Goal: Transaction & Acquisition: Purchase product/service

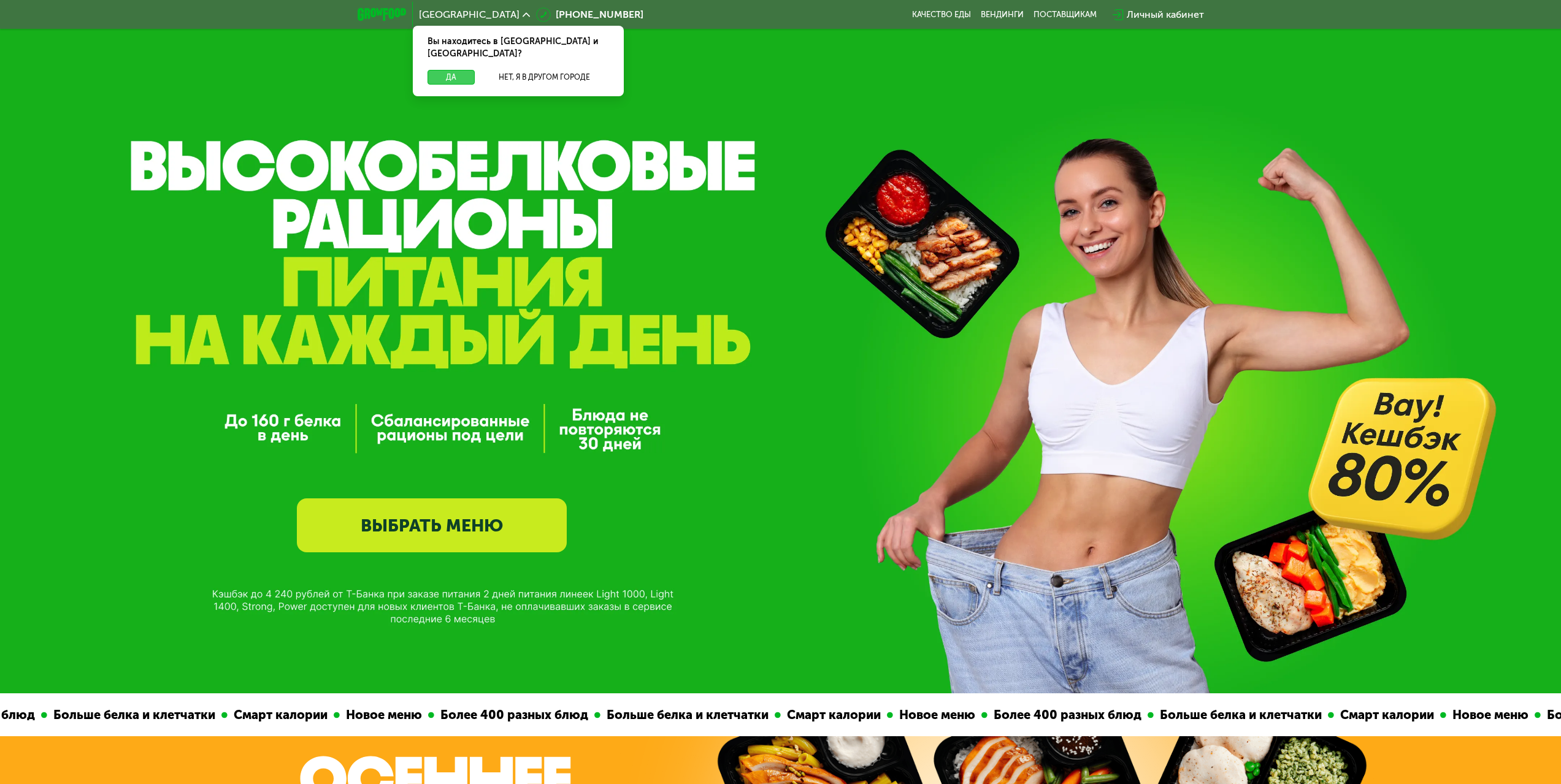
click at [441, 70] on button "Да" at bounding box center [451, 77] width 48 height 15
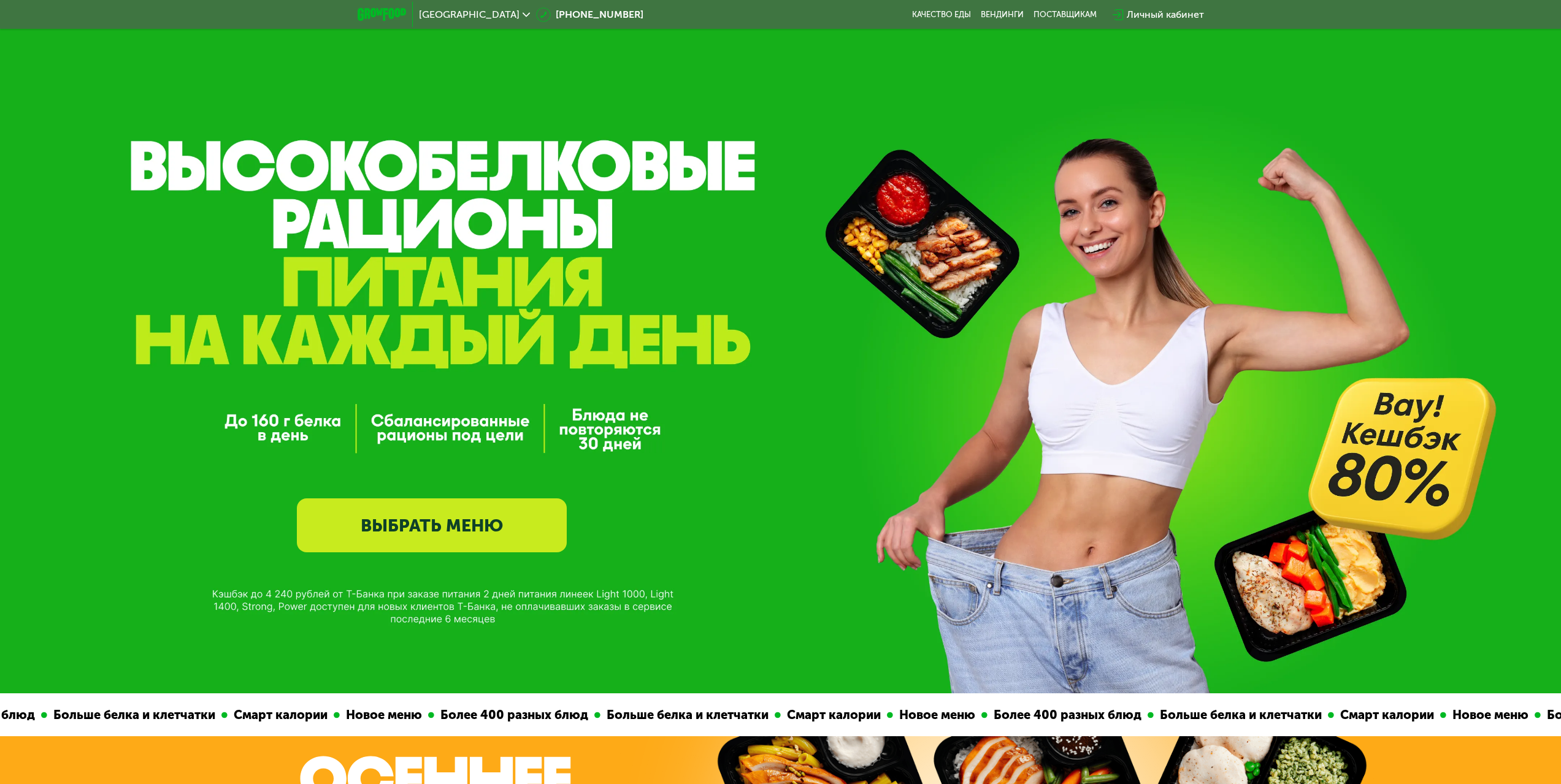
click at [418, 528] on link "ВЫБРАТЬ МЕНЮ" at bounding box center [432, 525] width 269 height 54
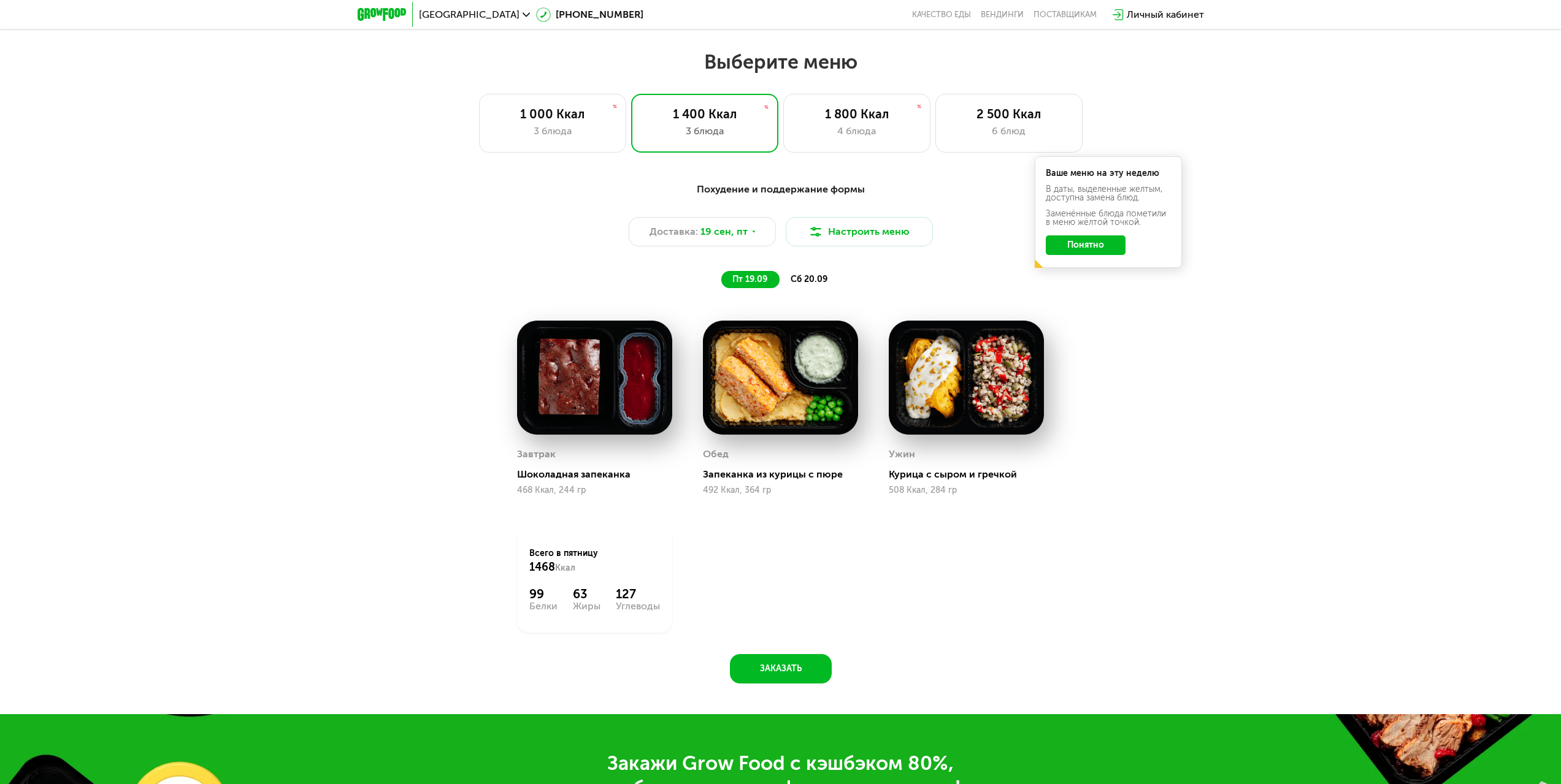
scroll to position [1327, 0]
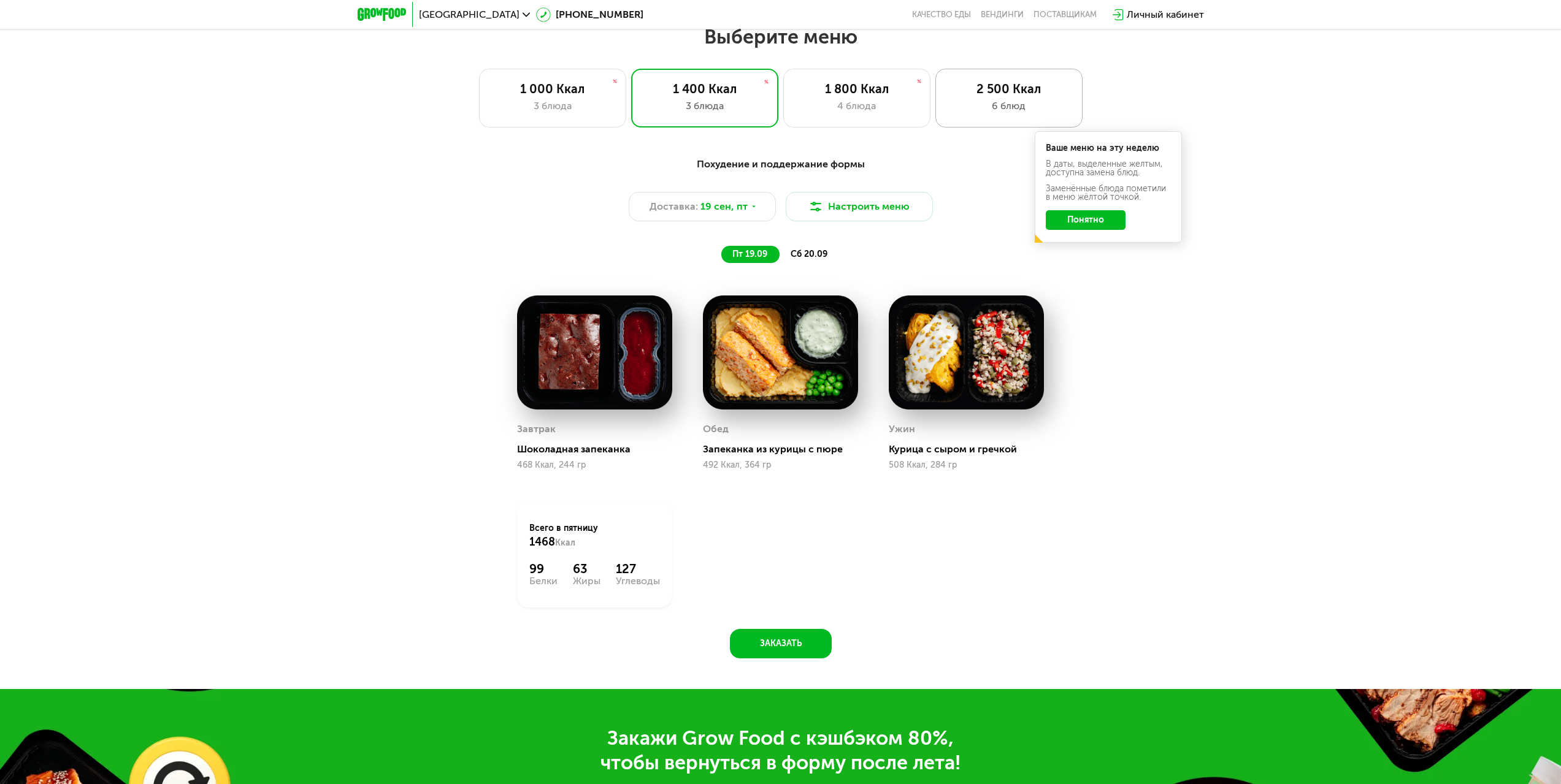
click at [991, 114] on div "6 блюд" at bounding box center [1008, 106] width 122 height 15
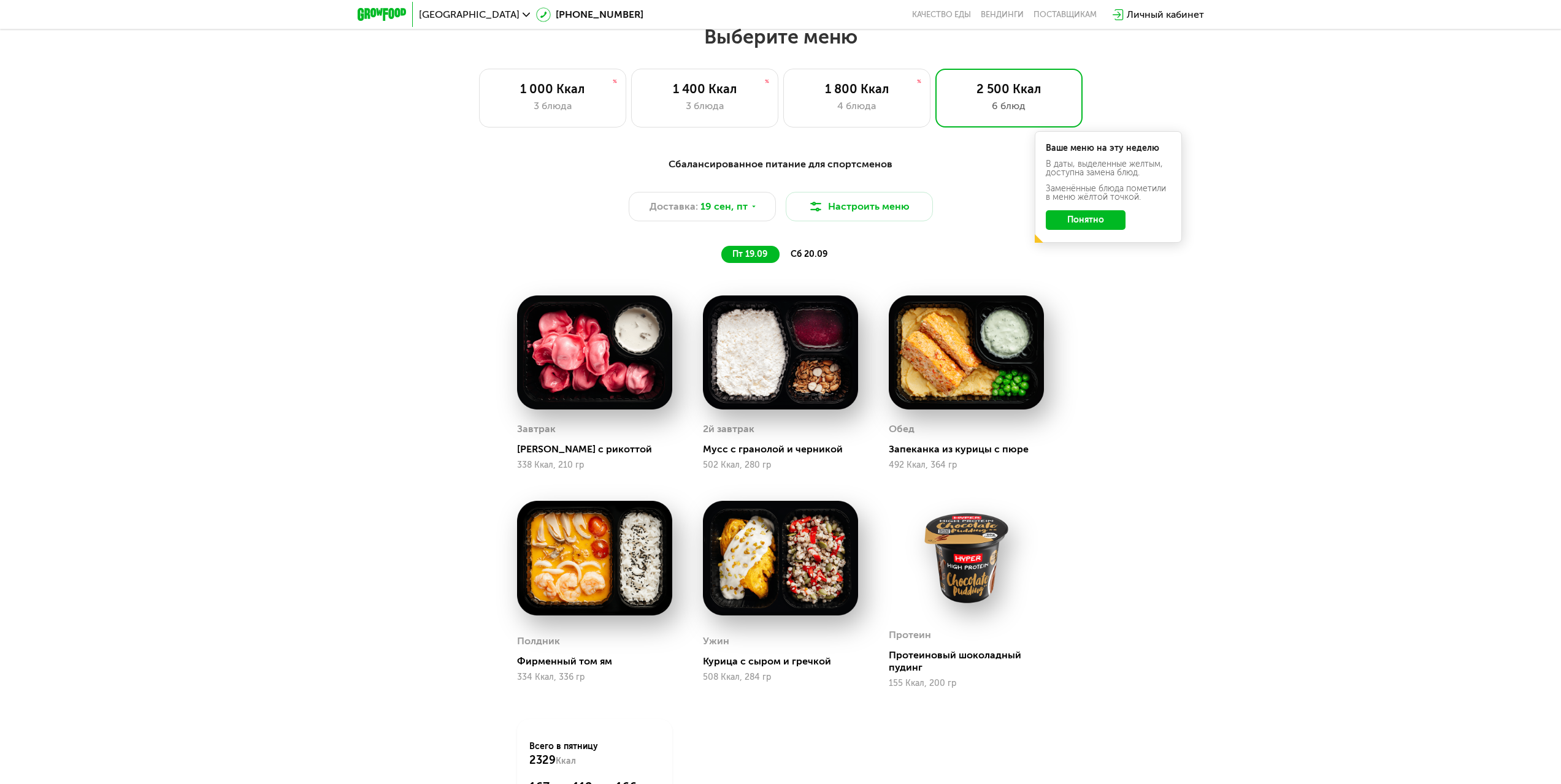
click at [1091, 224] on button "Понятно" at bounding box center [1085, 220] width 80 height 19
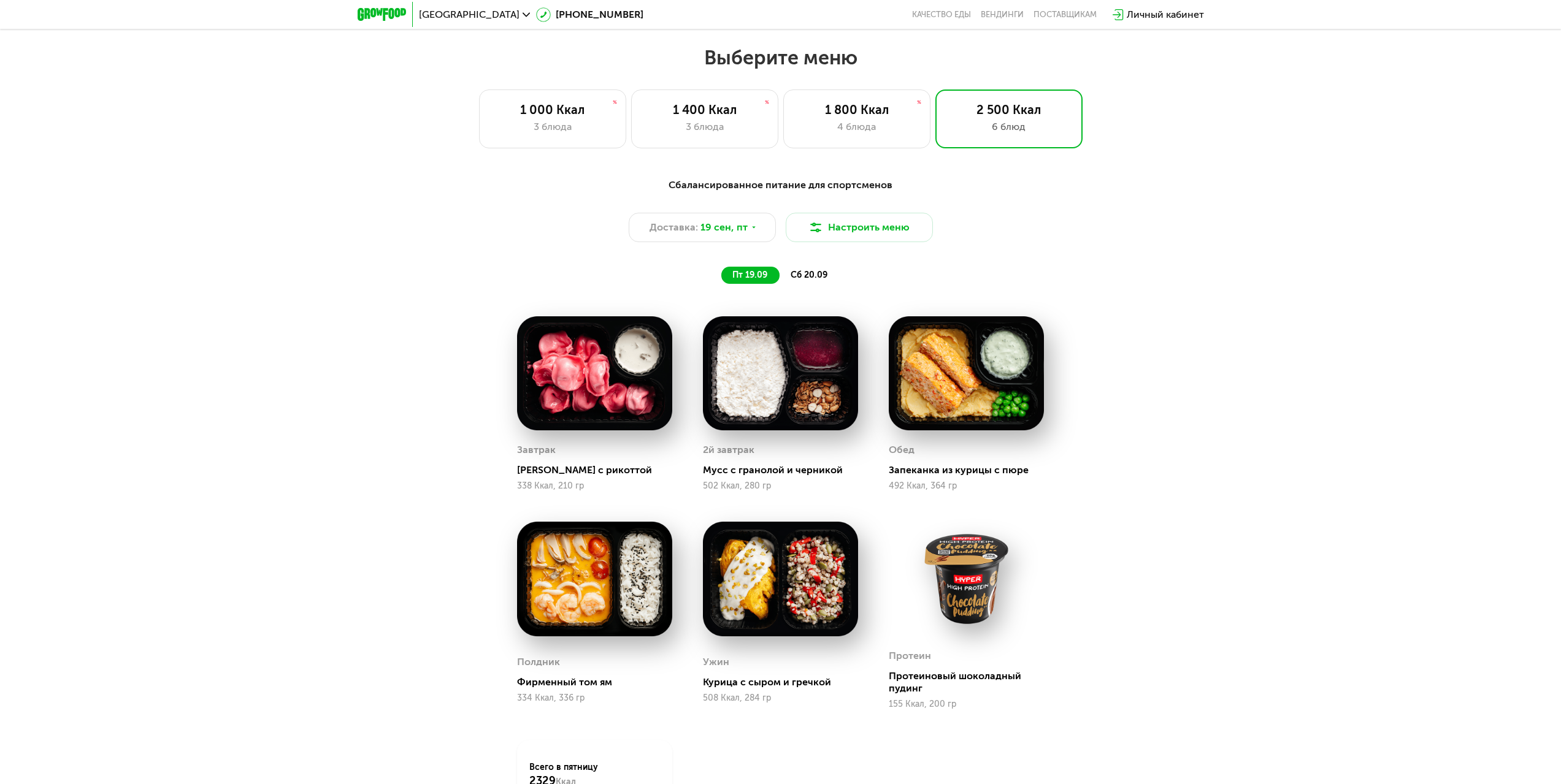
scroll to position [1204, 0]
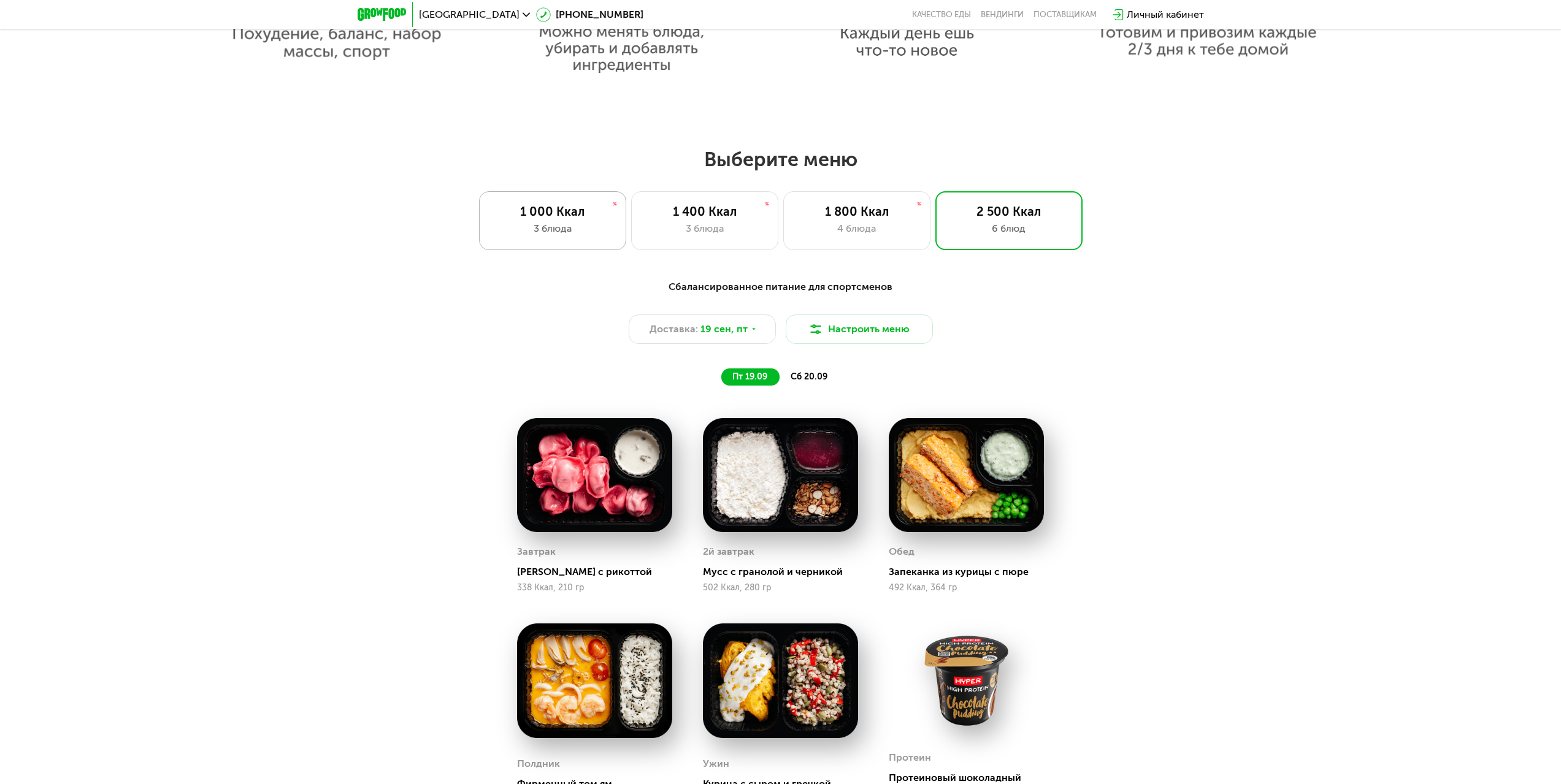
click at [574, 219] on div "1 000 Ккал" at bounding box center [553, 211] width 122 height 15
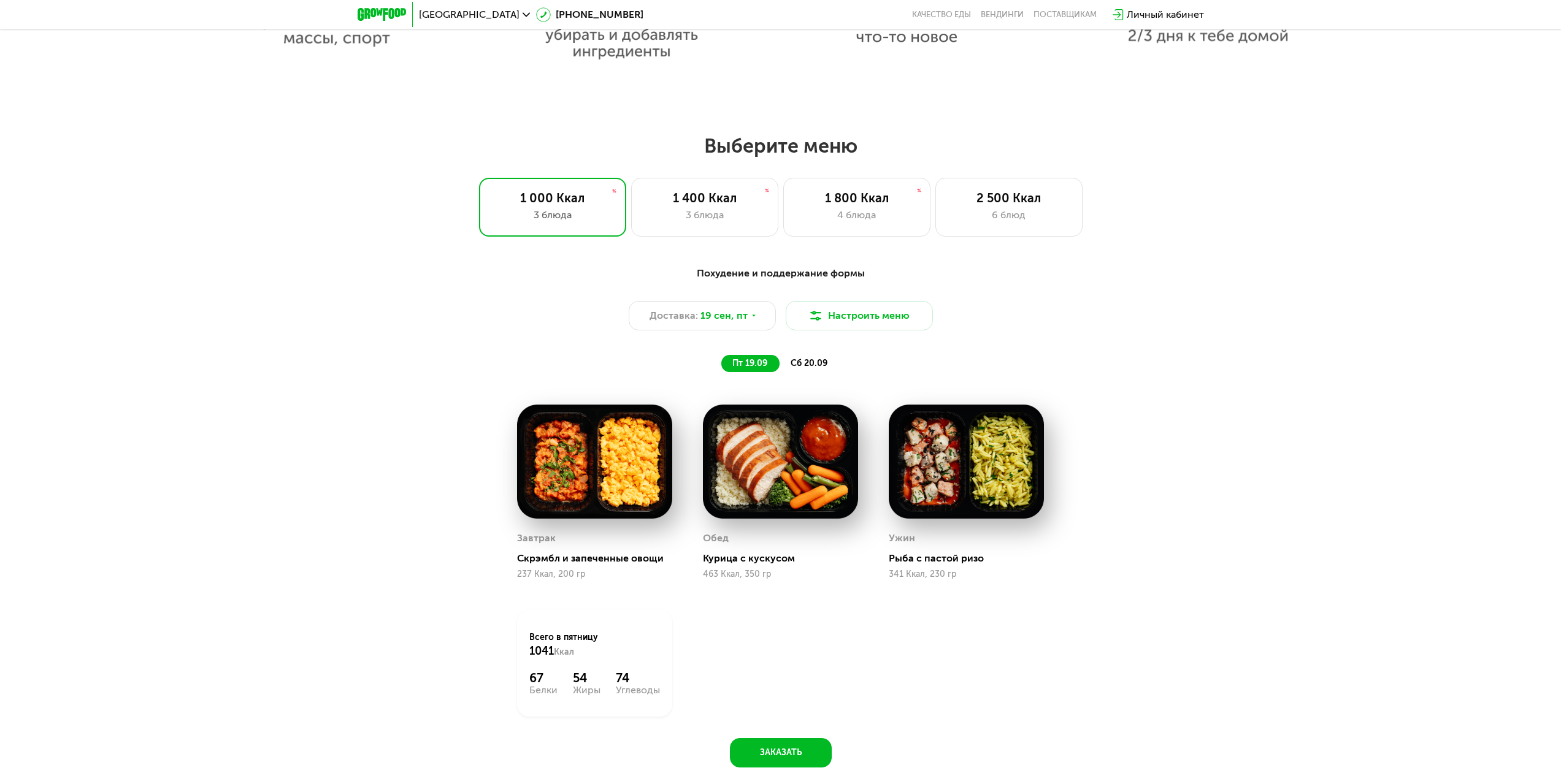
scroll to position [1143, 0]
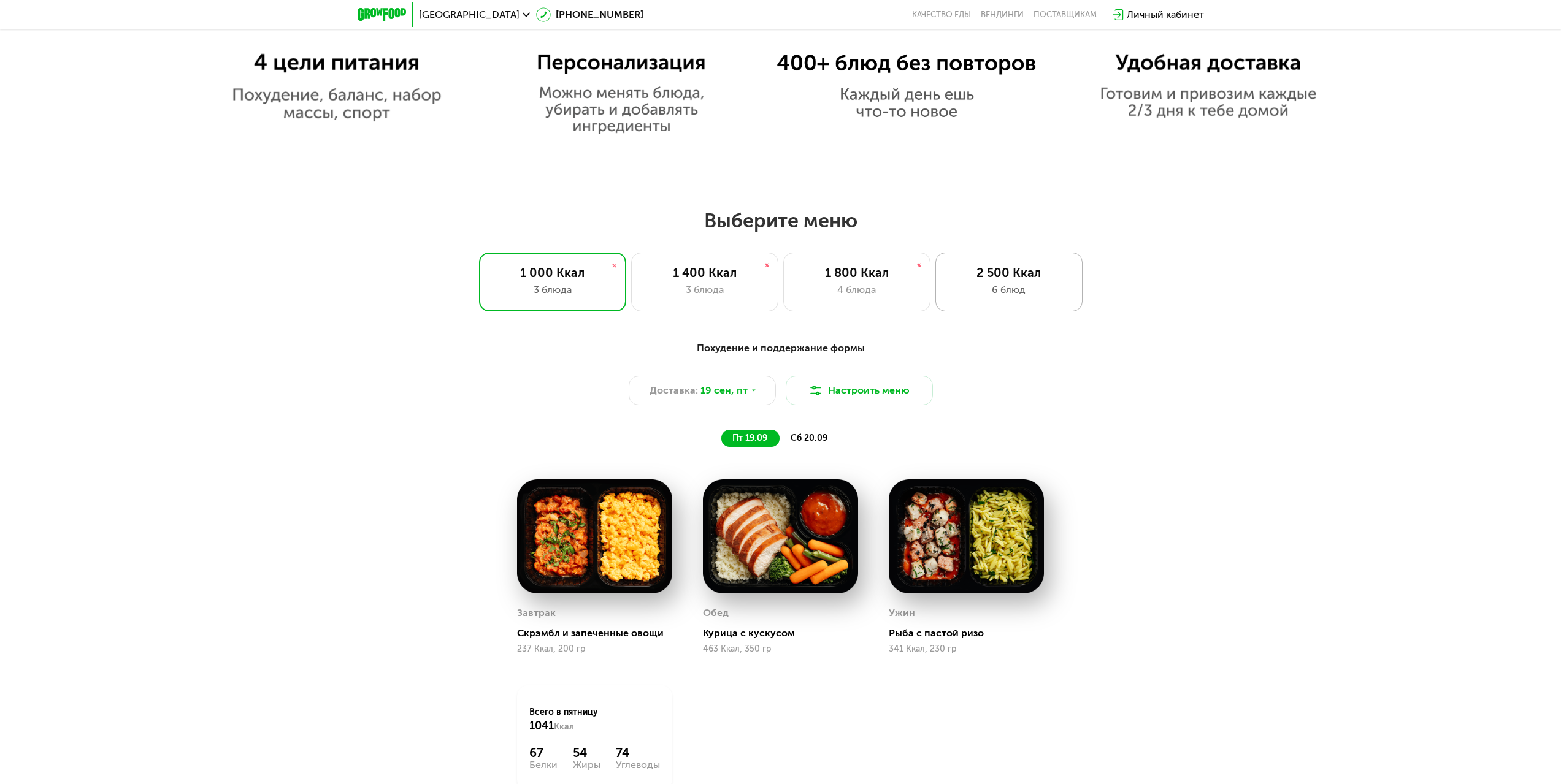
click at [1060, 293] on div "6 блюд" at bounding box center [1008, 290] width 122 height 15
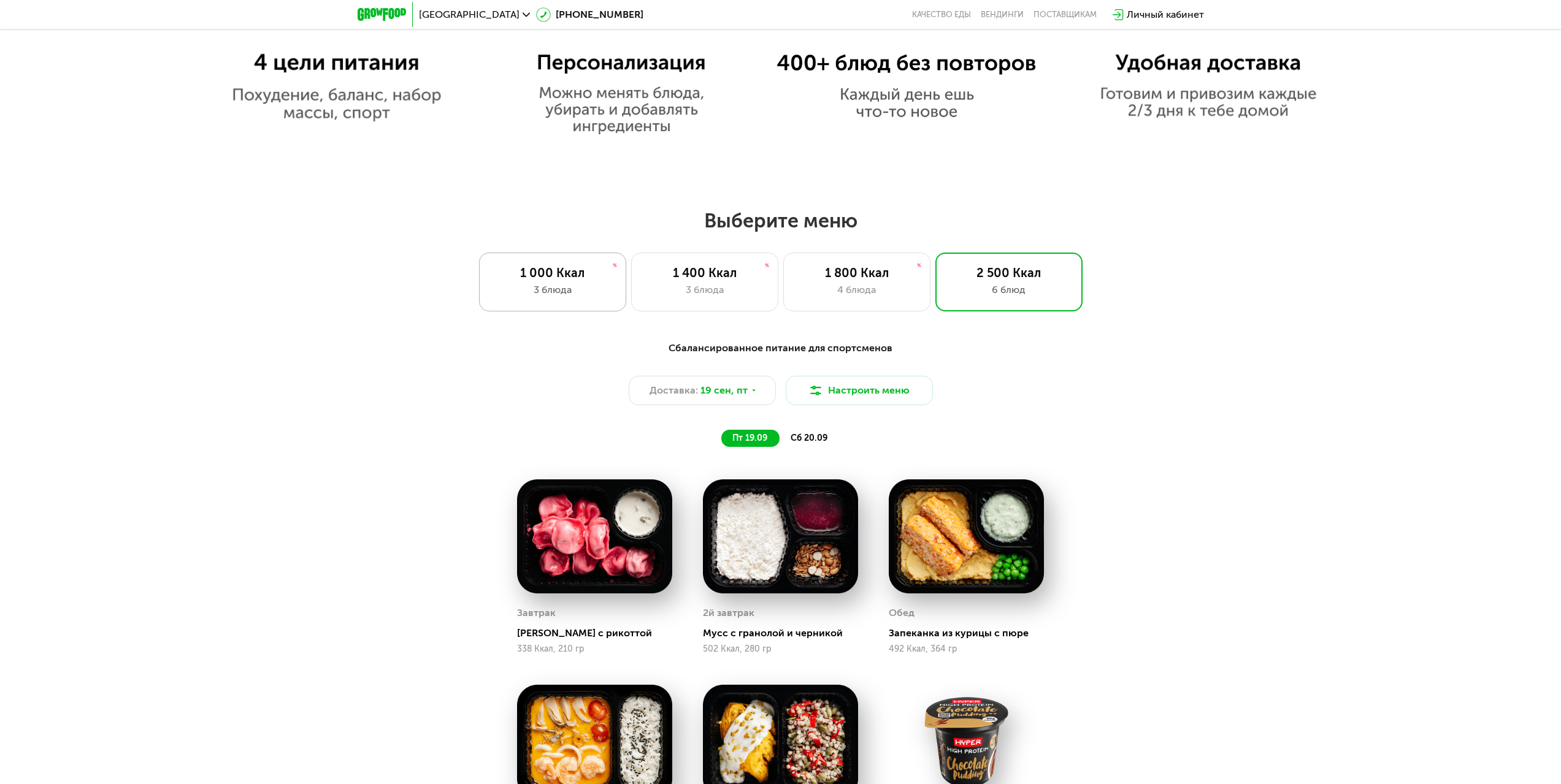
click at [553, 279] on div "1 000 Ккал" at bounding box center [553, 273] width 122 height 15
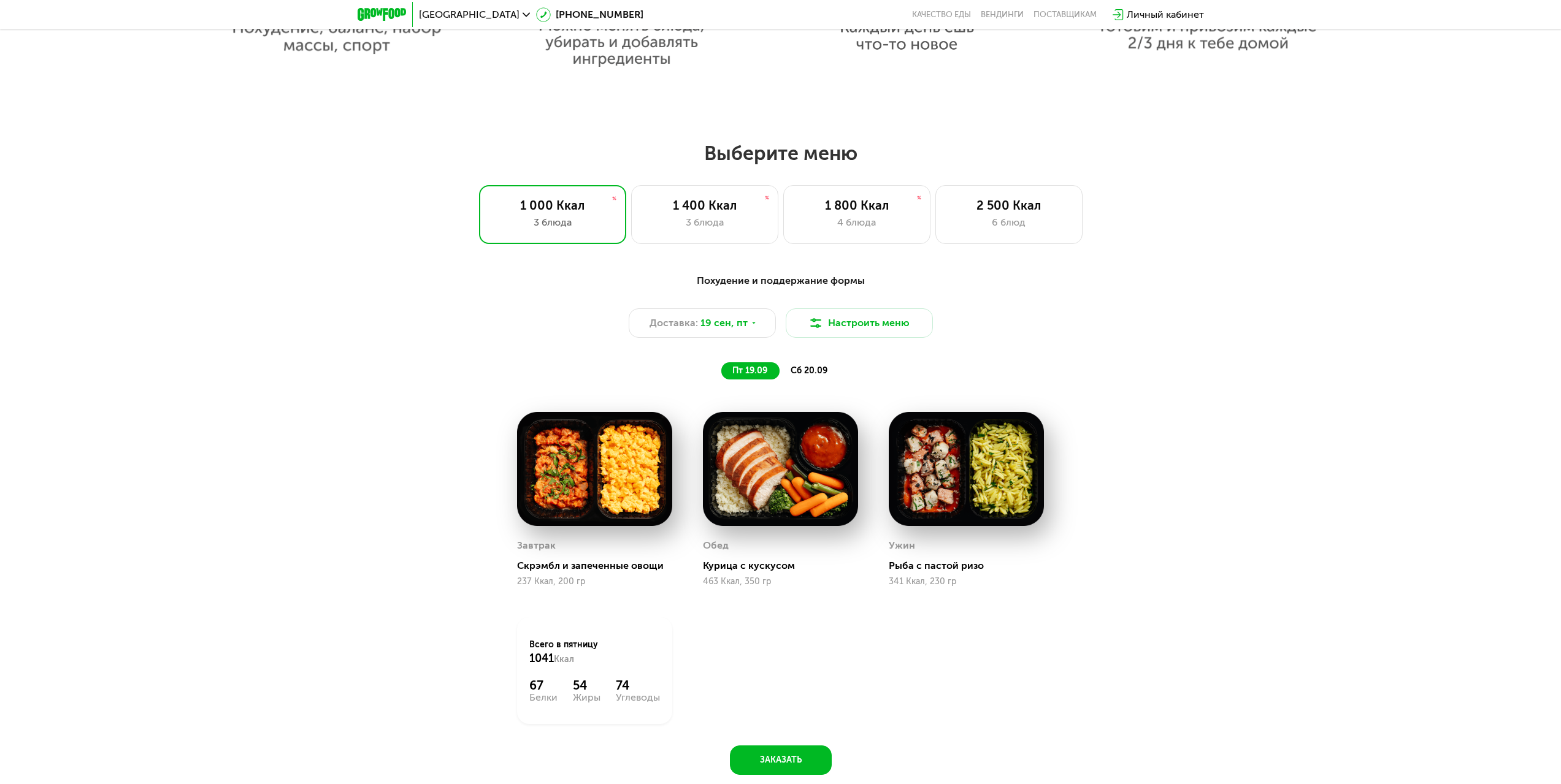
scroll to position [1204, 0]
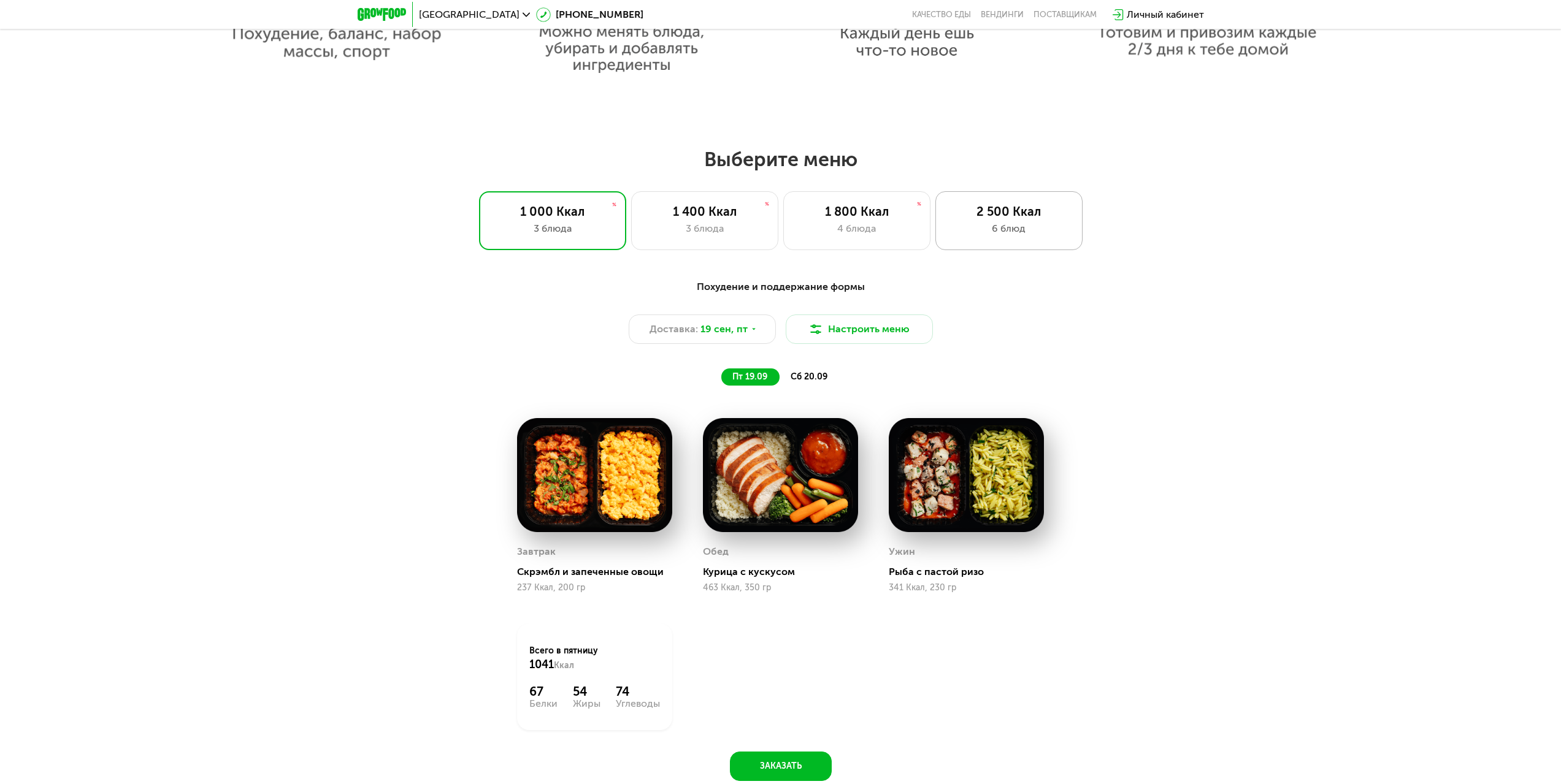
click at [1034, 219] on div "2 500 Ккал" at bounding box center [1008, 211] width 122 height 15
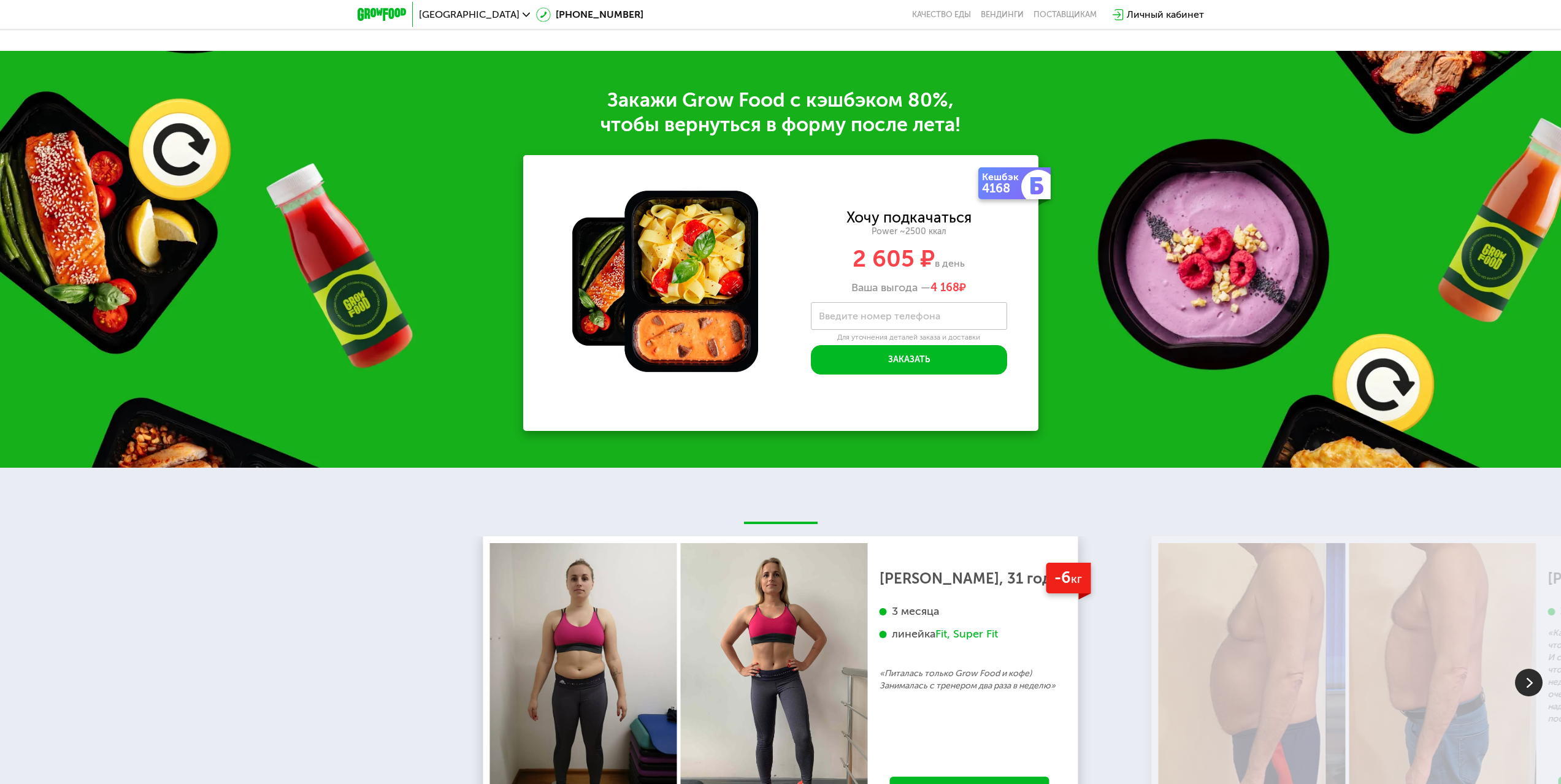
scroll to position [2185, 0]
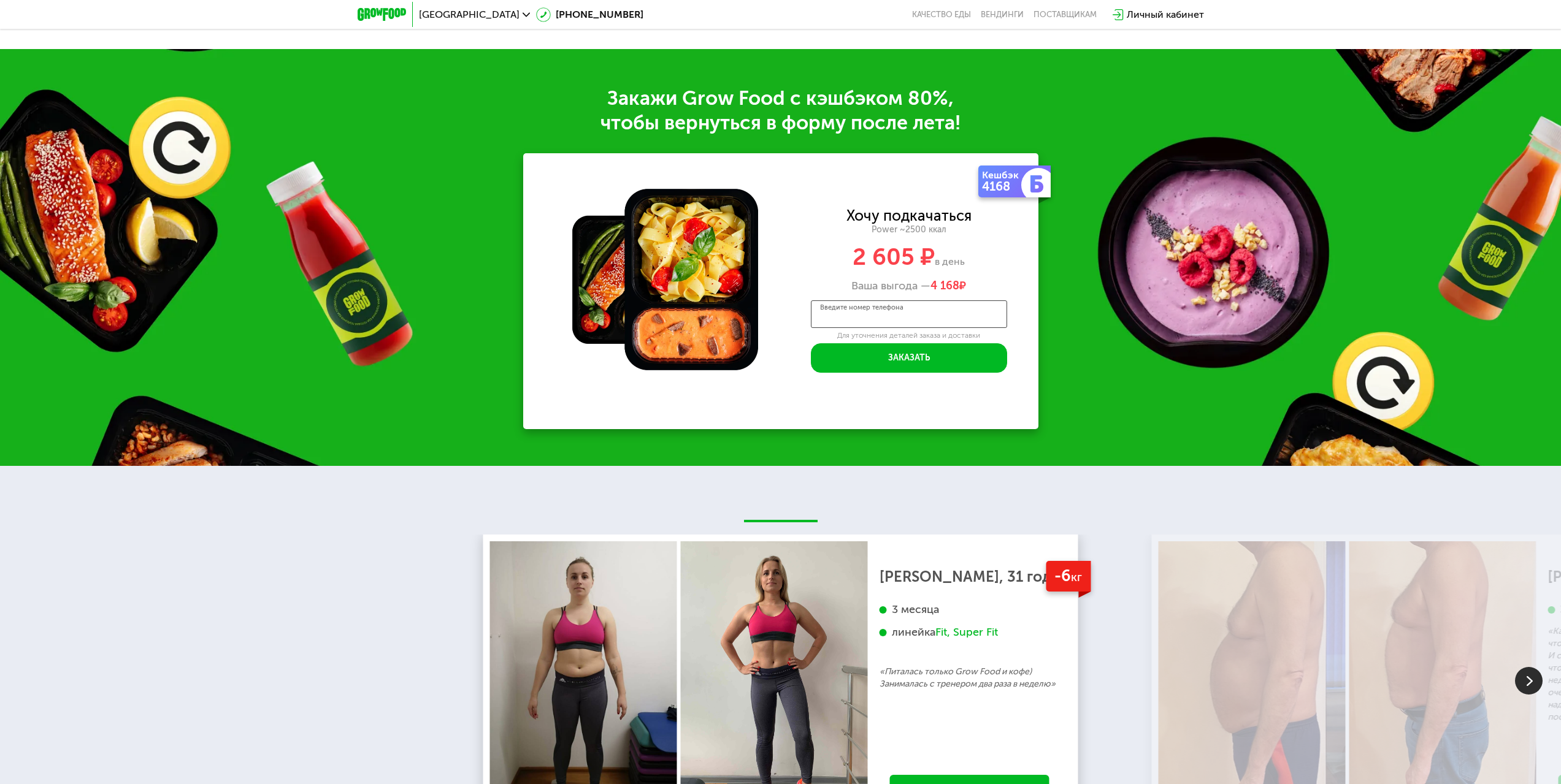
click at [928, 311] on input "Введите номер телефона" at bounding box center [908, 315] width 196 height 27
type input "**********"
click at [965, 362] on button "Заказать" at bounding box center [908, 358] width 196 height 29
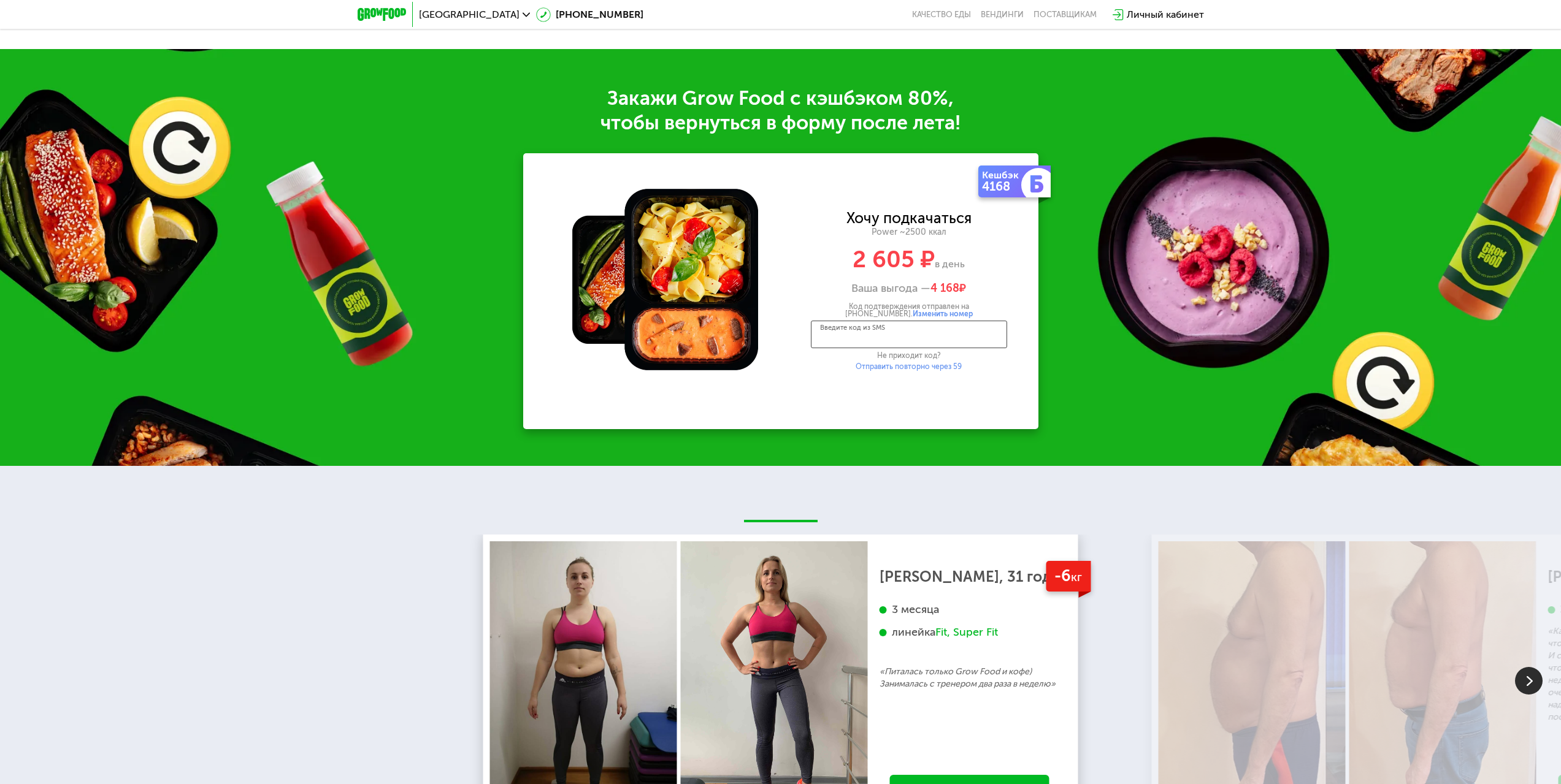
click at [973, 345] on input "Введите код из SMS" at bounding box center [908, 335] width 196 height 27
type input "****"
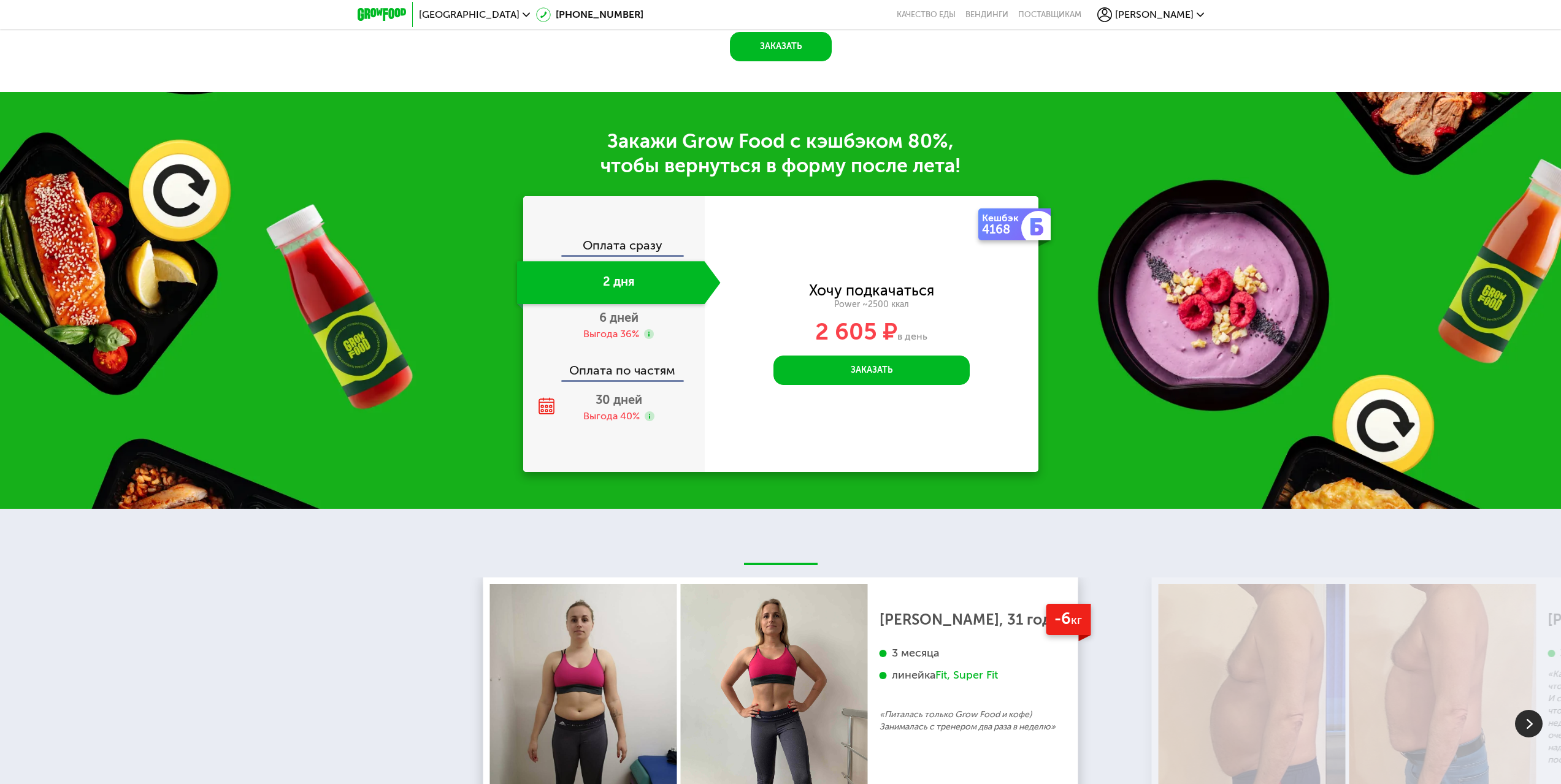
scroll to position [2229, 0]
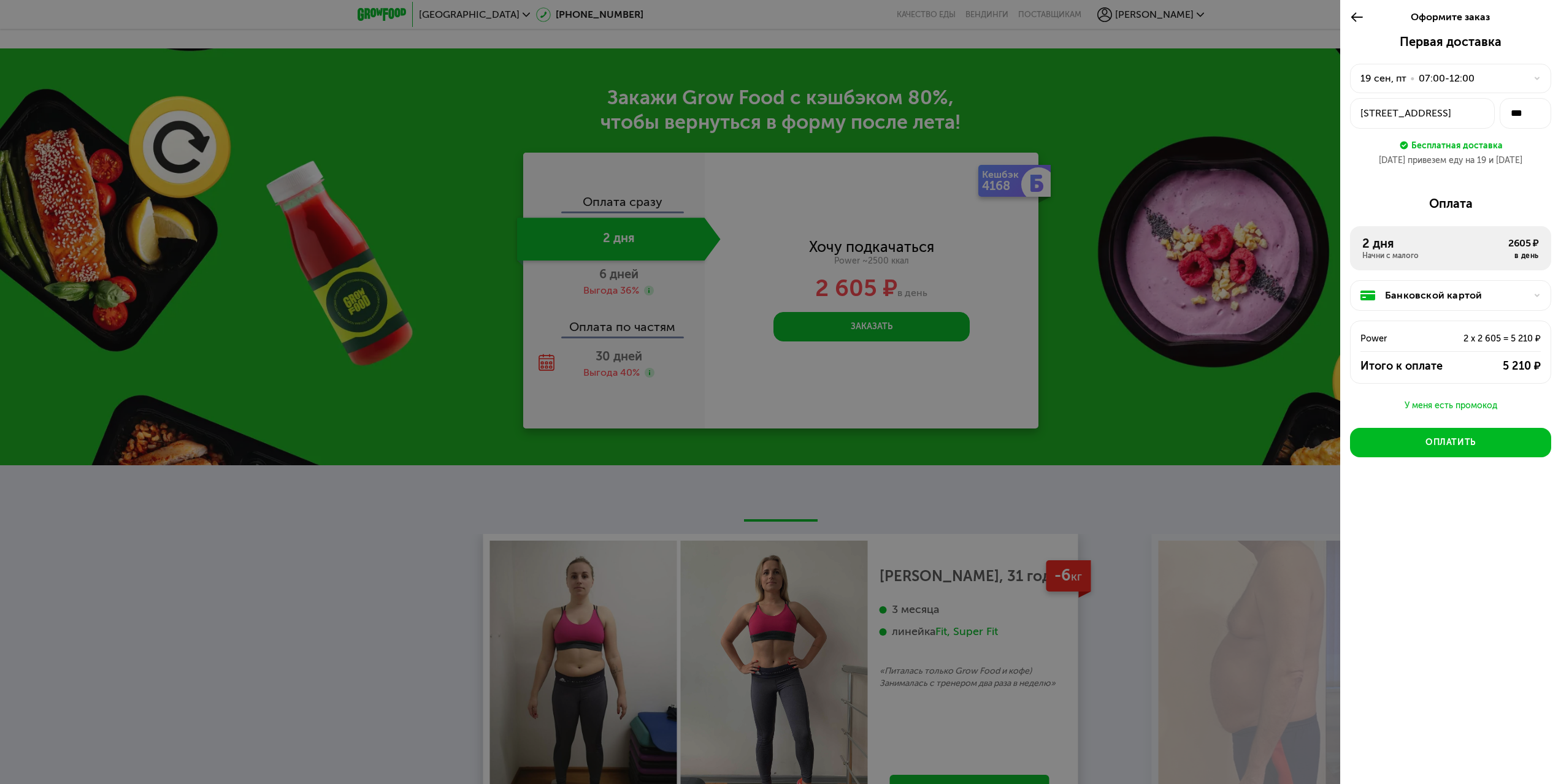
click at [1447, 247] on div "2 дня" at bounding box center [1434, 244] width 146 height 15
click at [1476, 293] on div "Банковской картой" at bounding box center [1455, 295] width 141 height 15
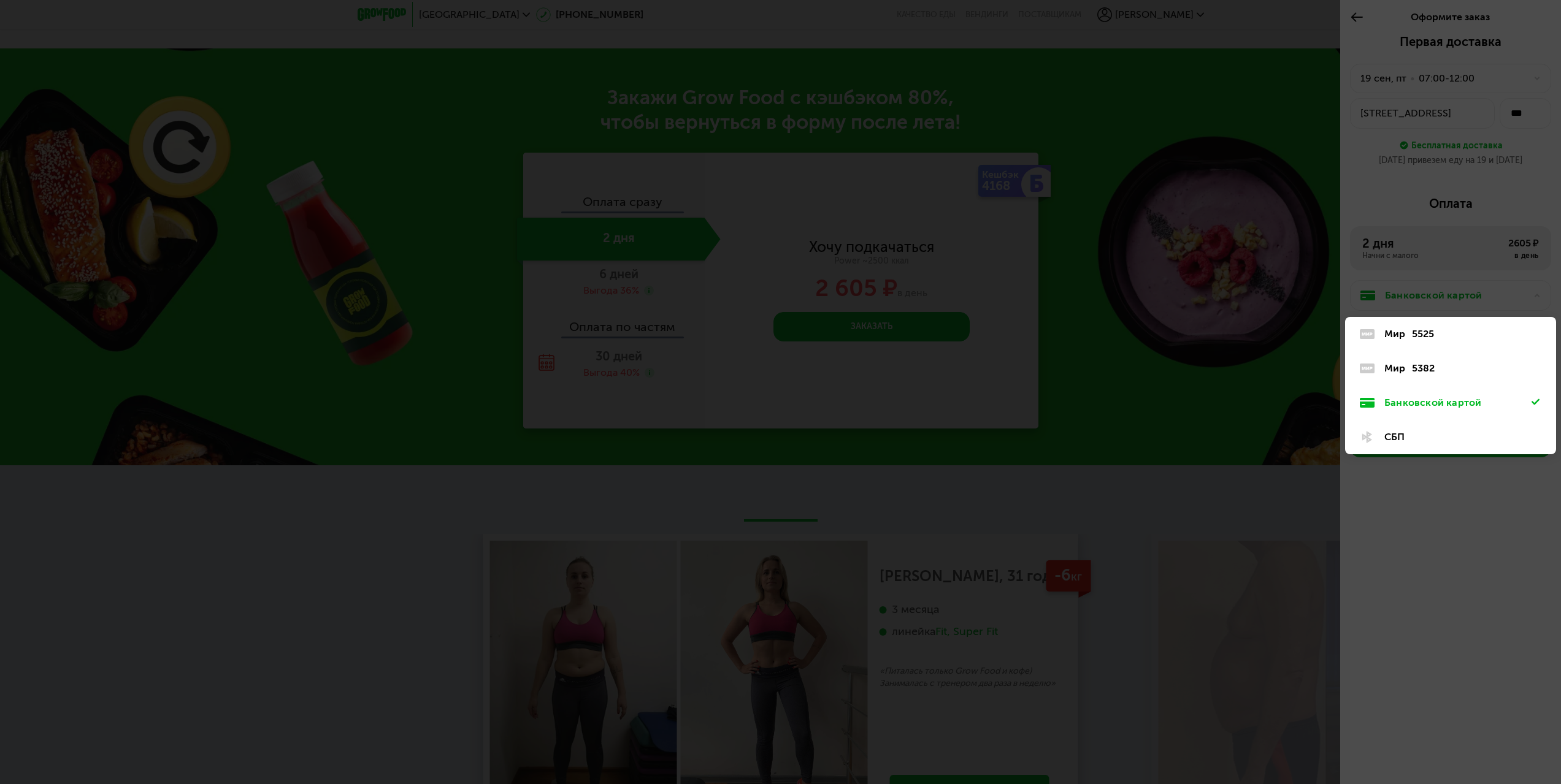
click at [1441, 178] on div at bounding box center [780, 392] width 1561 height 784
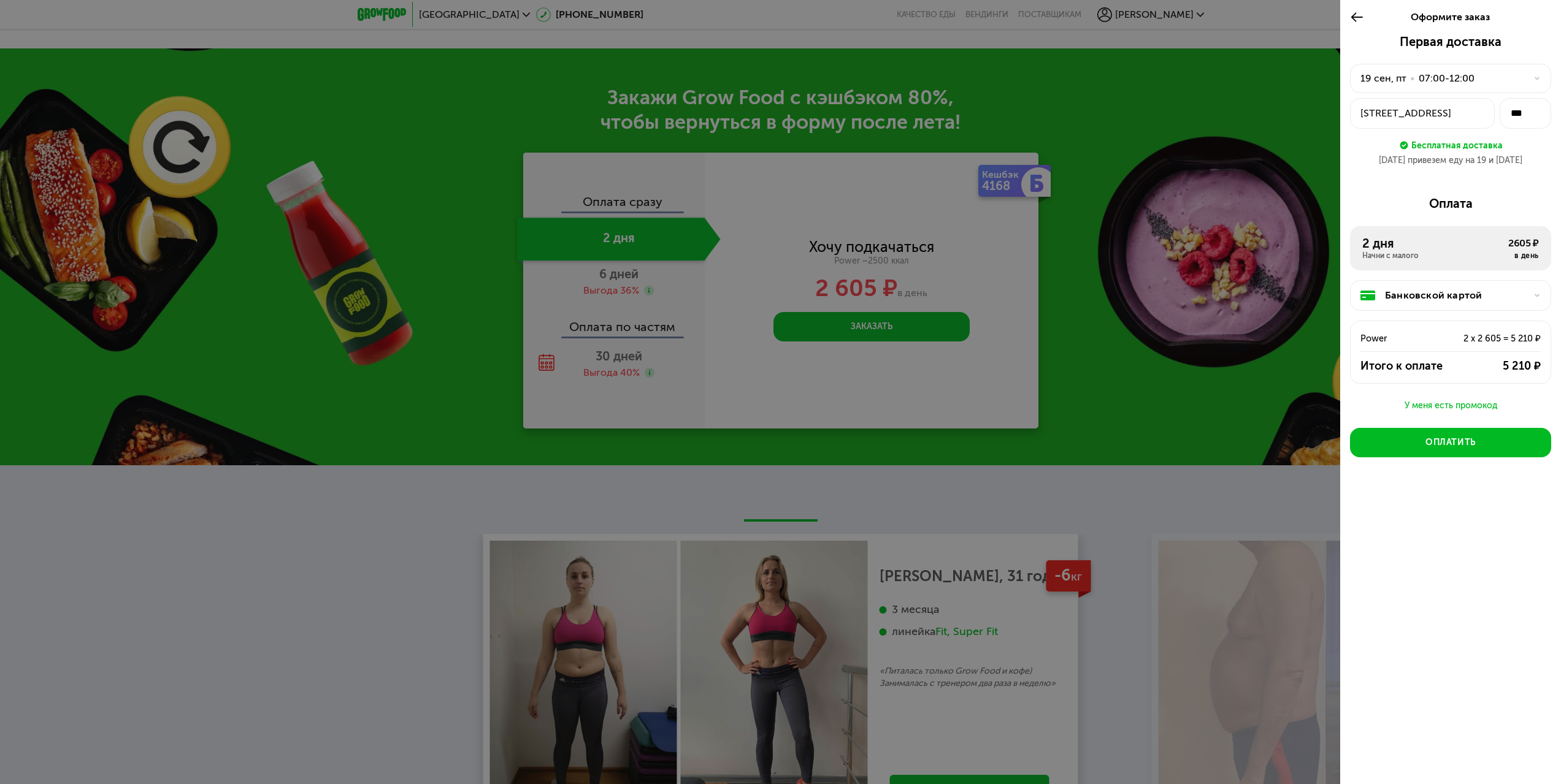
click at [1508, 83] on div "19 сен, пт • 07:00-12:00" at bounding box center [1442, 78] width 165 height 15
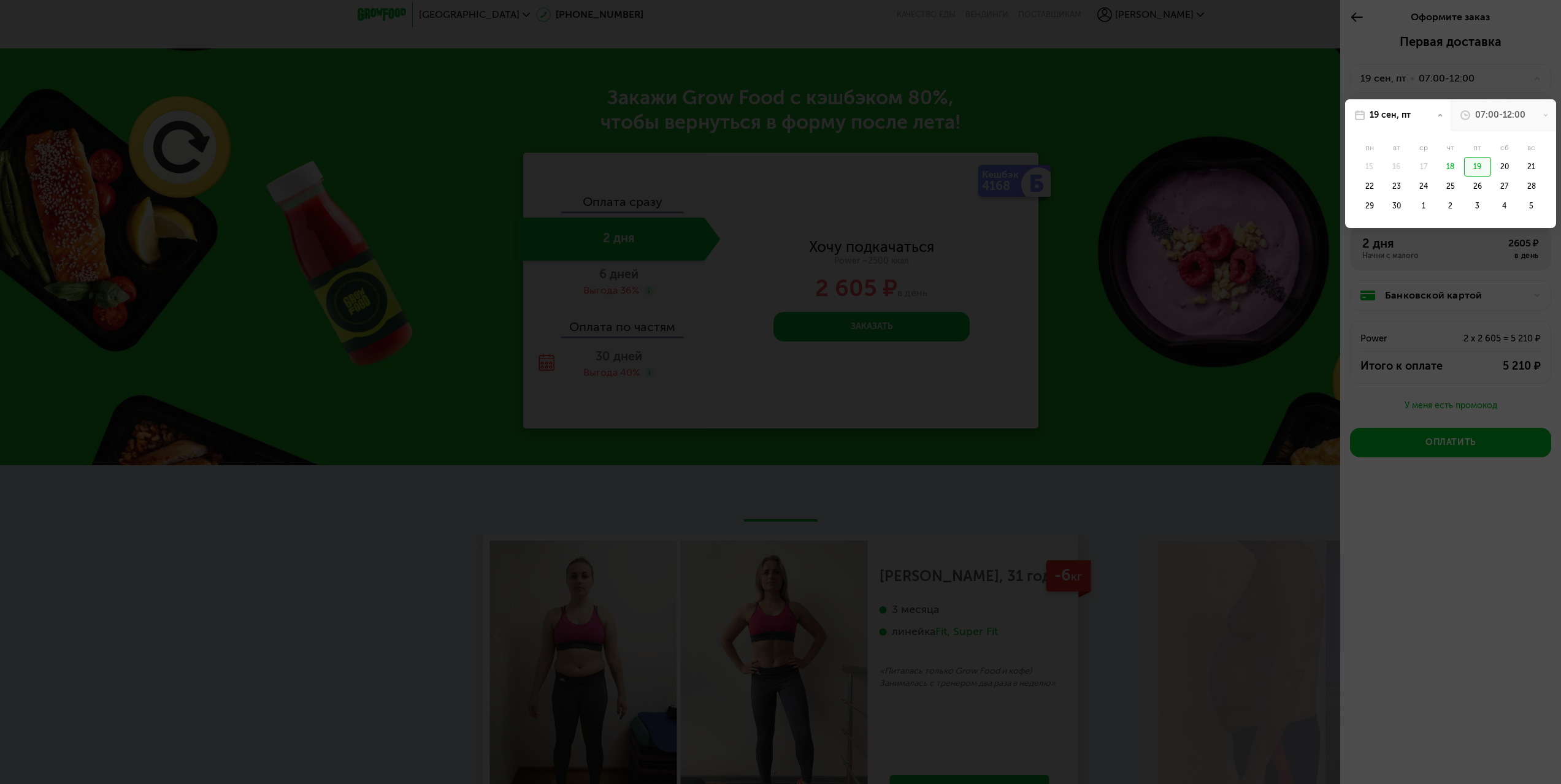
click at [1508, 83] on div at bounding box center [780, 392] width 1561 height 784
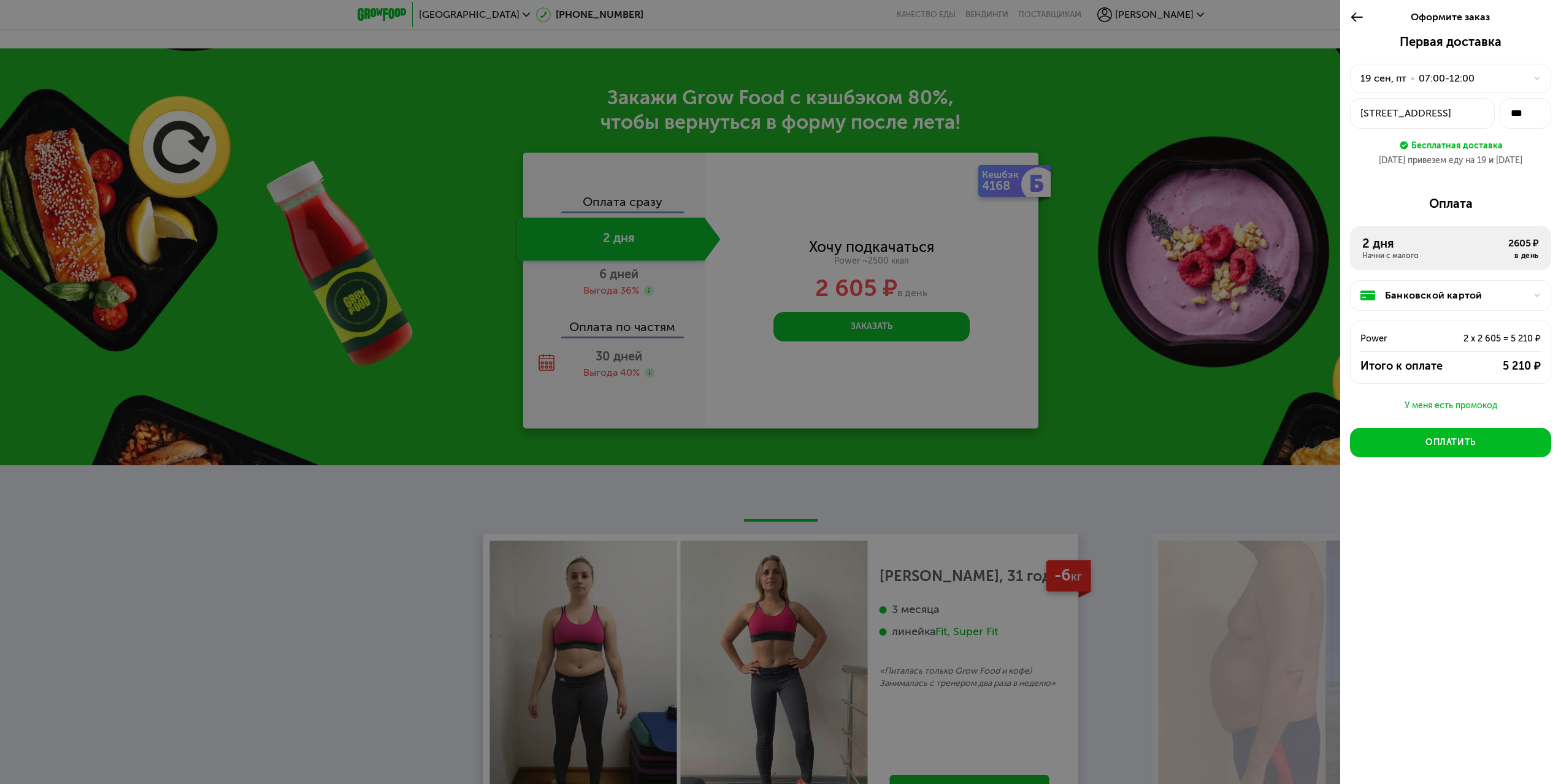
click at [1462, 122] on button "[STREET_ADDRESS]" at bounding box center [1421, 114] width 144 height 31
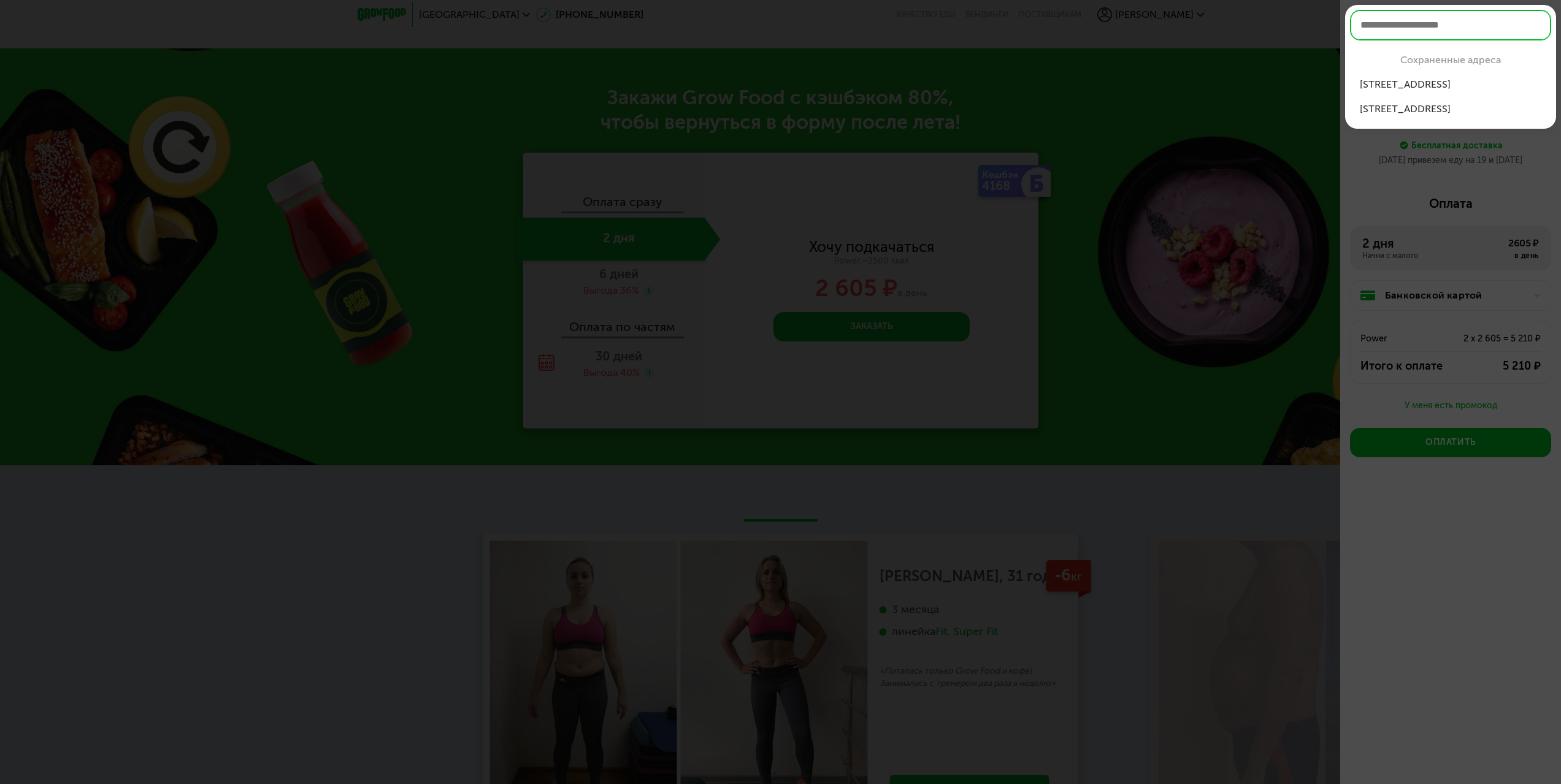
click at [1430, 87] on div "[STREET_ADDRESS]" at bounding box center [1450, 85] width 182 height 15
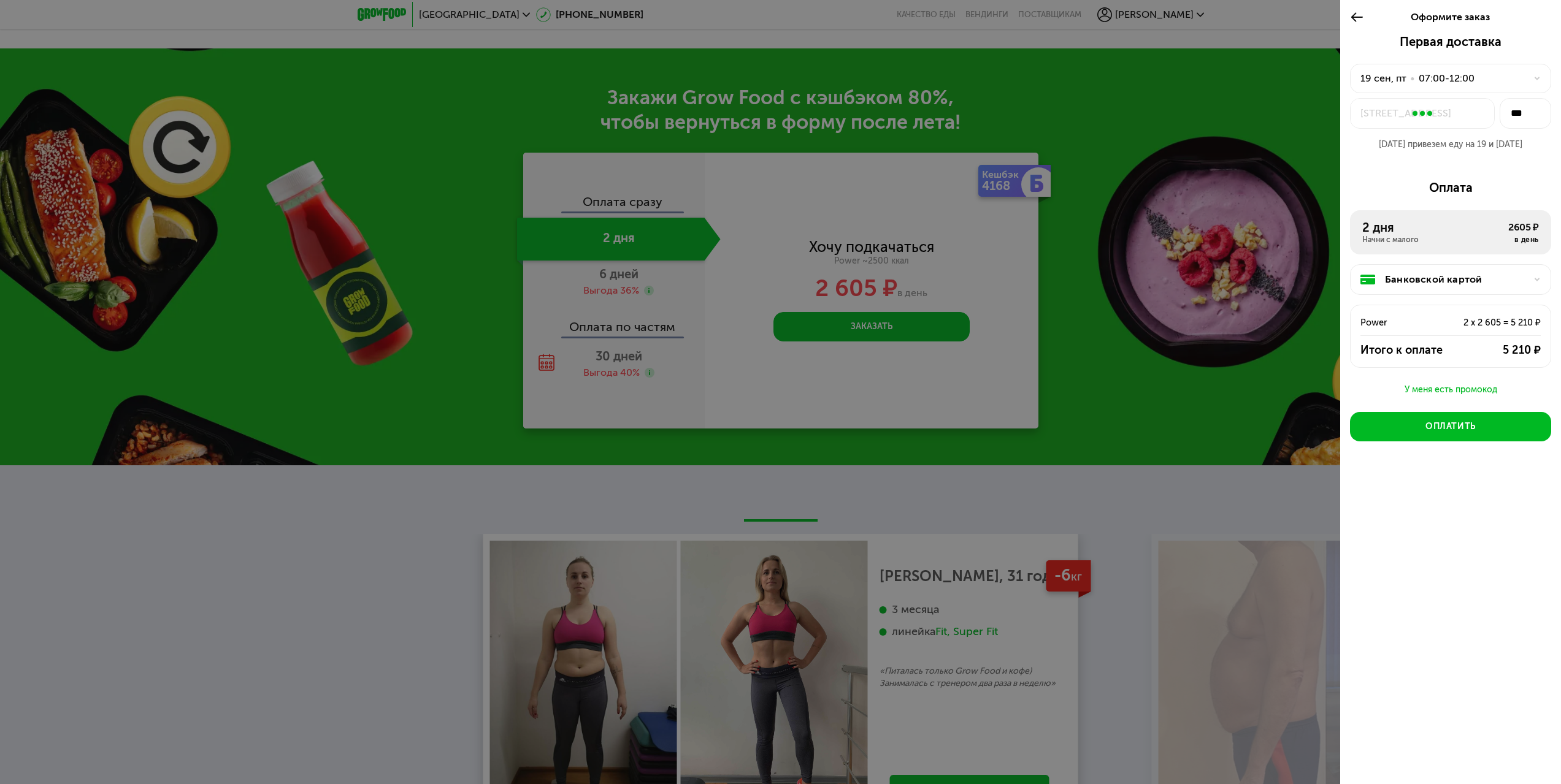
type input "**"
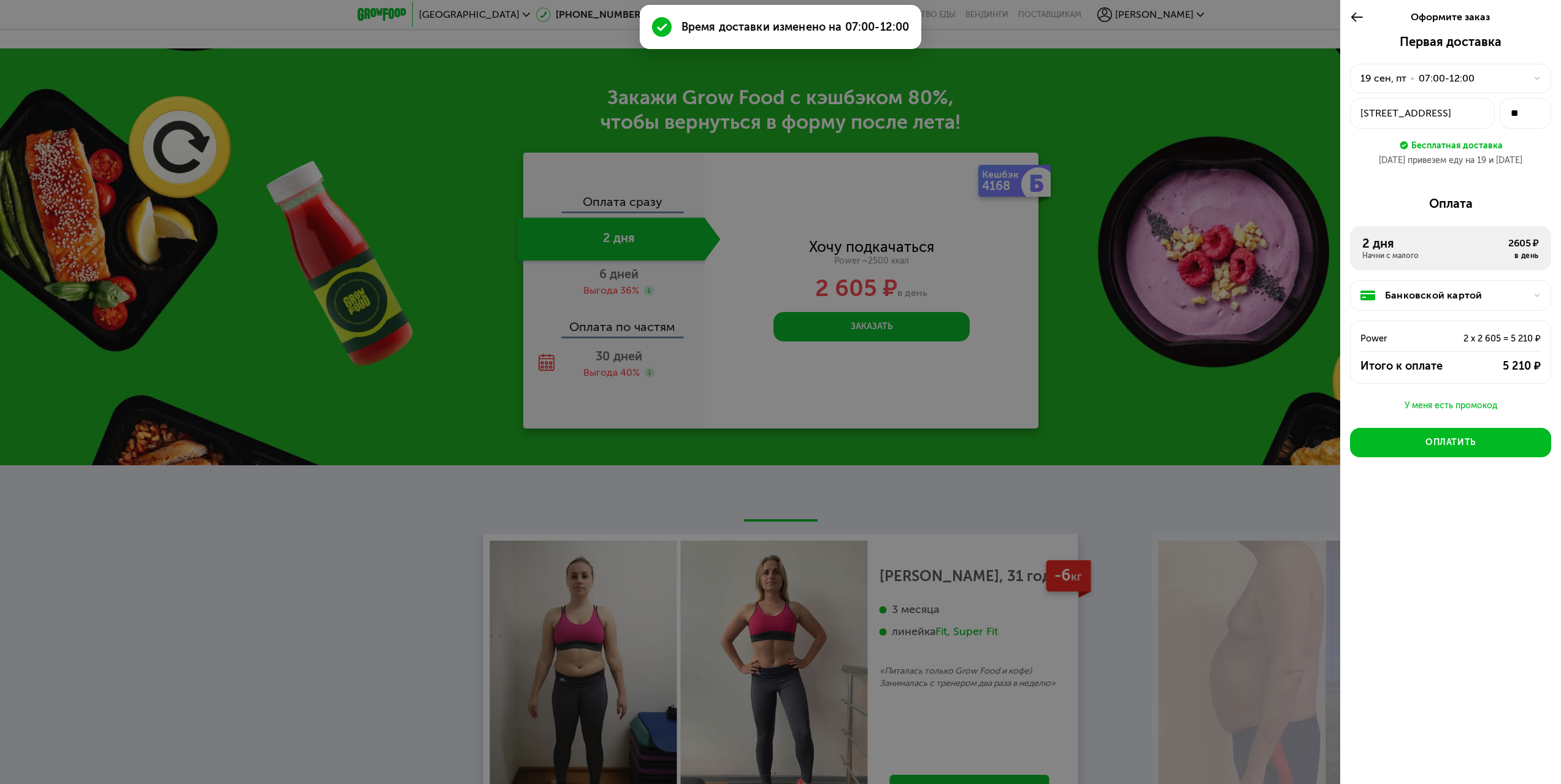
click at [1447, 68] on div "19 сен, пт • 07:00-12:00" at bounding box center [1450, 78] width 201 height 29
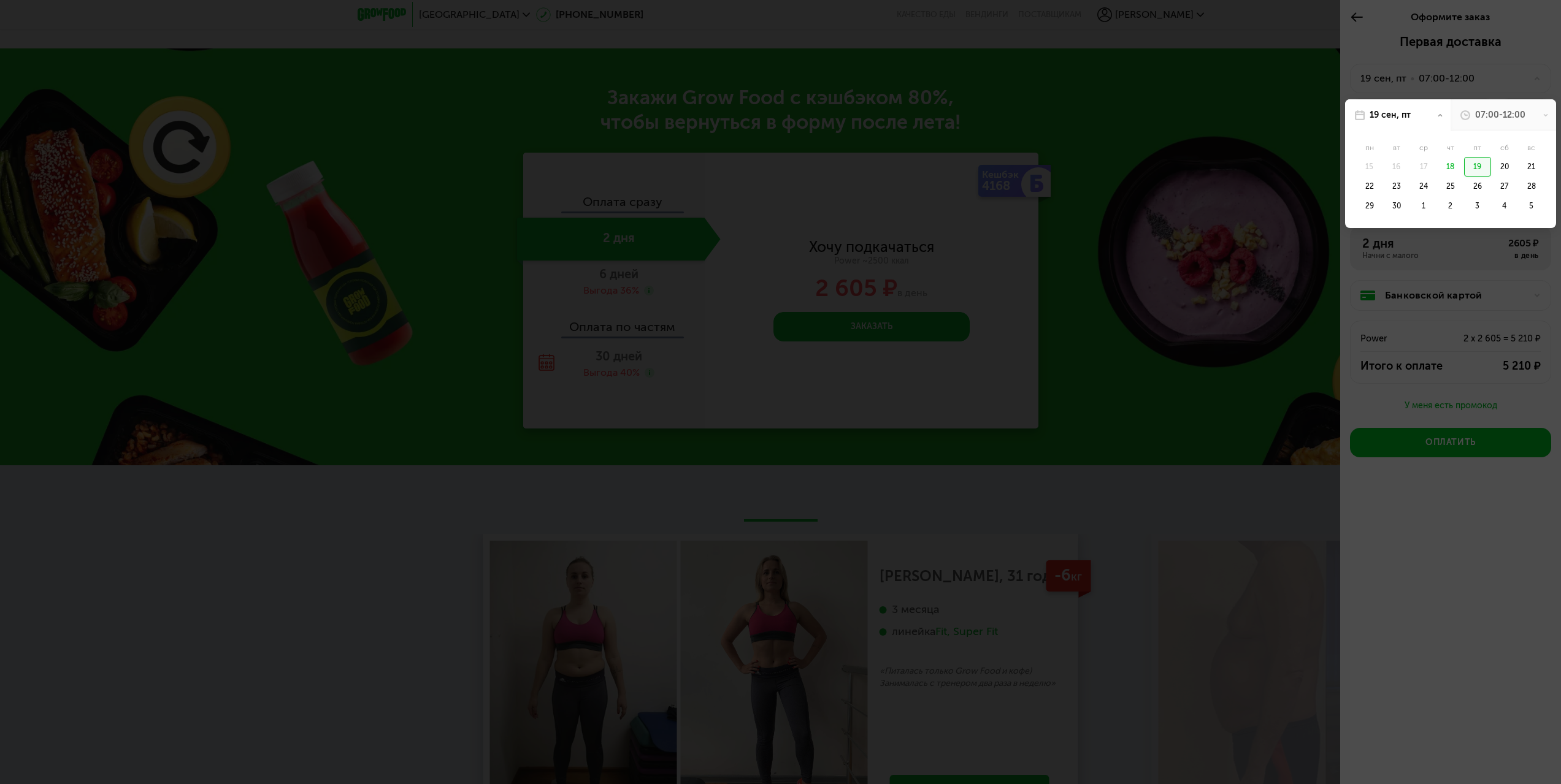
click at [1472, 165] on div "19" at bounding box center [1477, 167] width 27 height 19
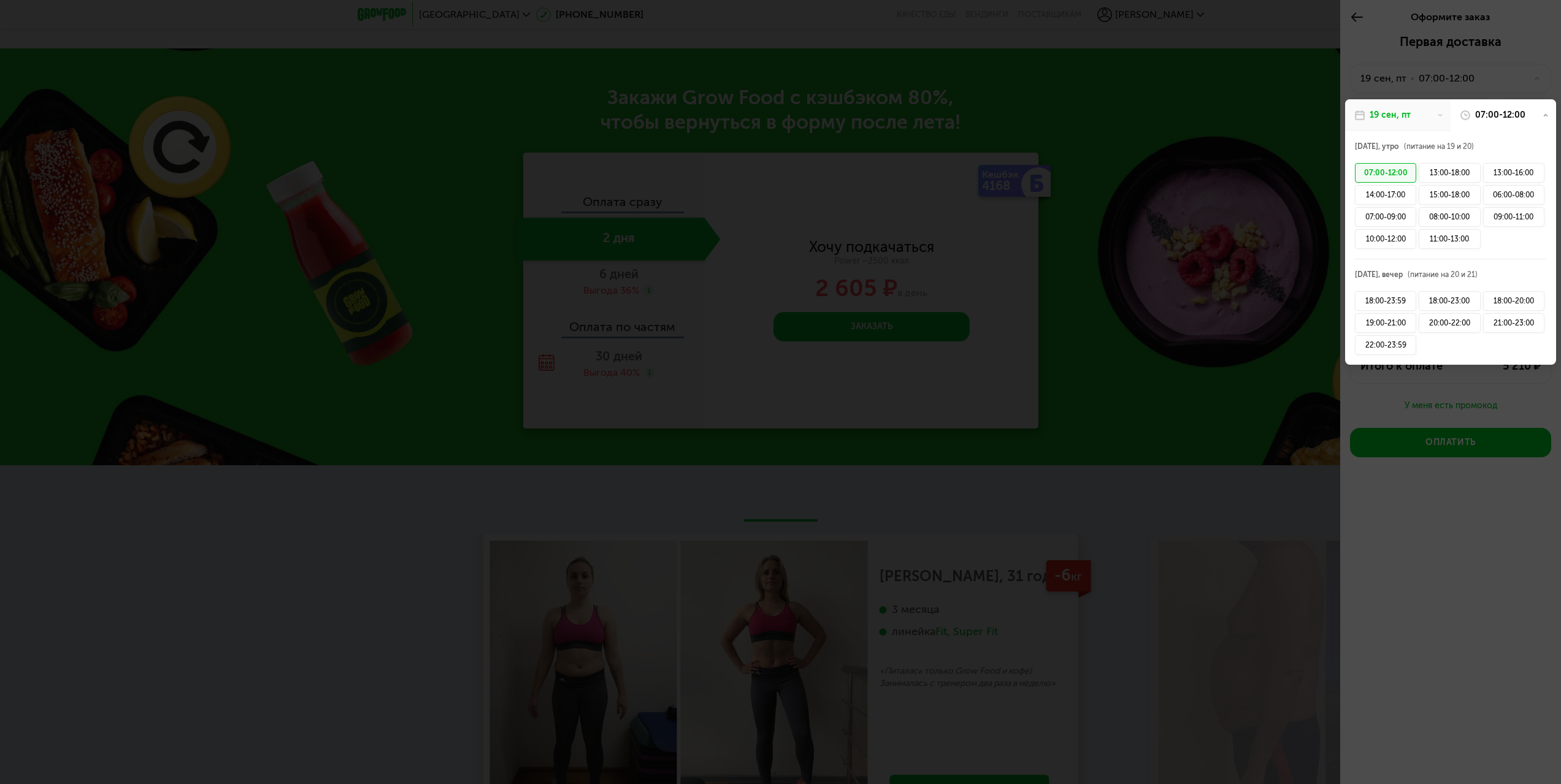
click at [1401, 172] on div "07:00-12:00" at bounding box center [1385, 173] width 61 height 19
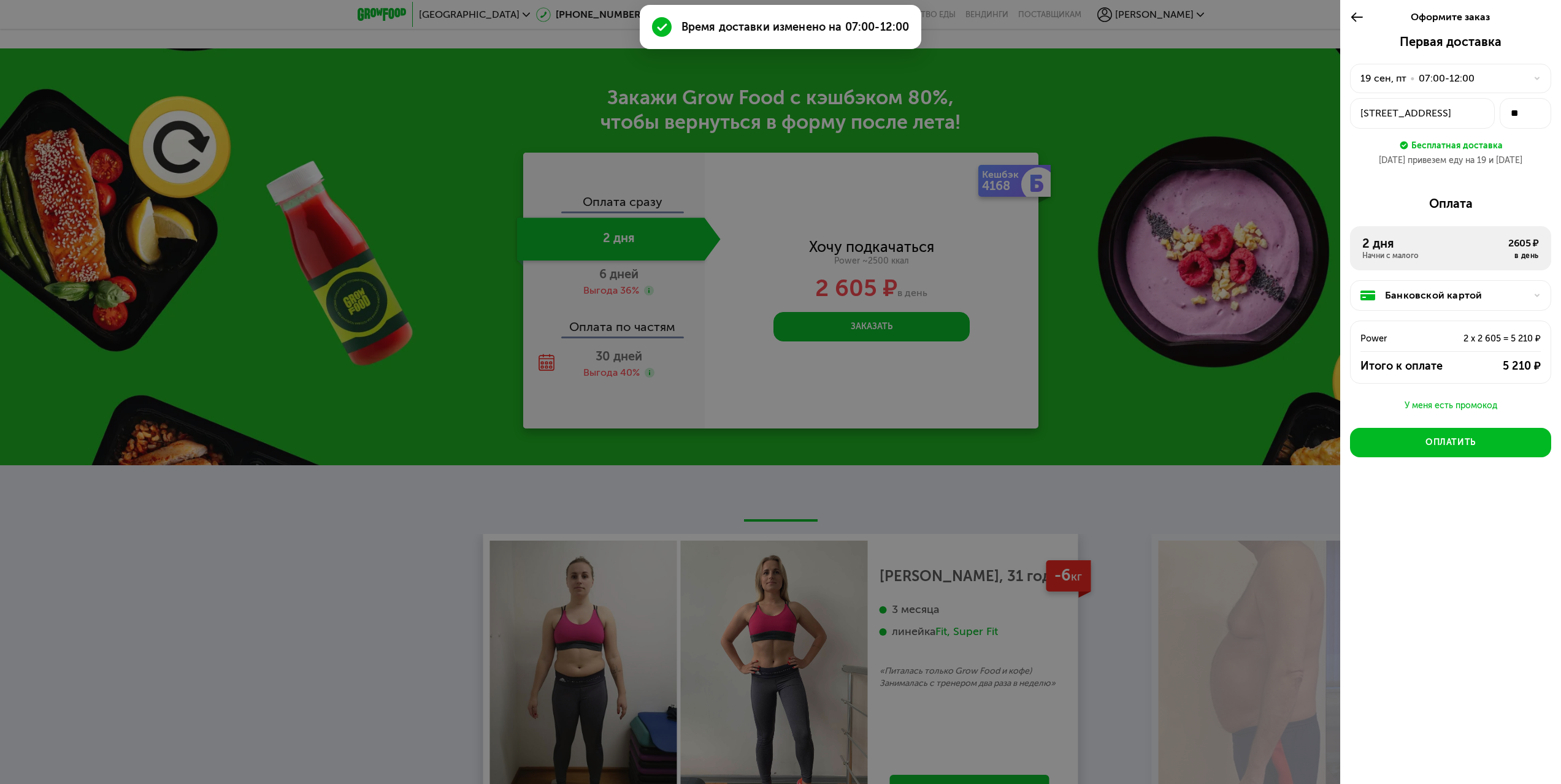
click at [1207, 254] on div at bounding box center [780, 392] width 1561 height 784
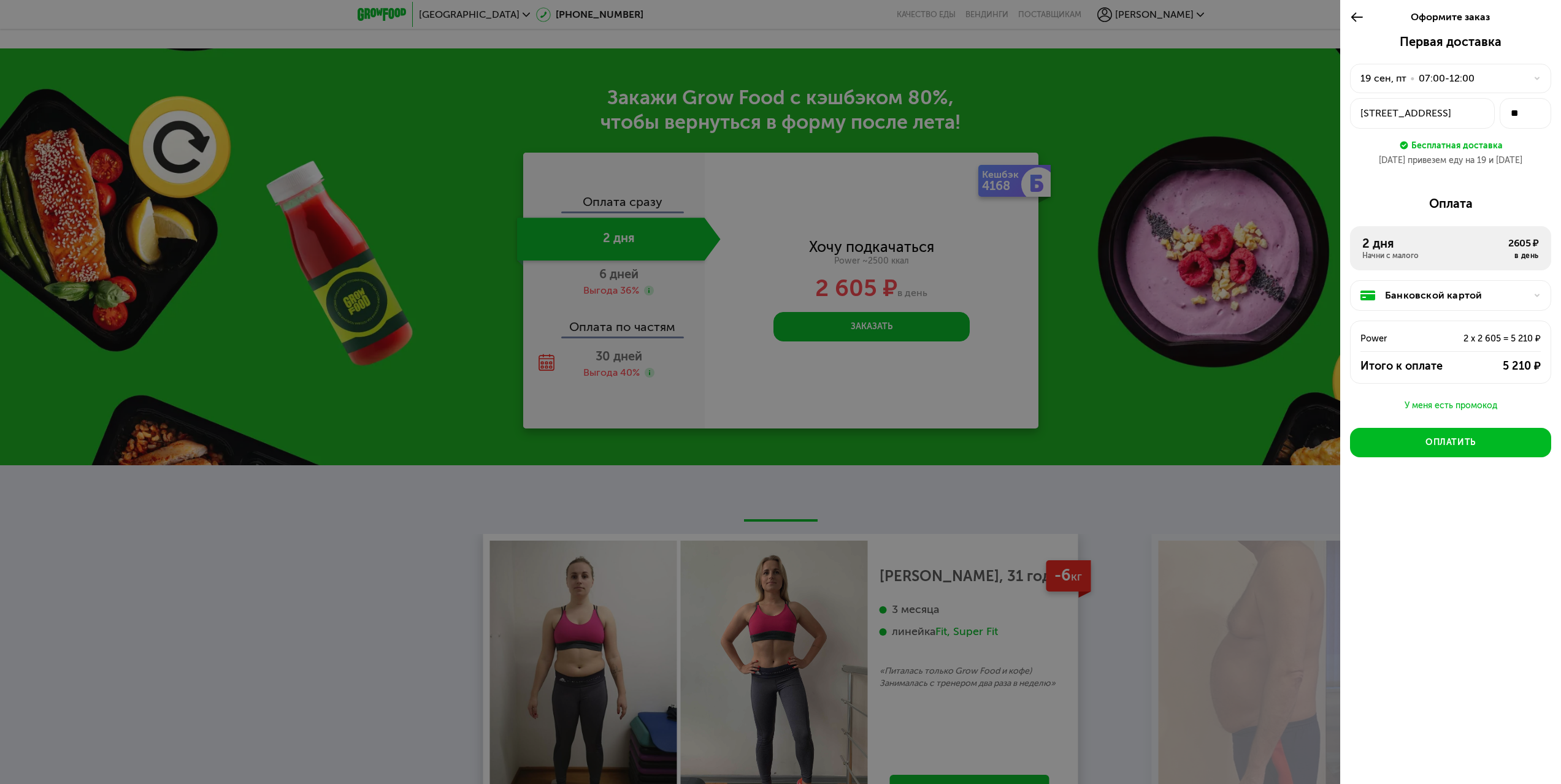
click at [1352, 19] on icon at bounding box center [1356, 17] width 14 height 15
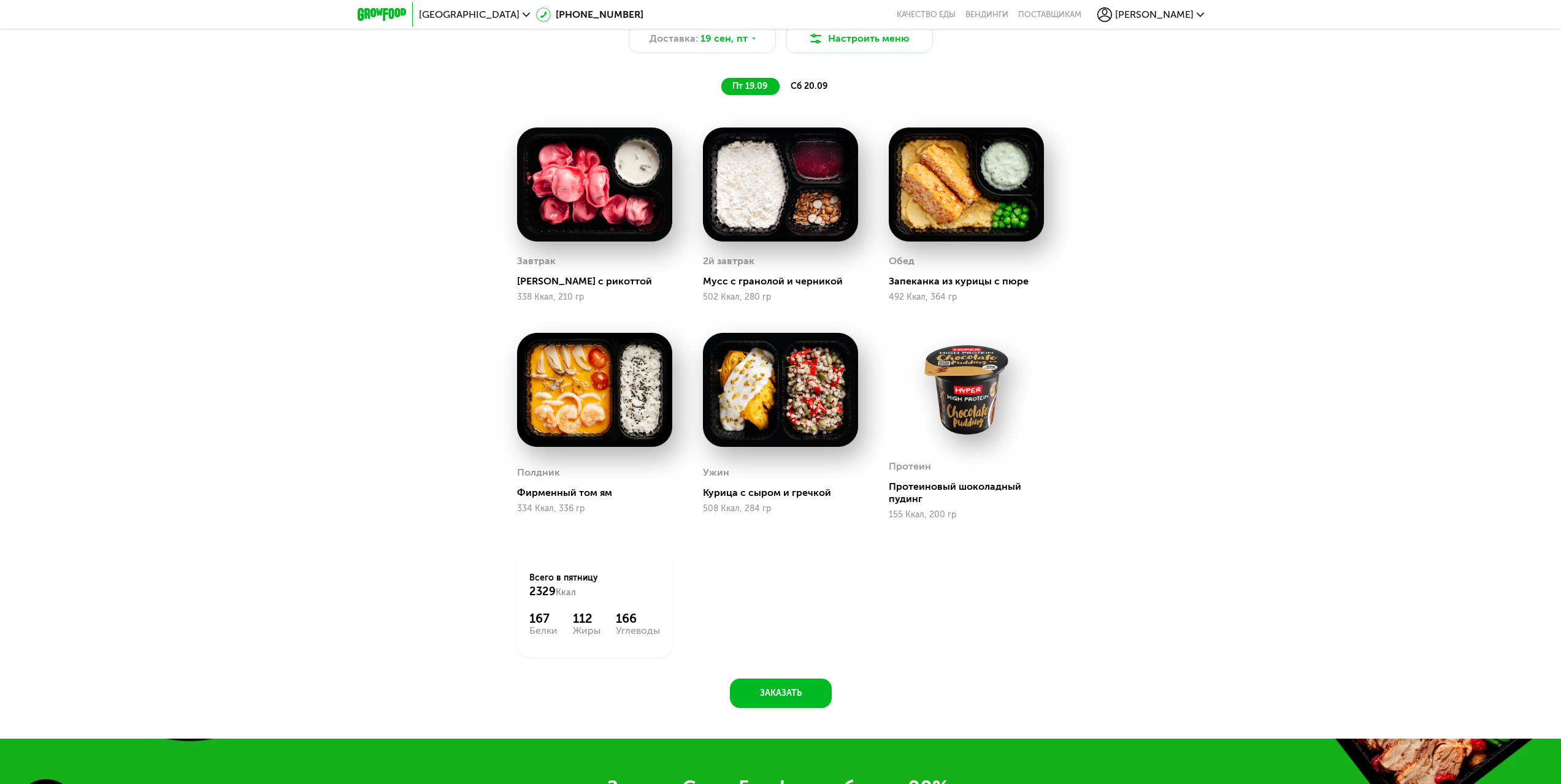
scroll to position [1521, 0]
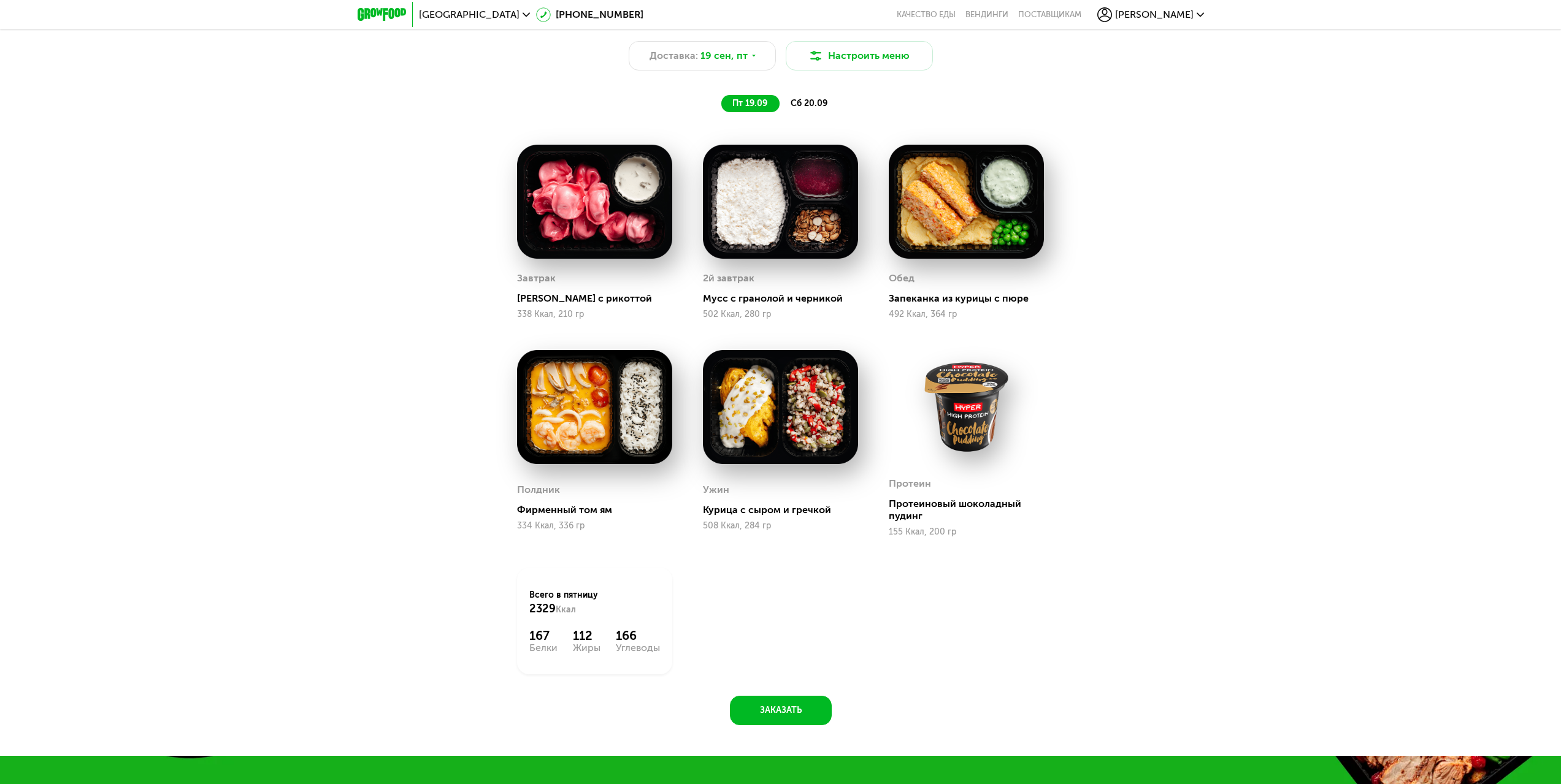
click at [800, 105] on span "сб 20.09" at bounding box center [809, 103] width 37 height 10
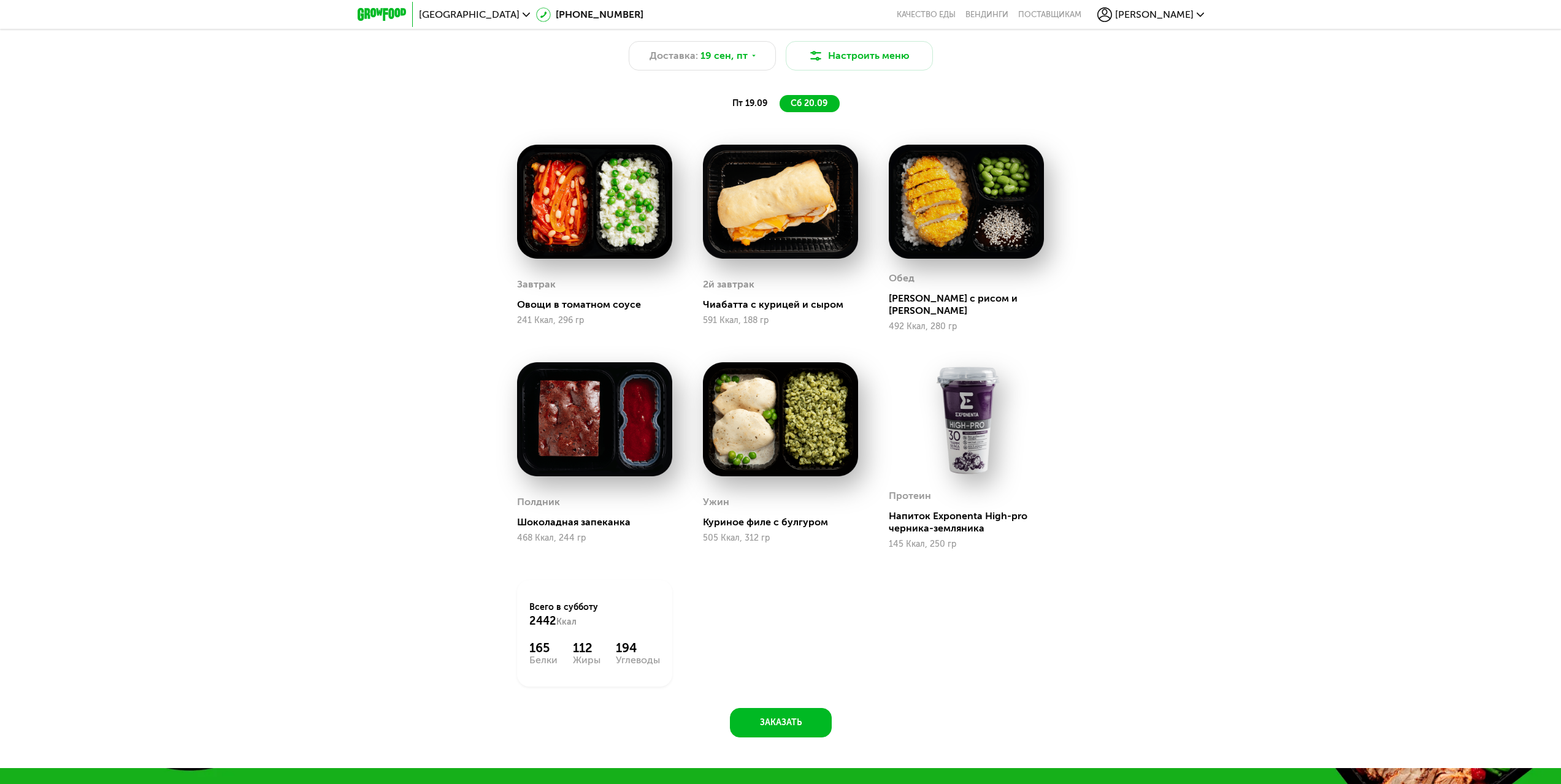
click at [767, 104] on span "пт 19.09" at bounding box center [749, 103] width 35 height 10
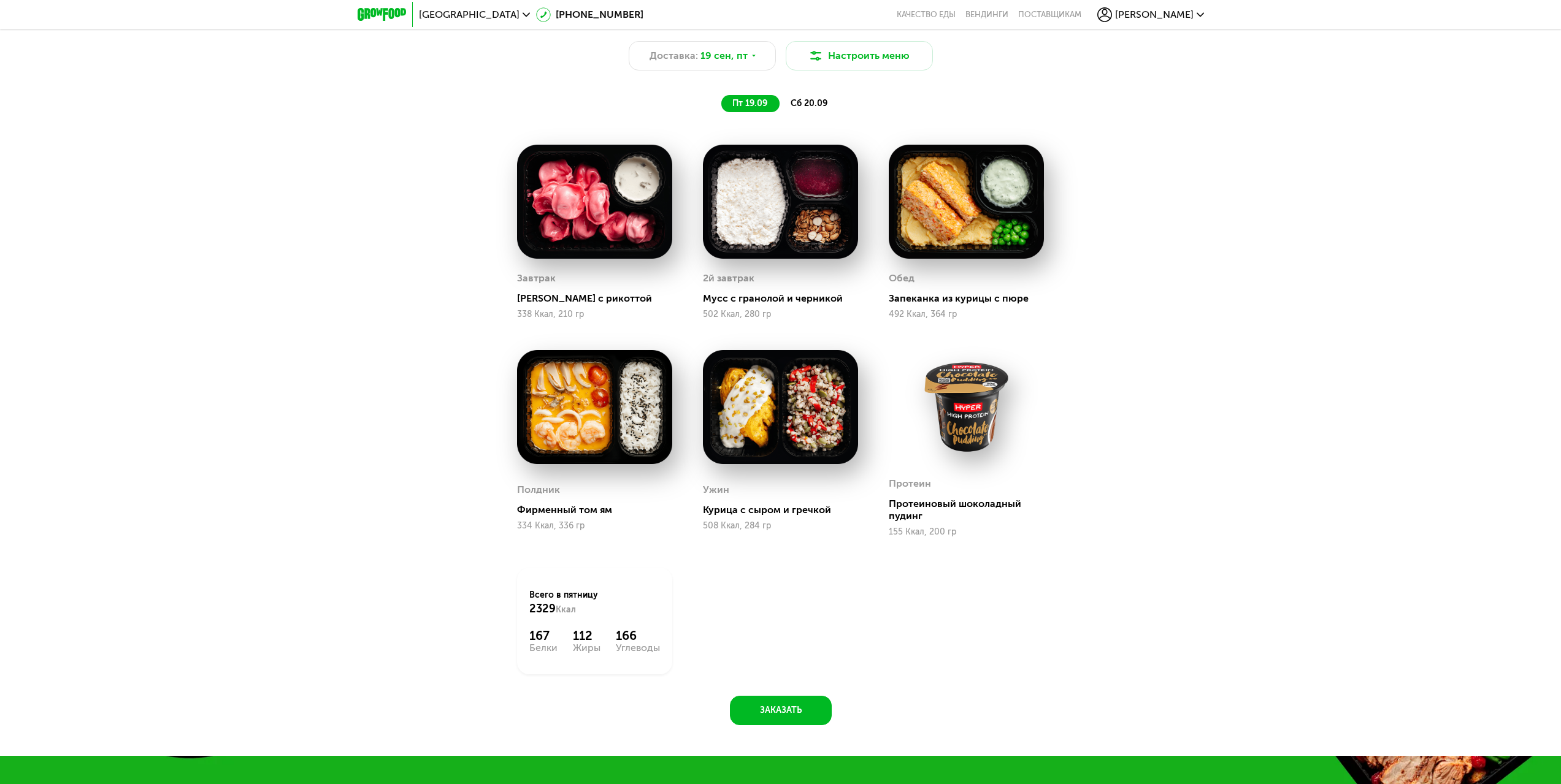
click at [814, 107] on span "сб 20.09" at bounding box center [809, 103] width 37 height 10
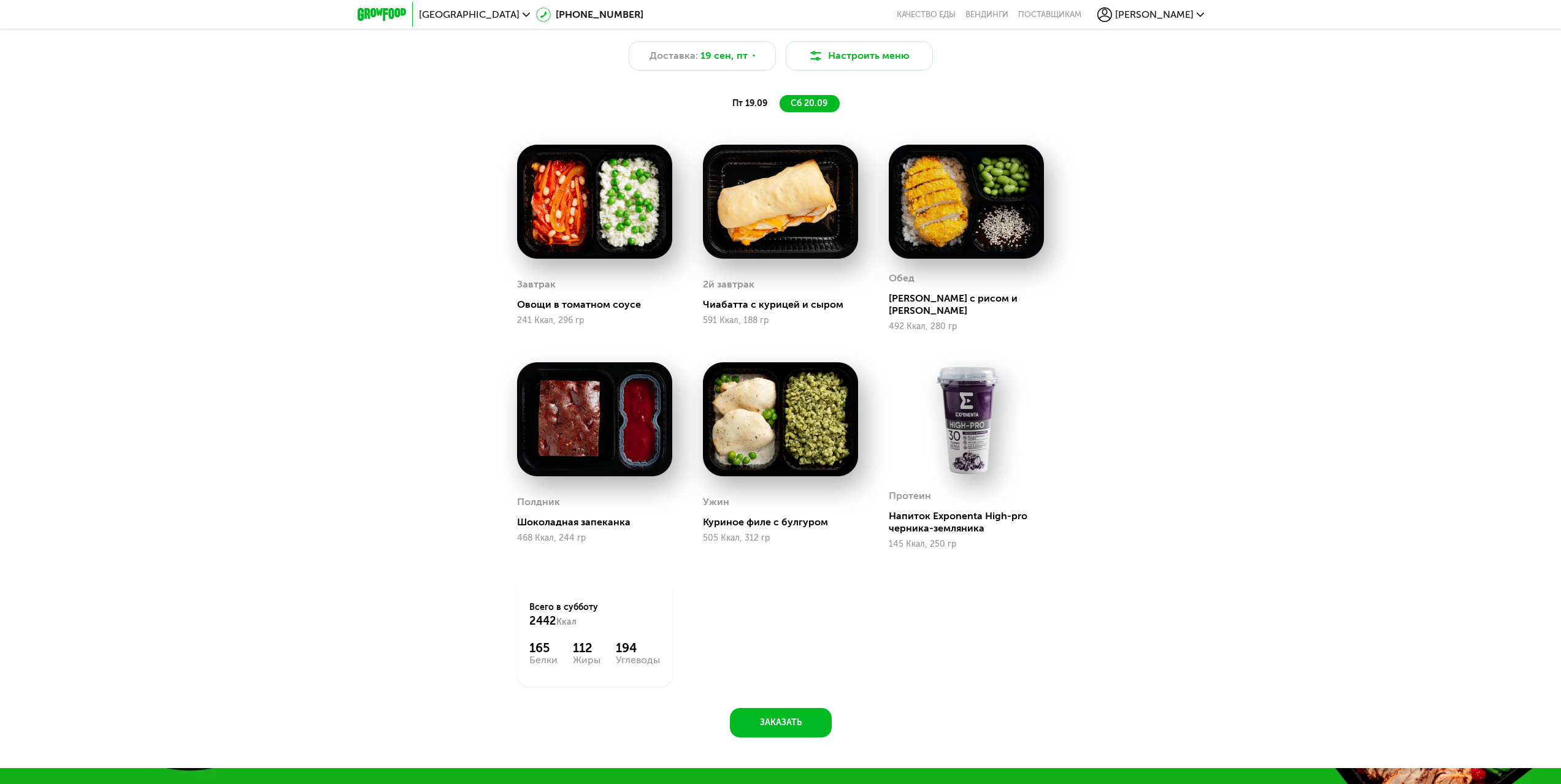
click at [743, 98] on div "Сбалансированное питание для спортсменов Доставка: 19 сен, пт Настроить меню пт…" at bounding box center [781, 60] width 726 height 106
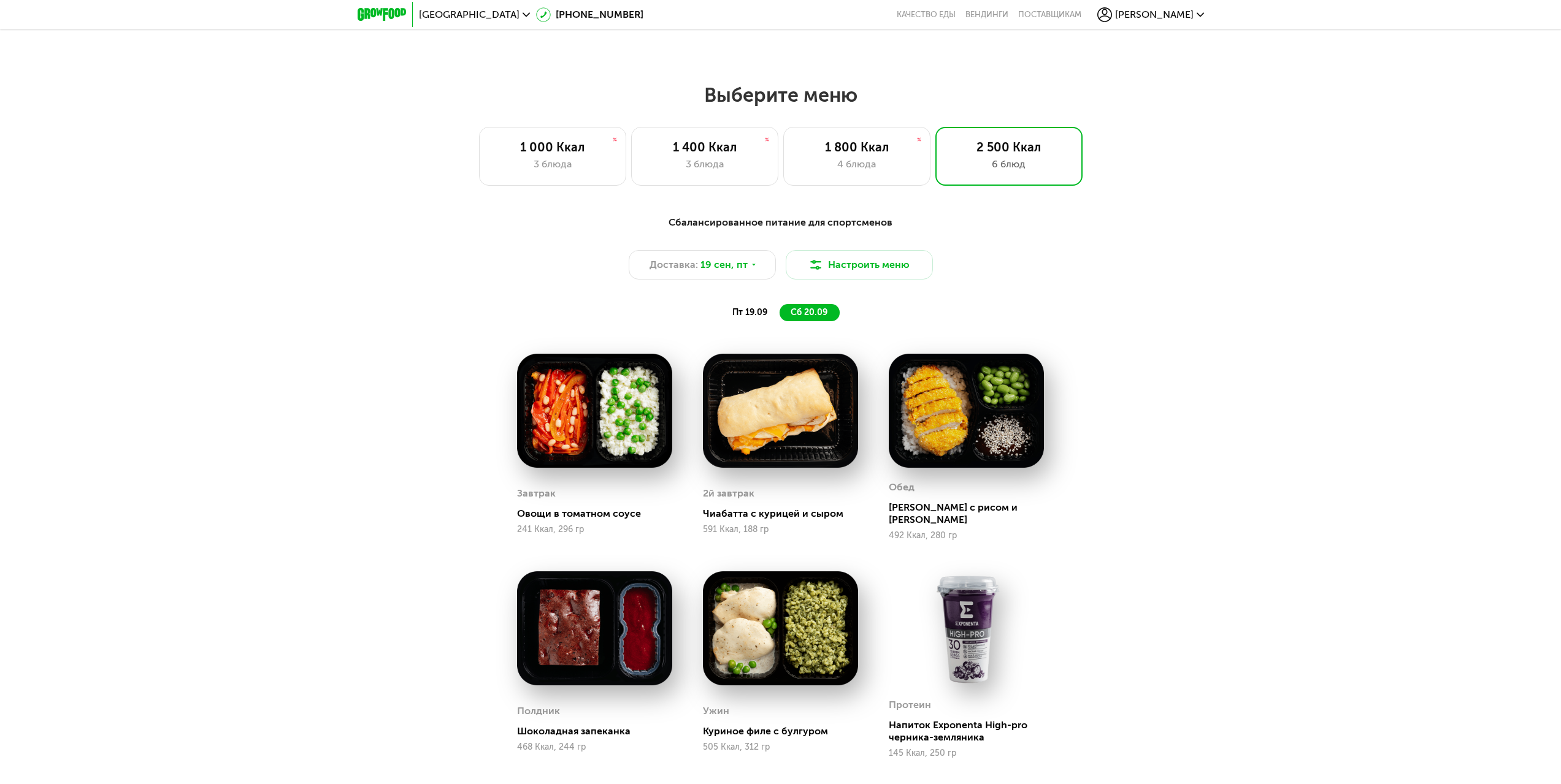
scroll to position [1153, 0]
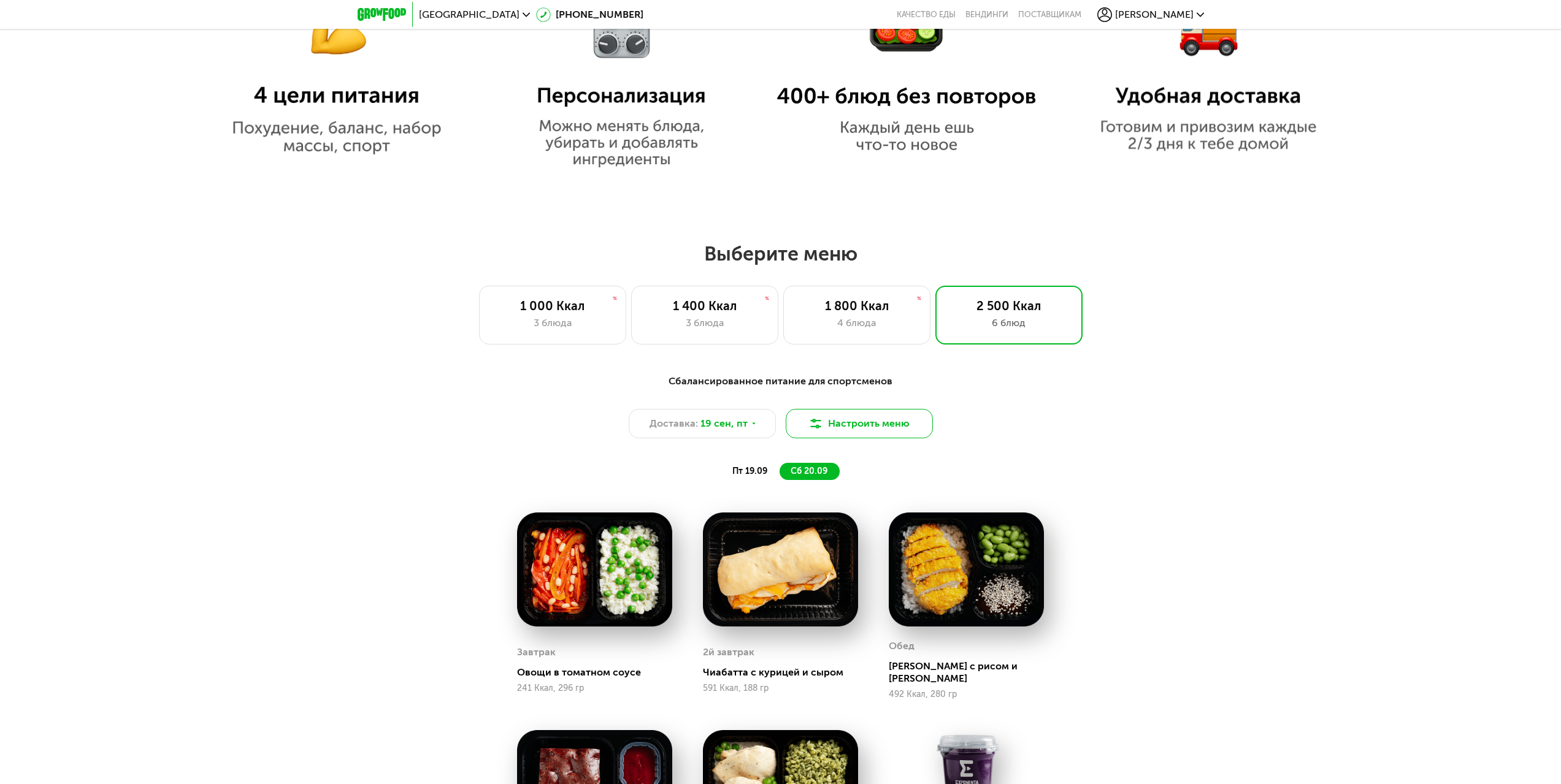
click at [876, 439] on button "Настроить меню" at bounding box center [859, 423] width 147 height 29
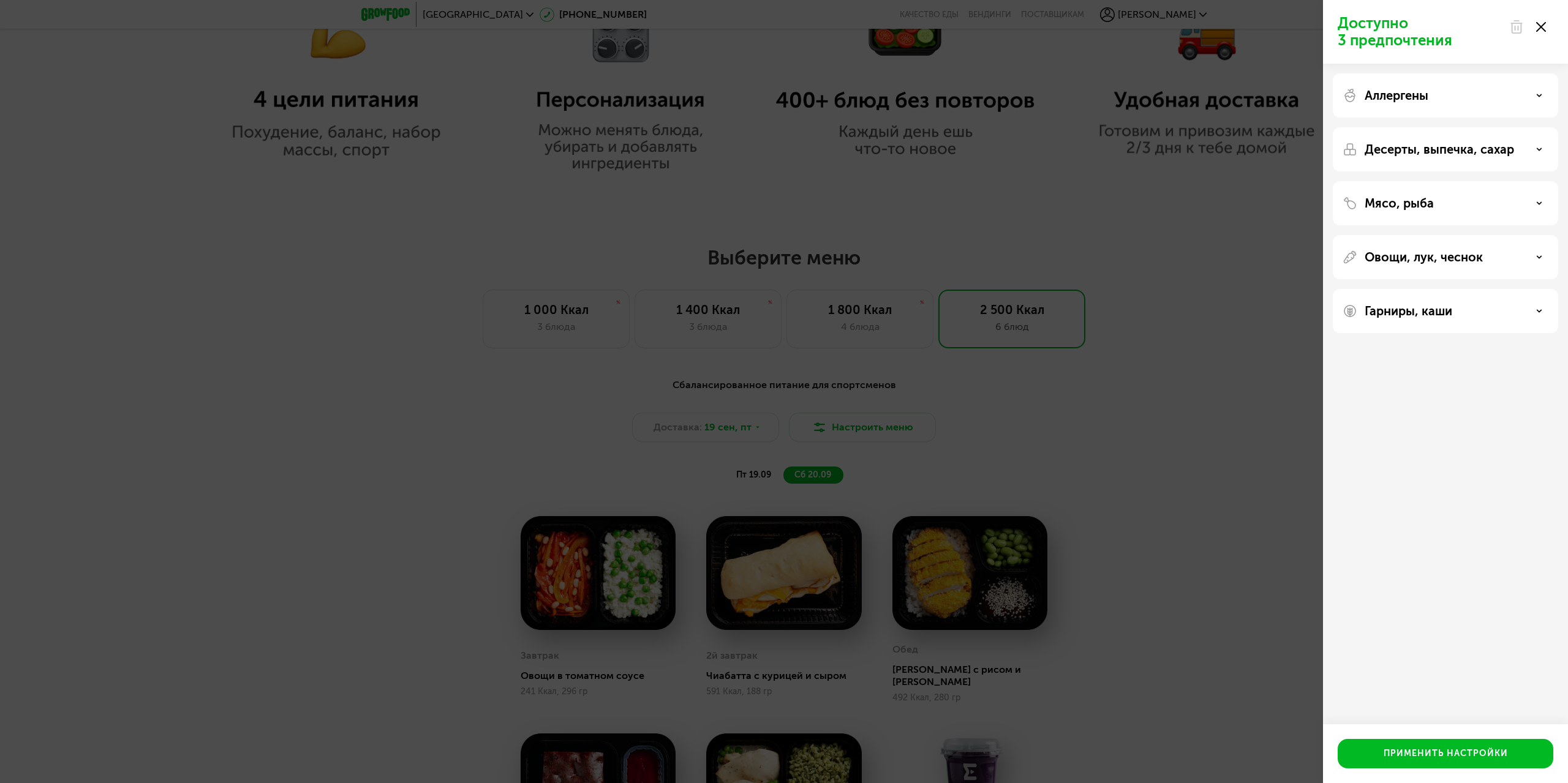
click at [1479, 95] on div "Аллергены" at bounding box center [1445, 95] width 205 height 14
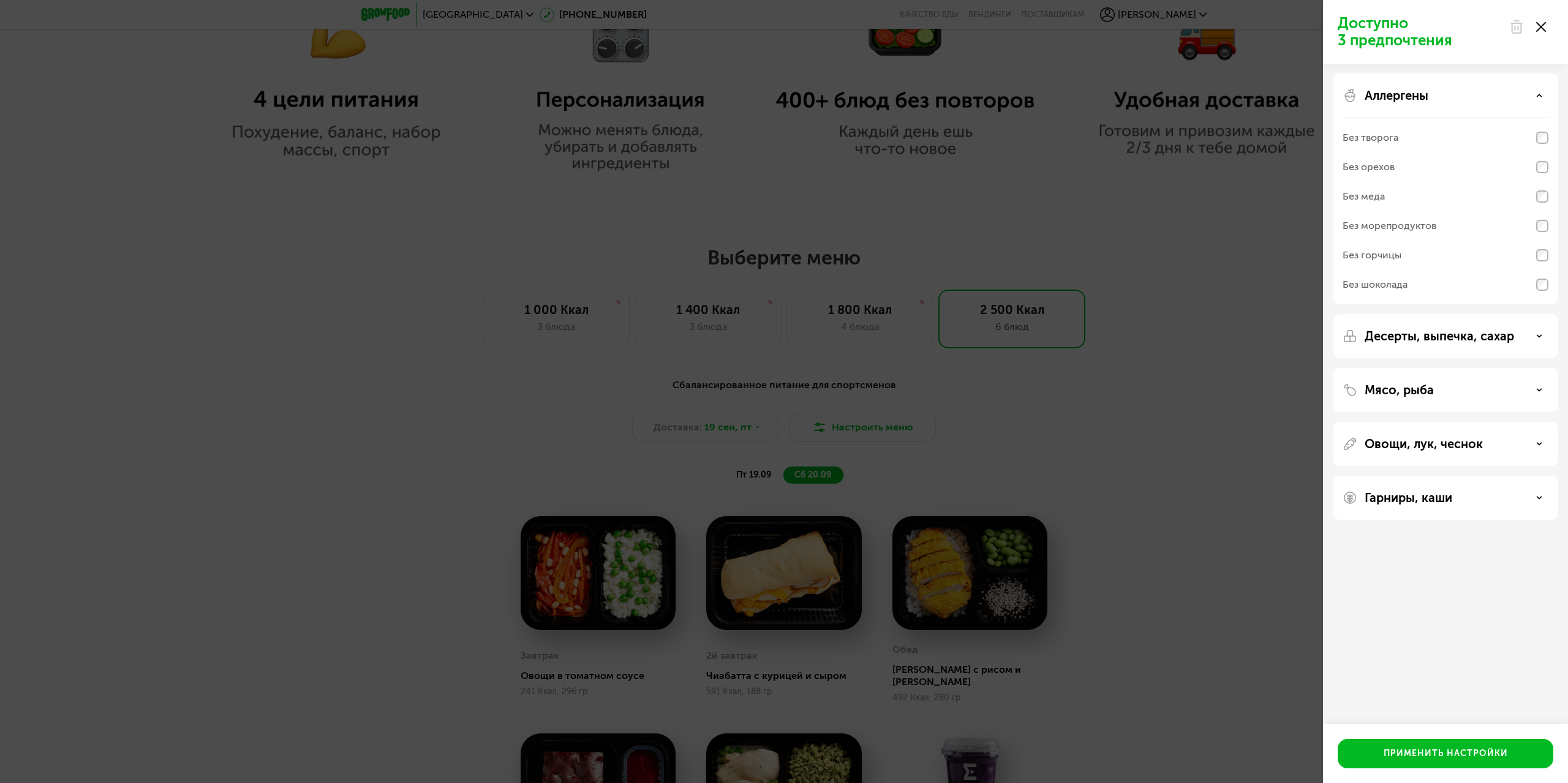
click at [1479, 95] on div "Аллергены" at bounding box center [1445, 95] width 205 height 14
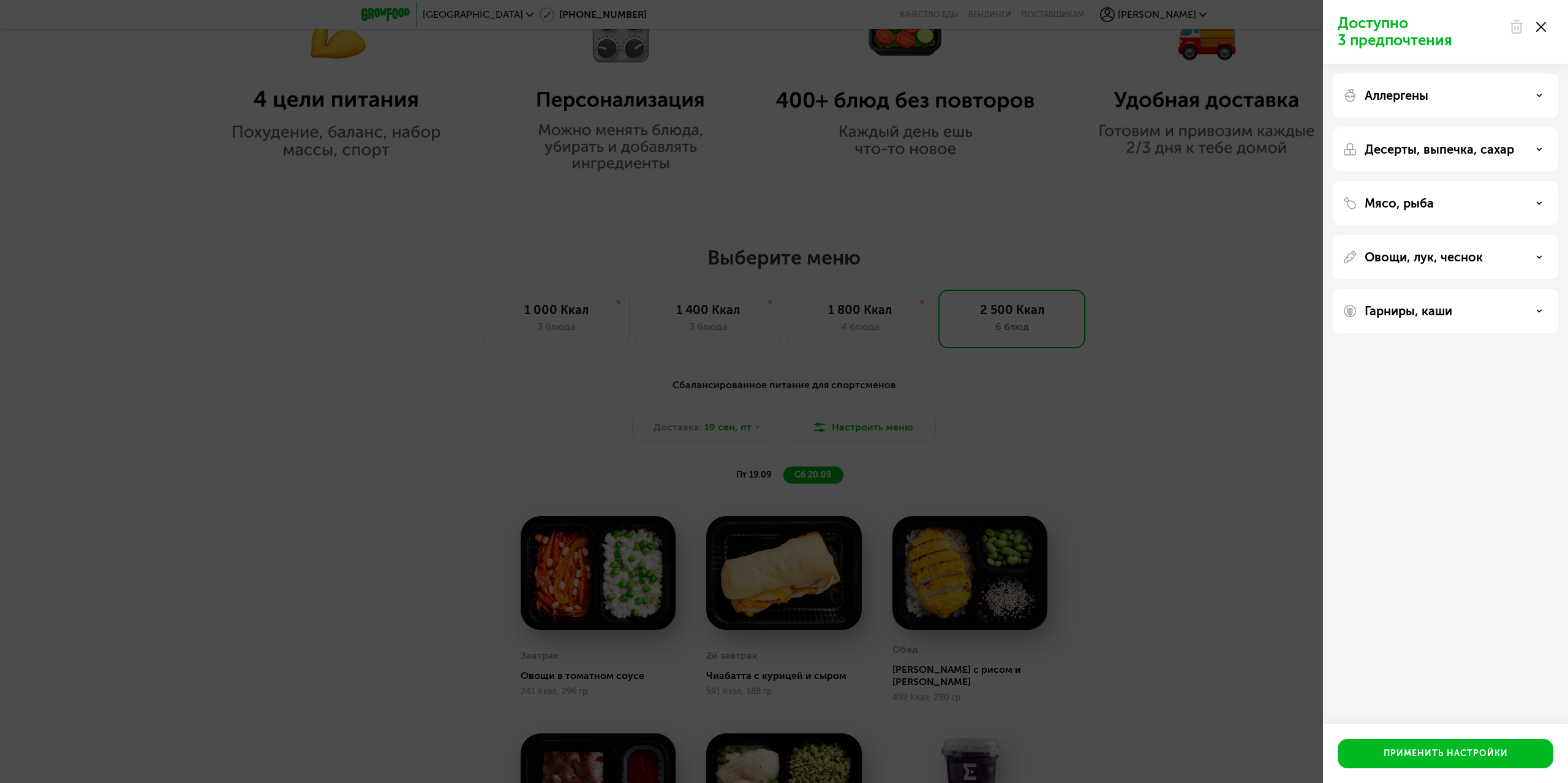
click at [1467, 157] on div "Десерты, выпечка, сахар" at bounding box center [1446, 149] width 226 height 44
click at [1467, 148] on p "Десерты, выпечка, сахар" at bounding box center [1439, 149] width 149 height 14
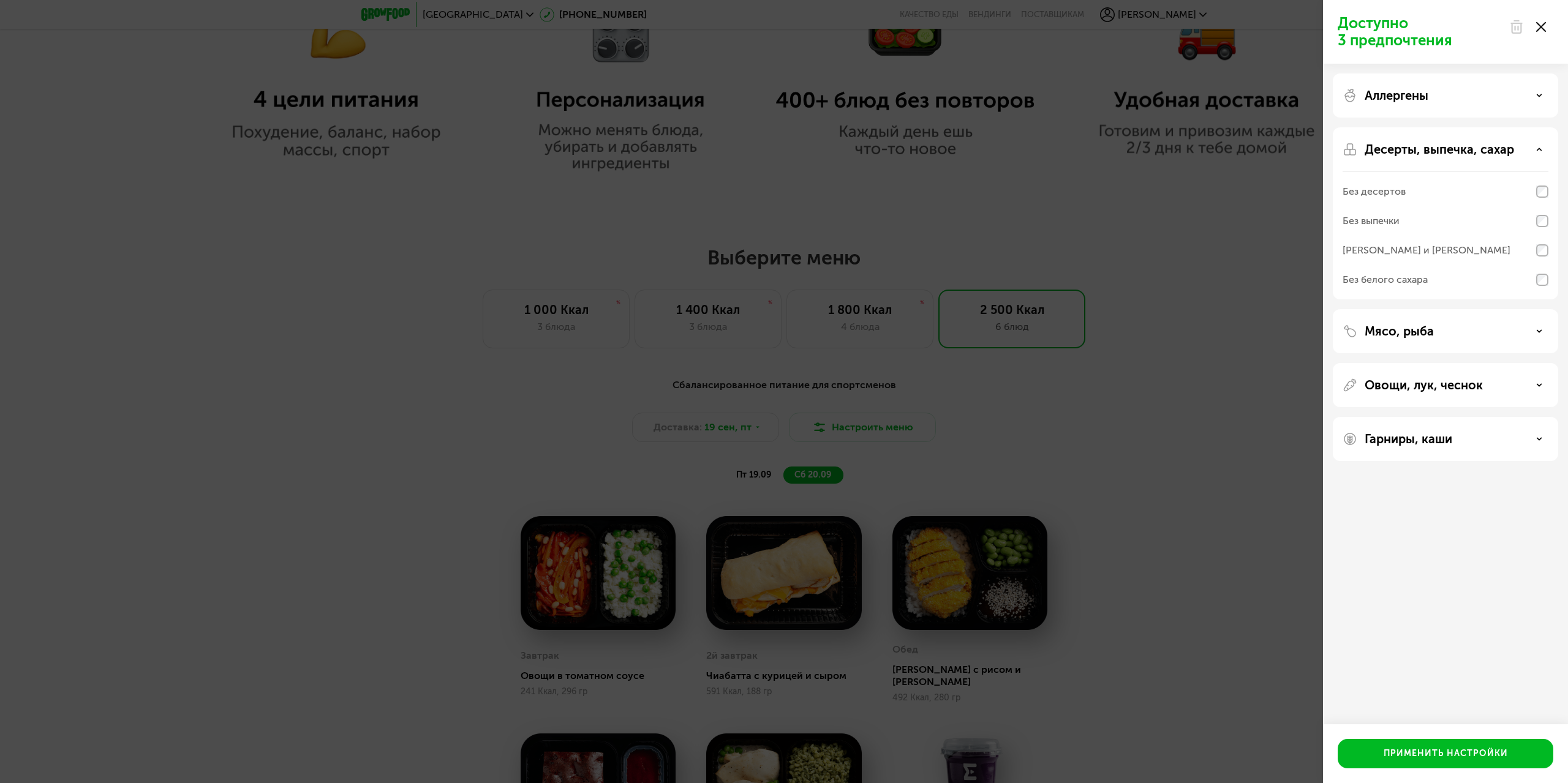
click at [1467, 148] on p "Десерты, выпечка, сахар" at bounding box center [1439, 149] width 149 height 14
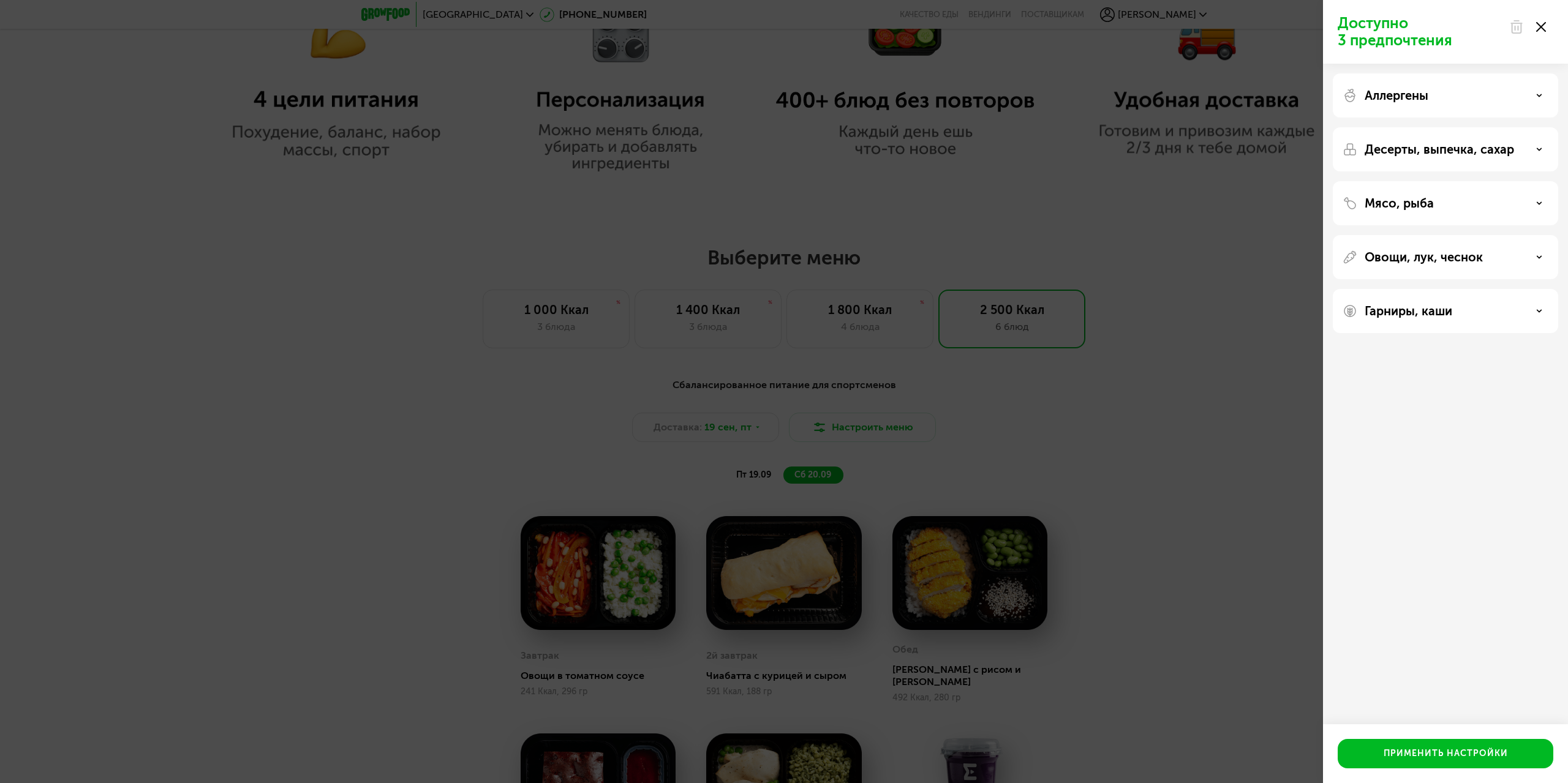
click at [1444, 202] on div "Мясо, рыба" at bounding box center [1445, 203] width 205 height 14
click at [1449, 257] on p "Овощи, лук, чеснок" at bounding box center [1424, 257] width 118 height 14
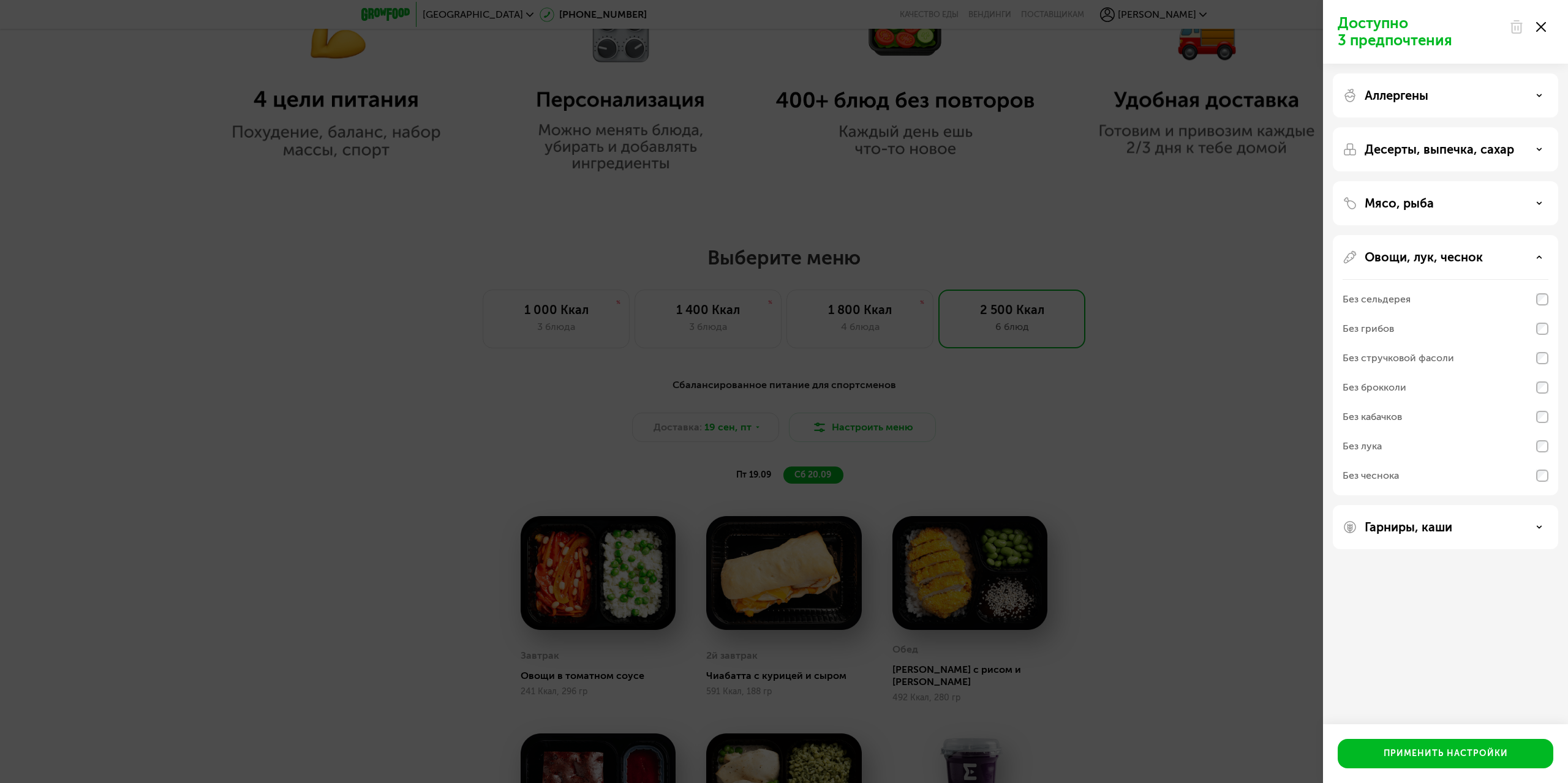
click at [1449, 256] on p "Овощи, лук, чеснок" at bounding box center [1424, 257] width 118 height 14
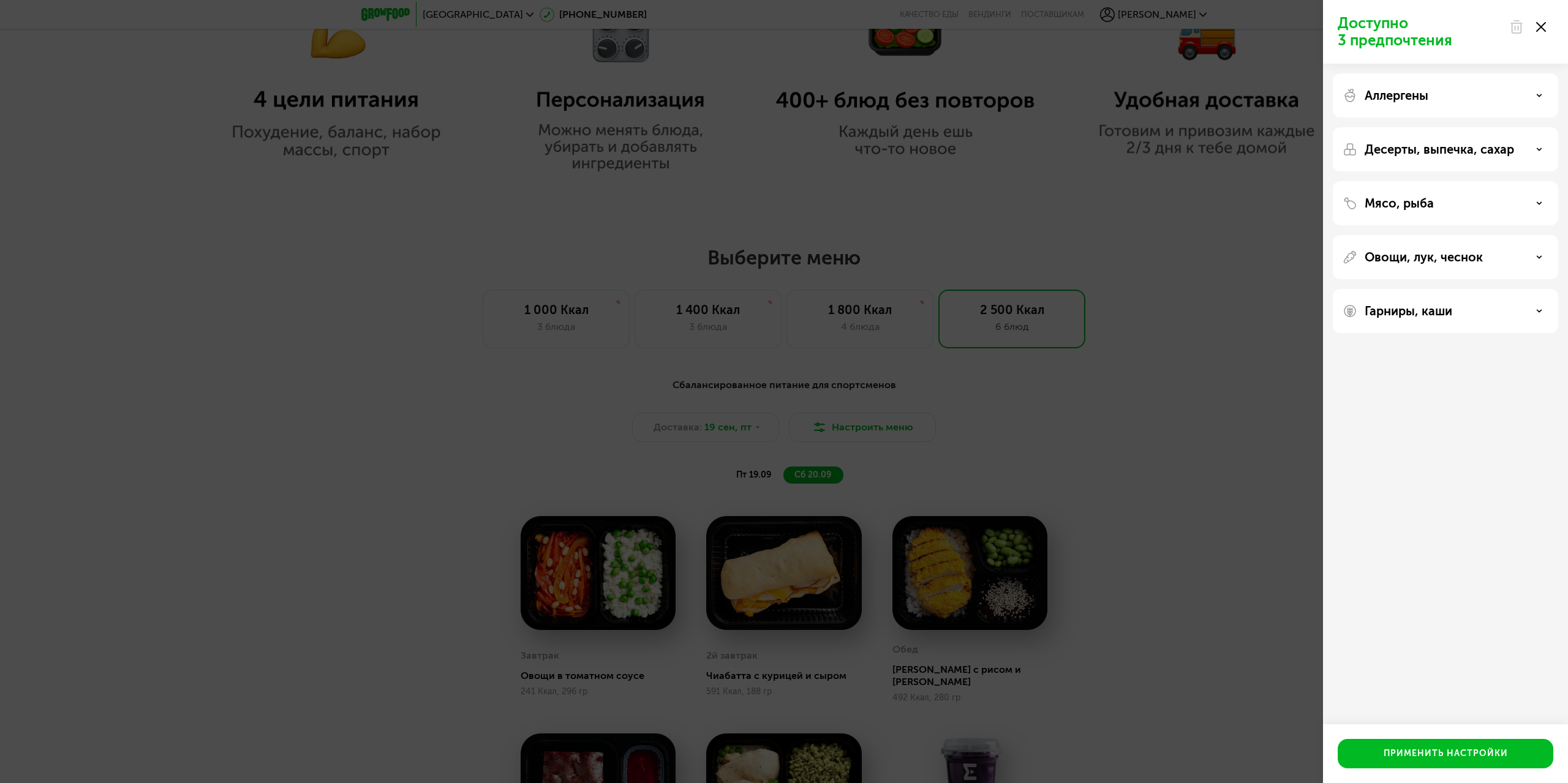
click at [1454, 309] on div "Гарниры, каши" at bounding box center [1445, 311] width 205 height 14
click at [1454, 308] on div "Гарниры, каши" at bounding box center [1445, 311] width 205 height 14
click at [1172, 375] on div "Доступно 3 предпочтения Аллергены Десерты, выпечка, сахар Мясо, рыба Овощи, лук…" at bounding box center [784, 392] width 1568 height 783
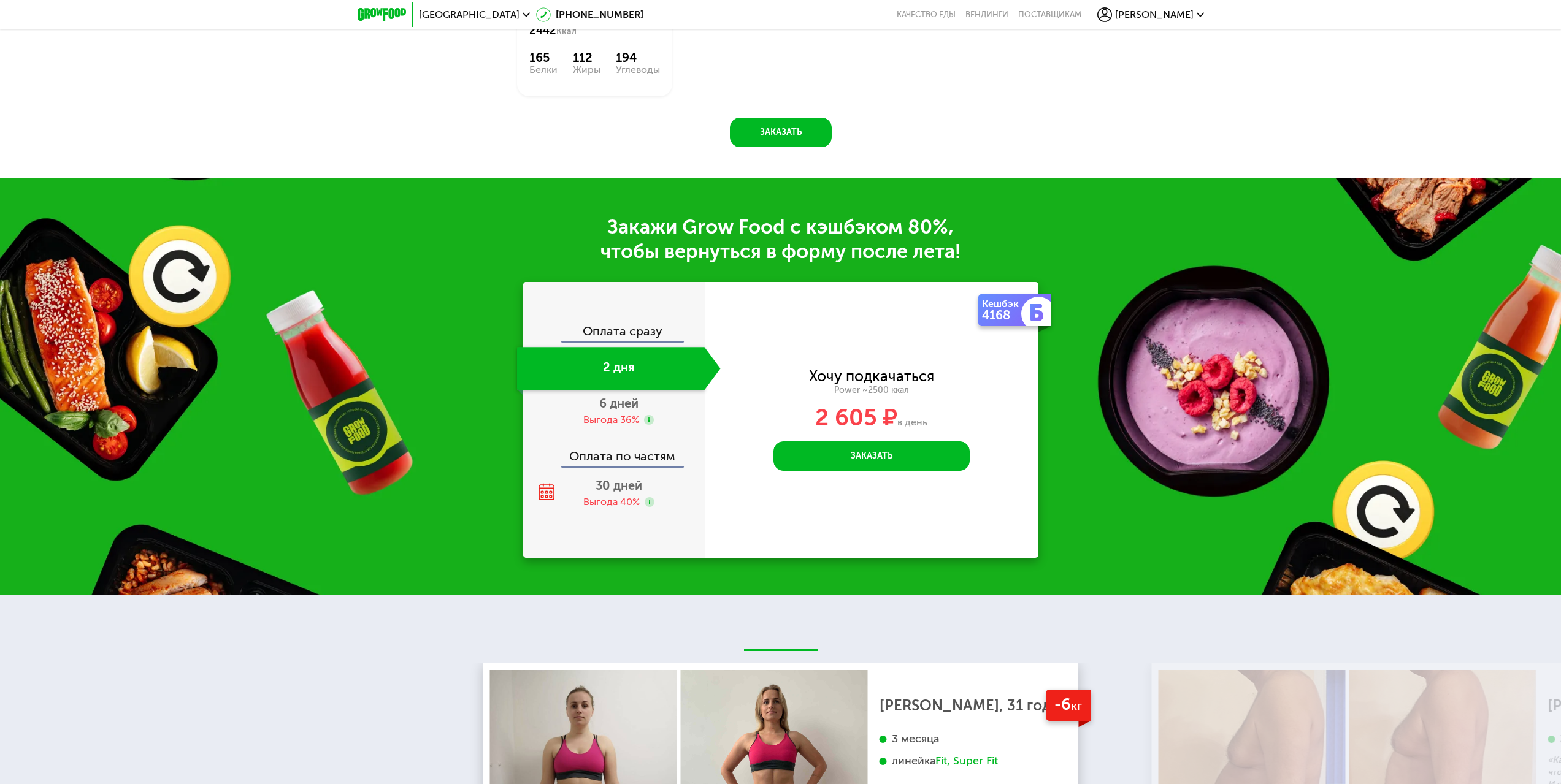
scroll to position [2134, 0]
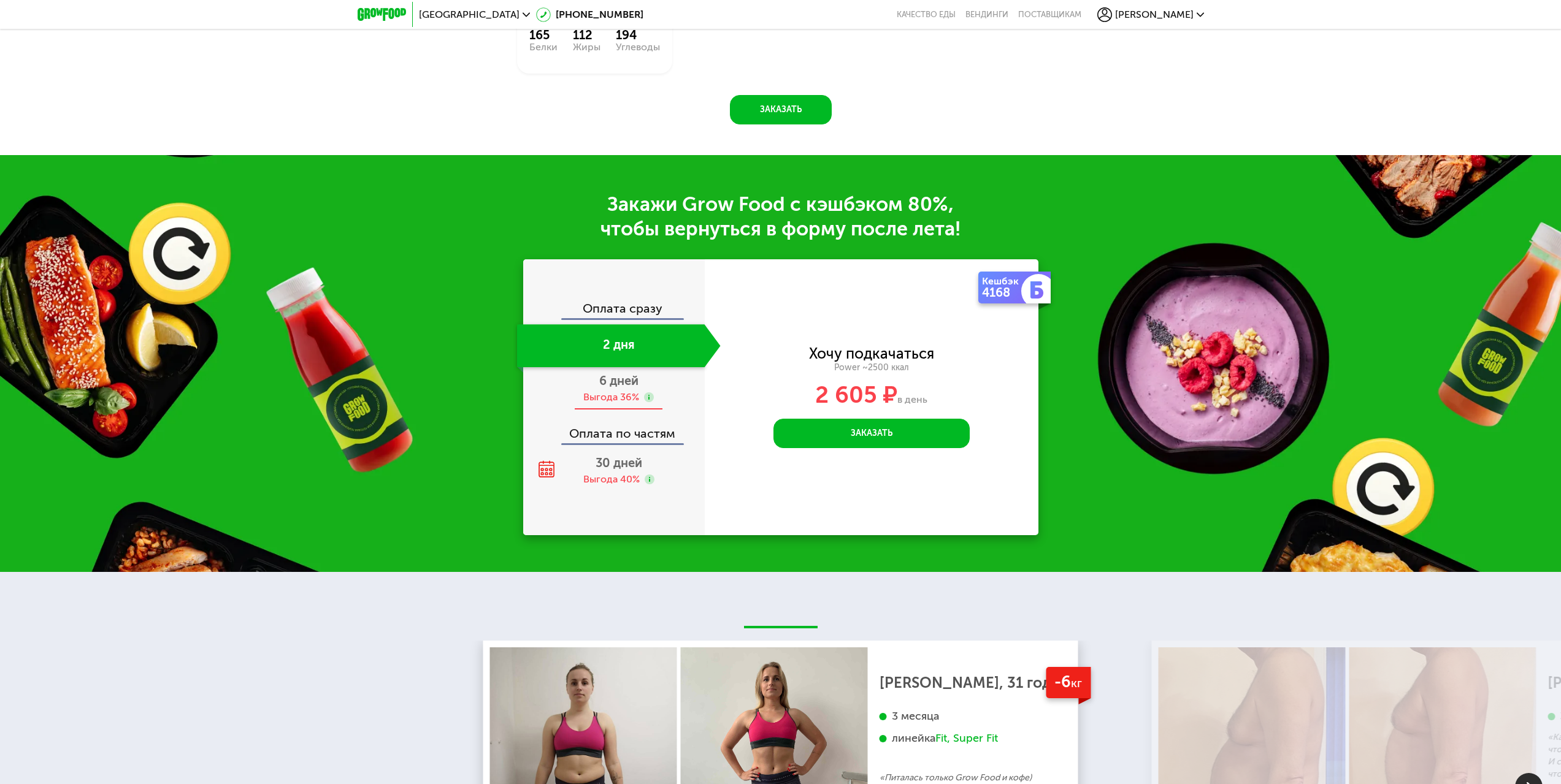
click at [668, 373] on div "6 дней Выгода 36%" at bounding box center [619, 388] width 203 height 43
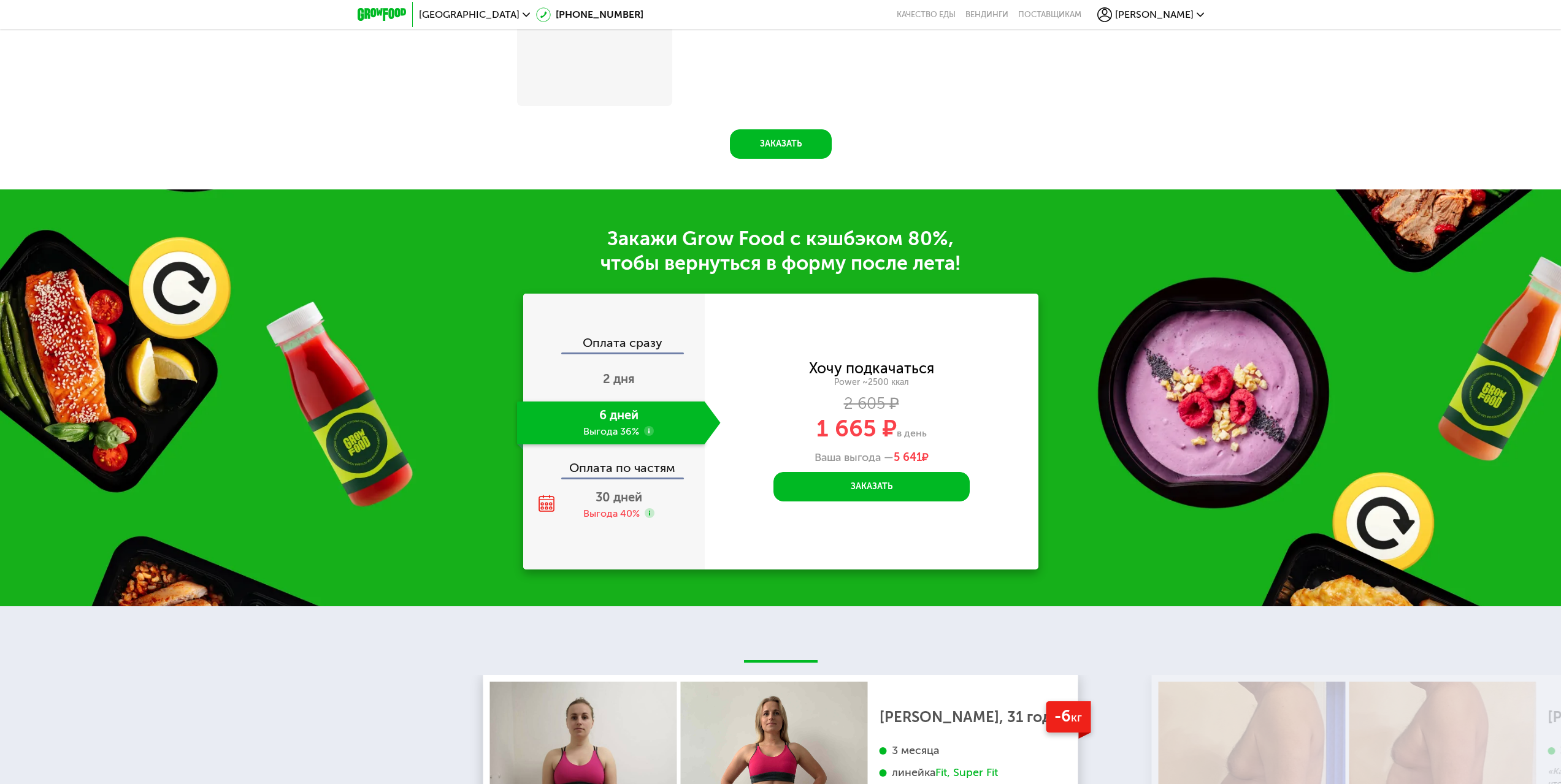
scroll to position [2181, 0]
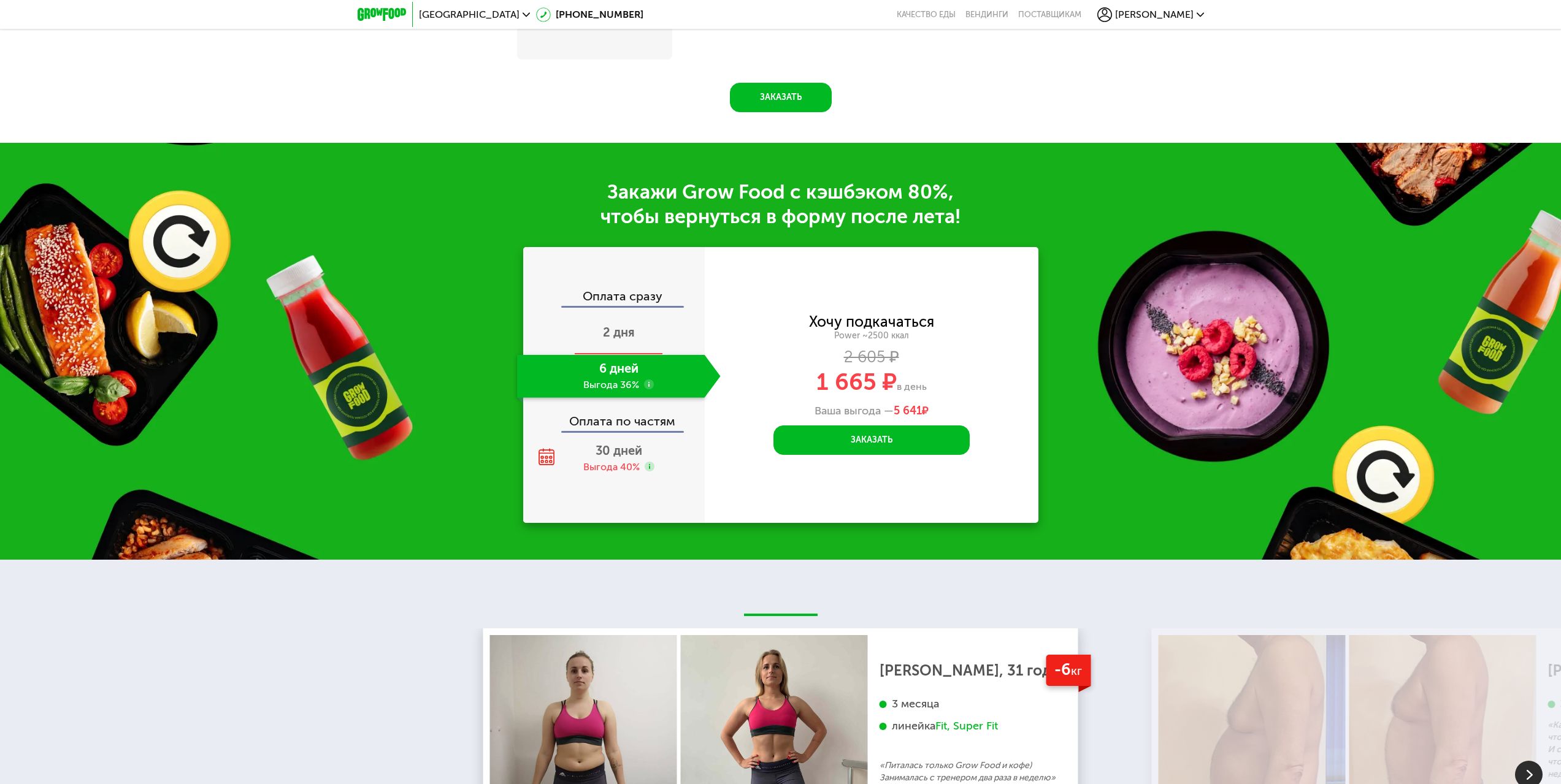
click at [648, 334] on div "2 дня" at bounding box center [619, 333] width 203 height 43
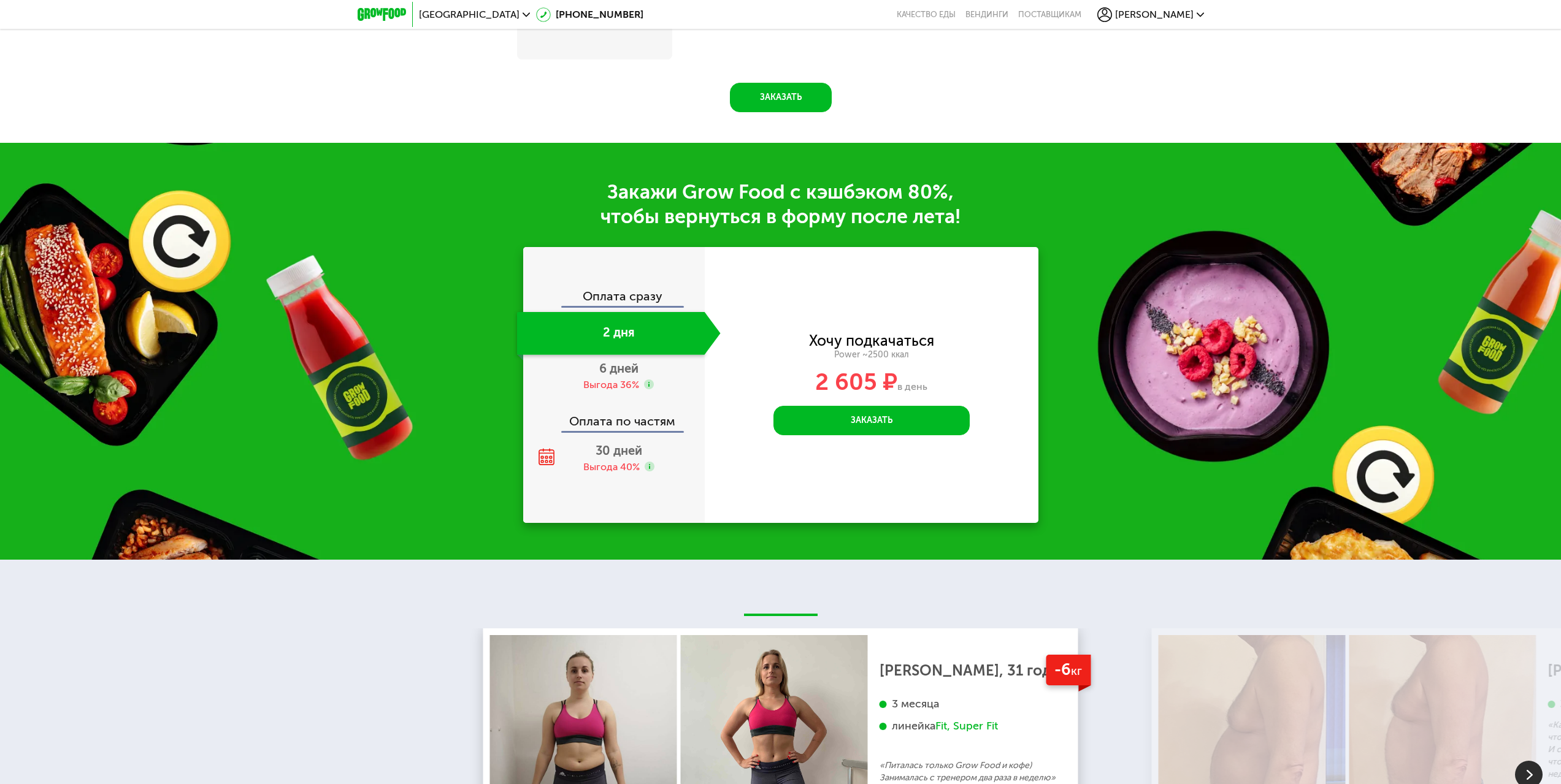
click at [935, 315] on div "Хочу подкачаться Power ~2500 ккал 2 605 ₽ в день Заказать Введите свой номер те…" at bounding box center [871, 385] width 334 height 276
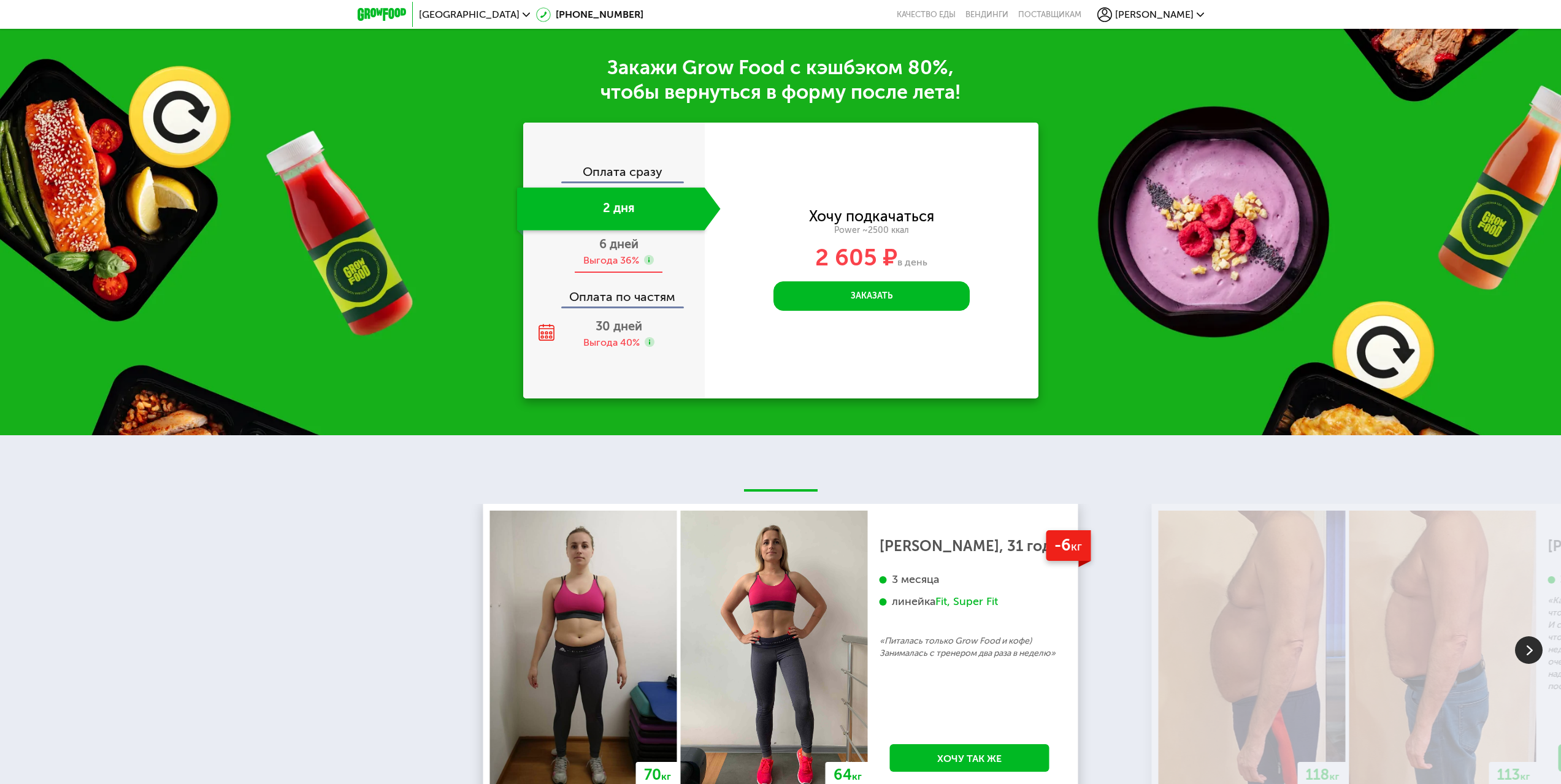
click at [647, 273] on div "6 дней Выгода 36%" at bounding box center [619, 252] width 203 height 43
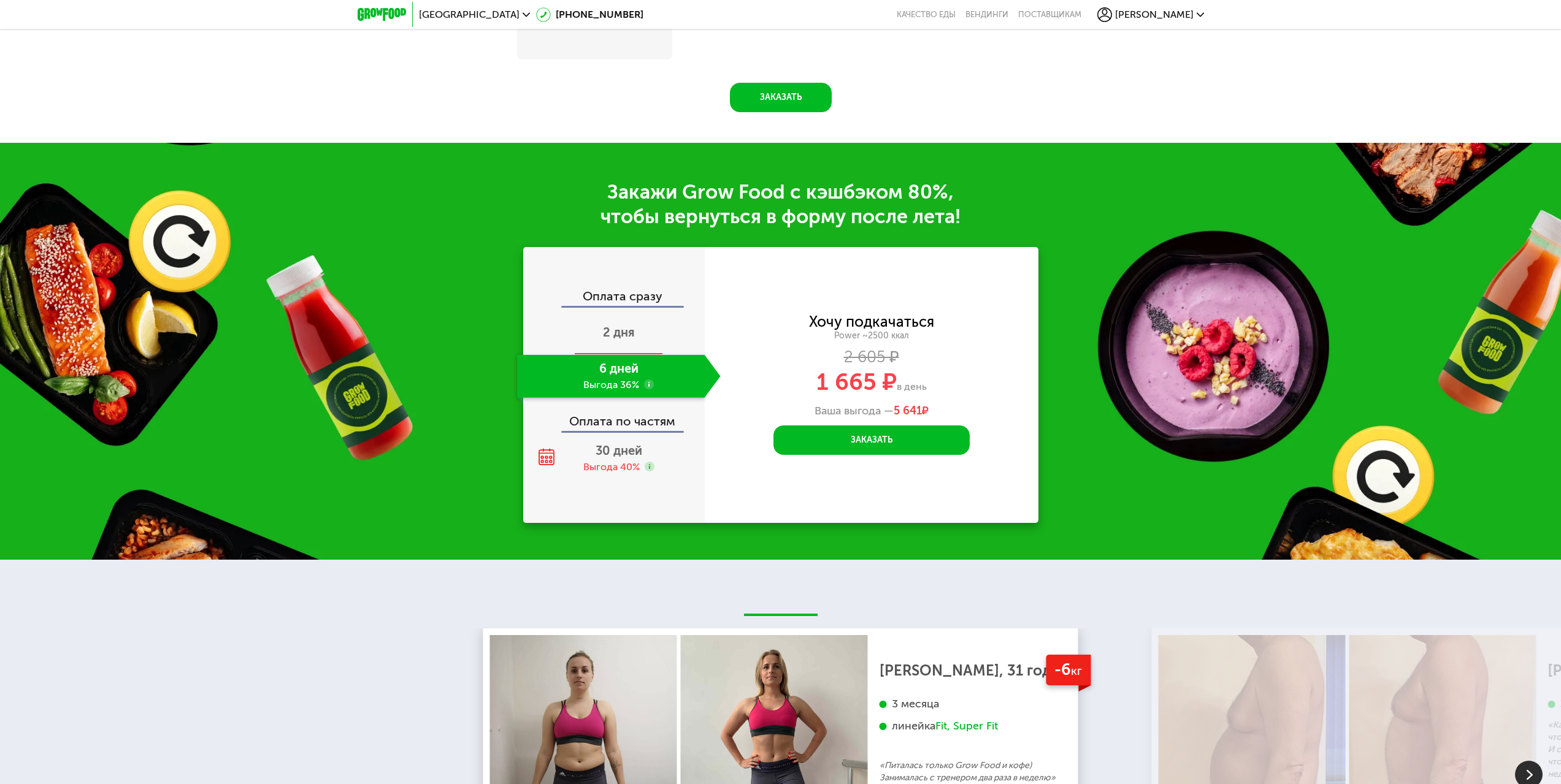
click at [631, 336] on span "2 дня" at bounding box center [619, 332] width 32 height 15
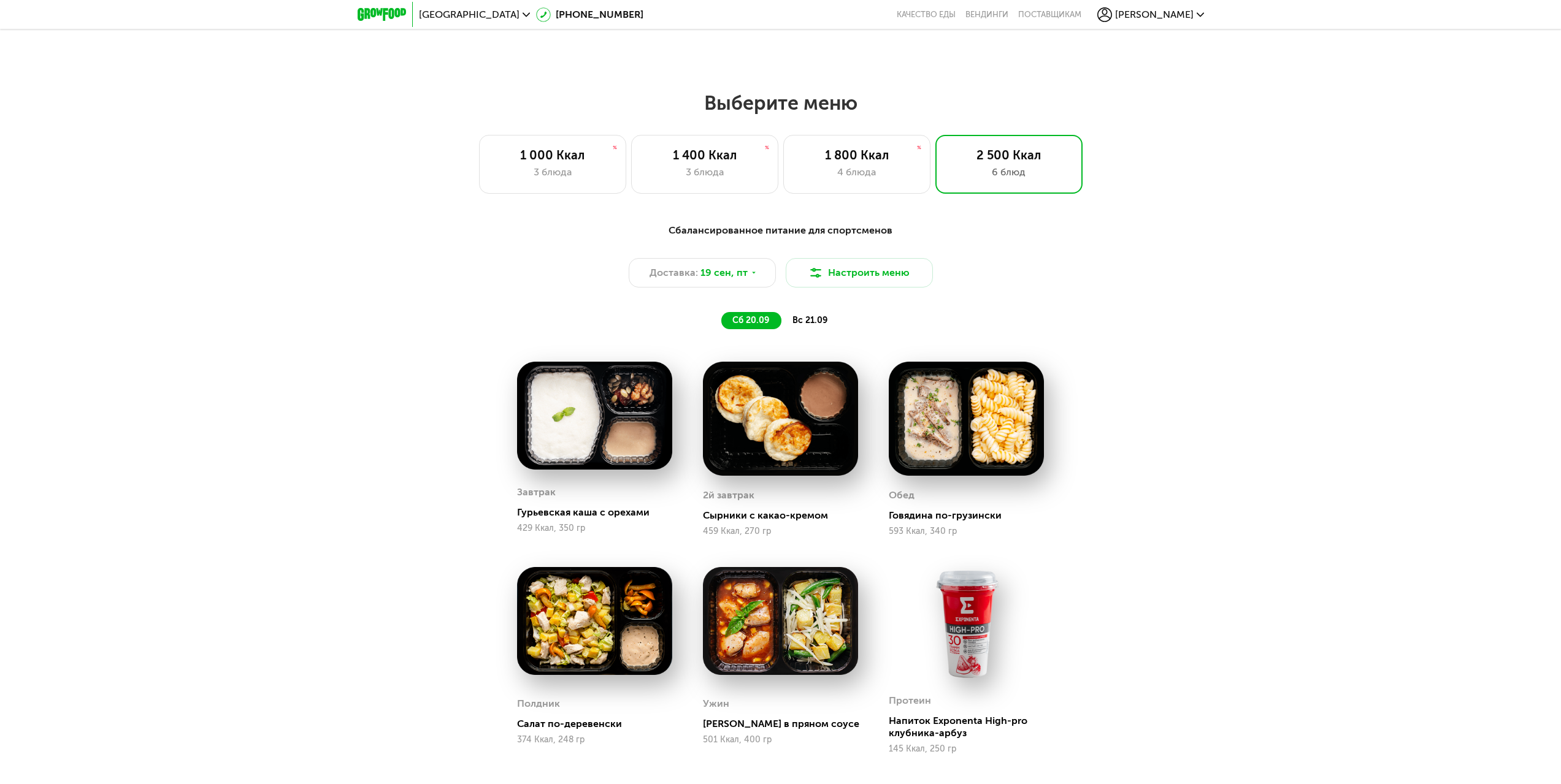
scroll to position [1215, 0]
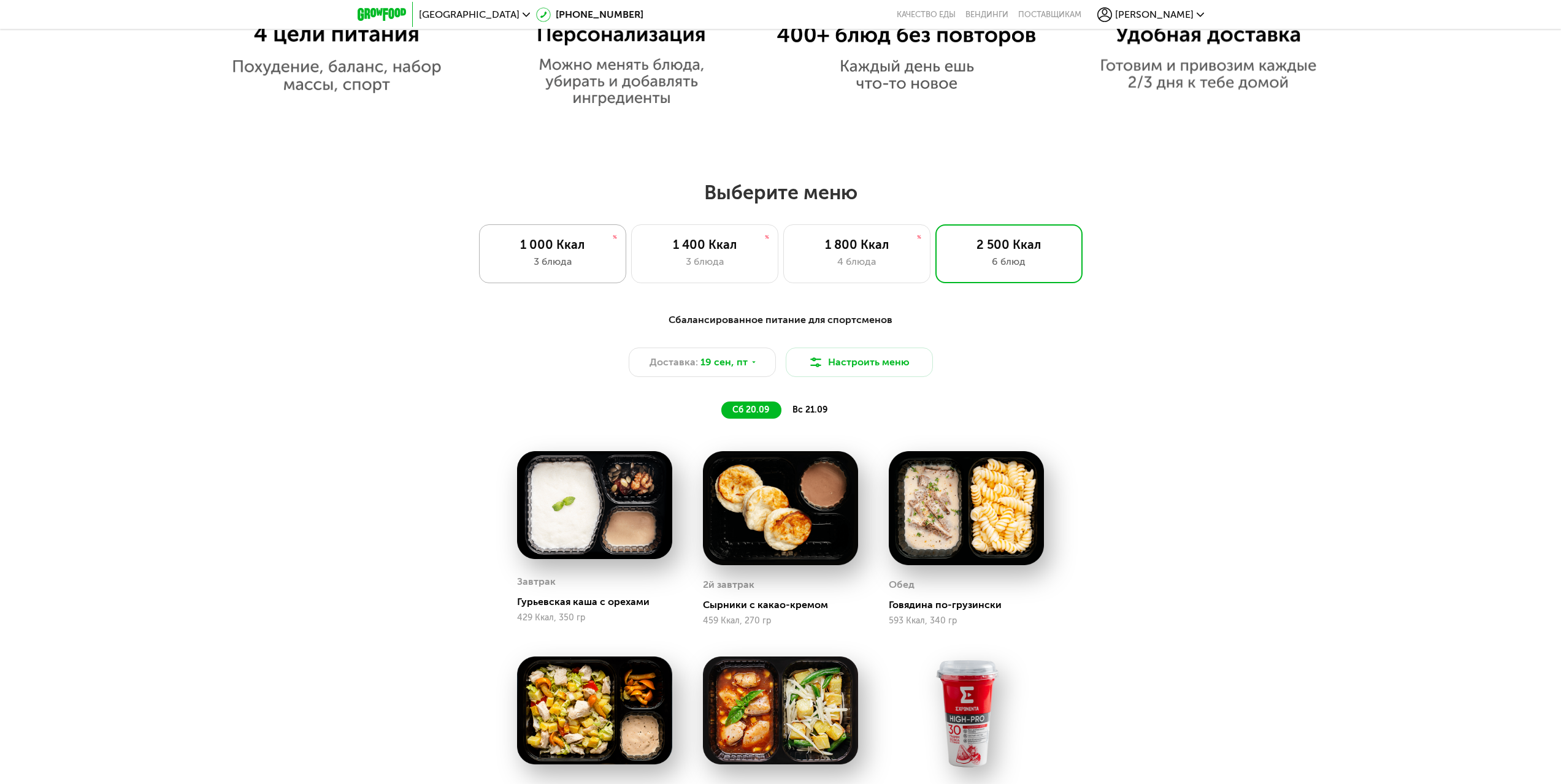
click at [549, 241] on div "1 000 Ккал" at bounding box center [553, 244] width 122 height 15
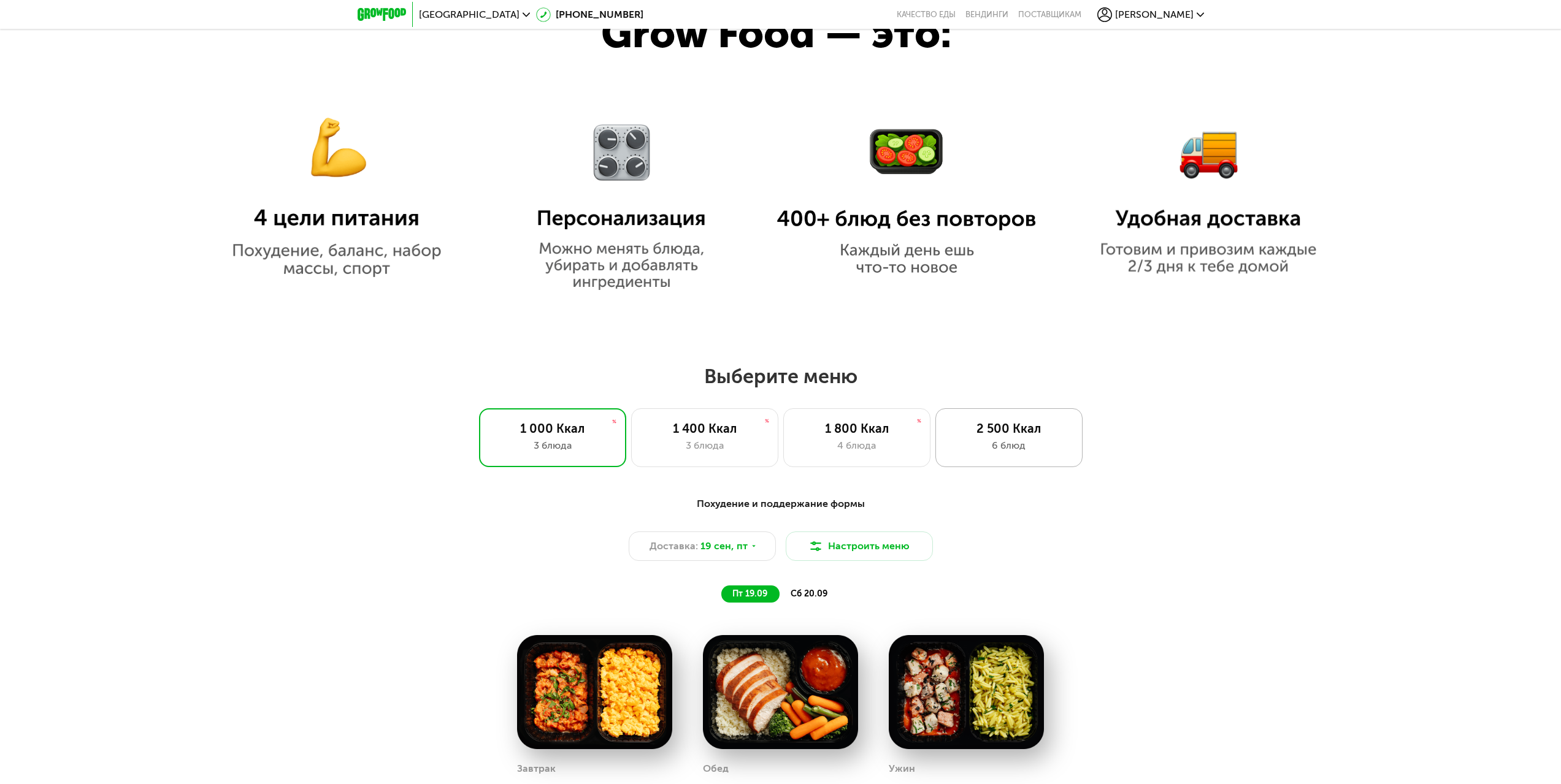
click at [1006, 412] on div "2 500 Ккал 6 блюд" at bounding box center [1008, 437] width 147 height 59
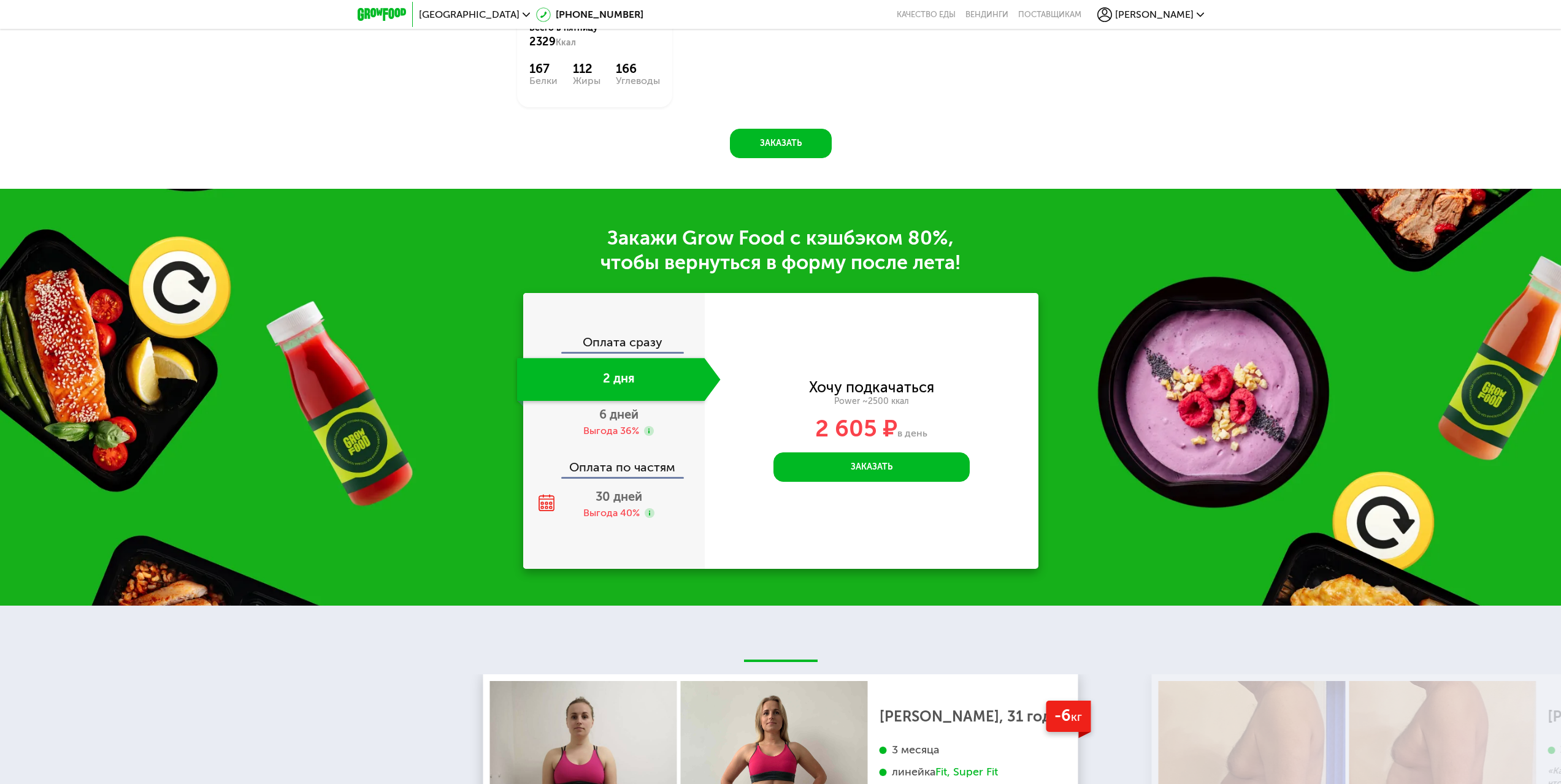
scroll to position [2196, 0]
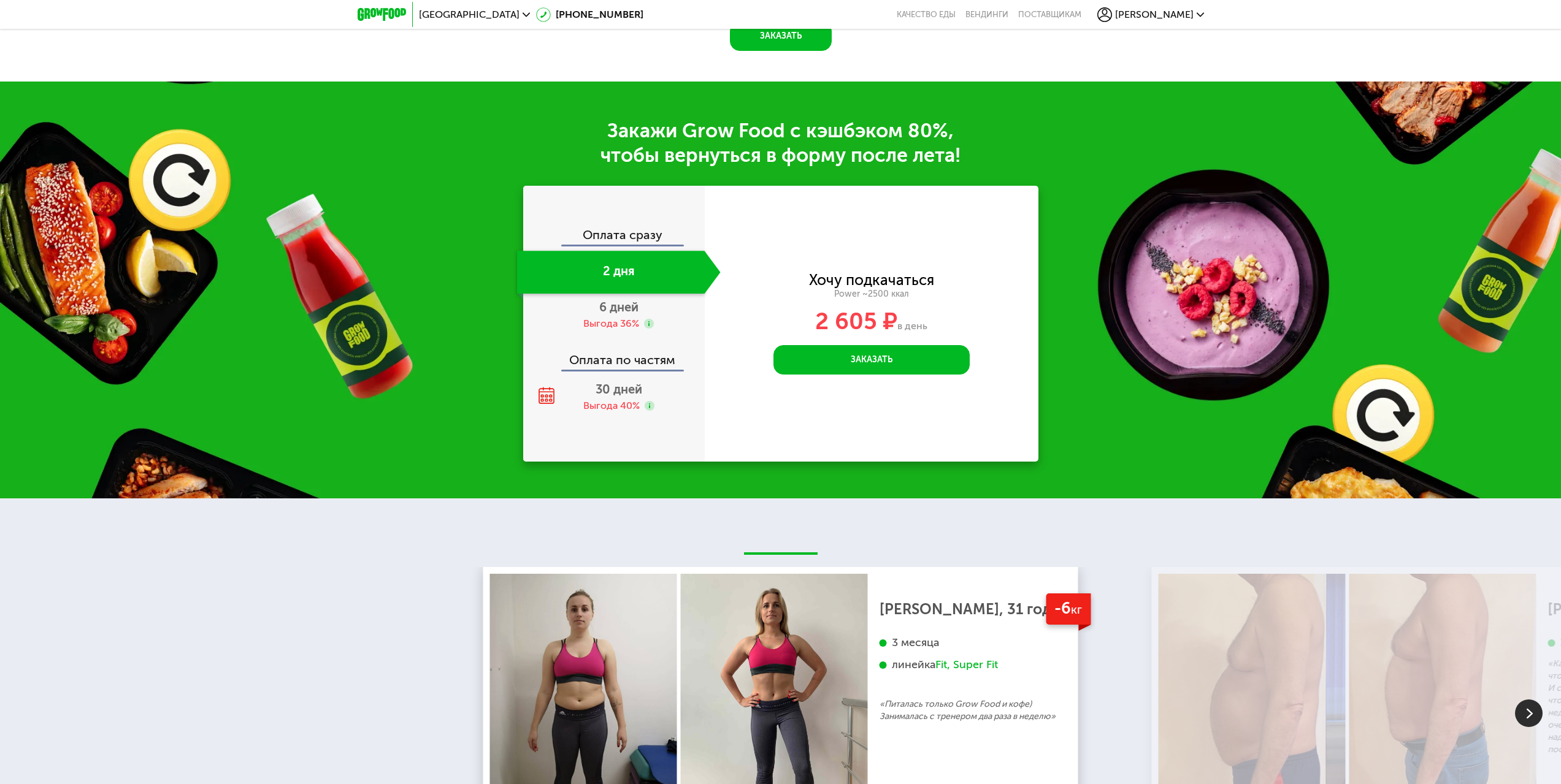
click at [1167, 11] on span "[PERSON_NAME]" at bounding box center [1154, 15] width 78 height 10
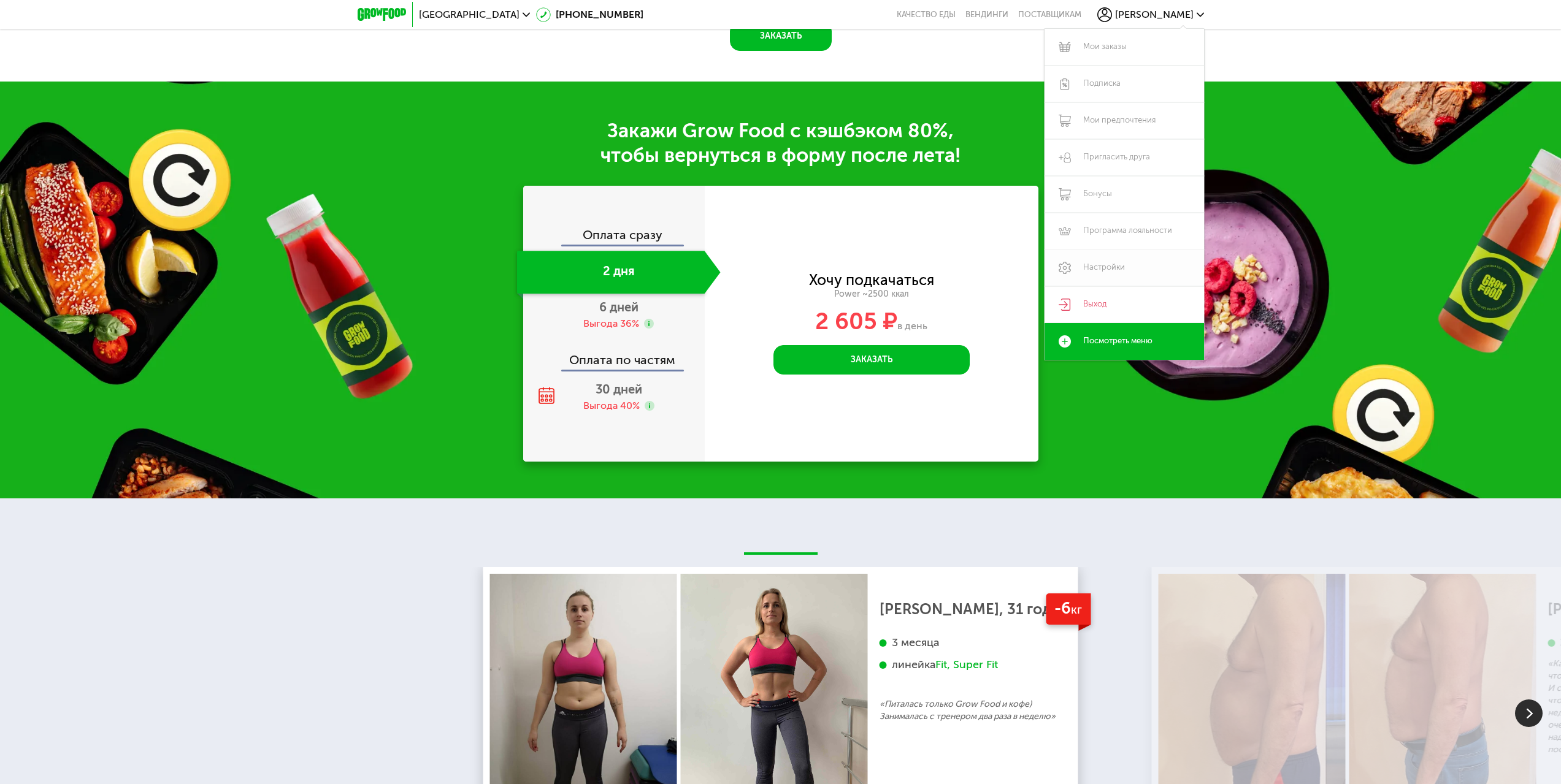
click at [1096, 273] on link "Настройки" at bounding box center [1125, 268] width 160 height 37
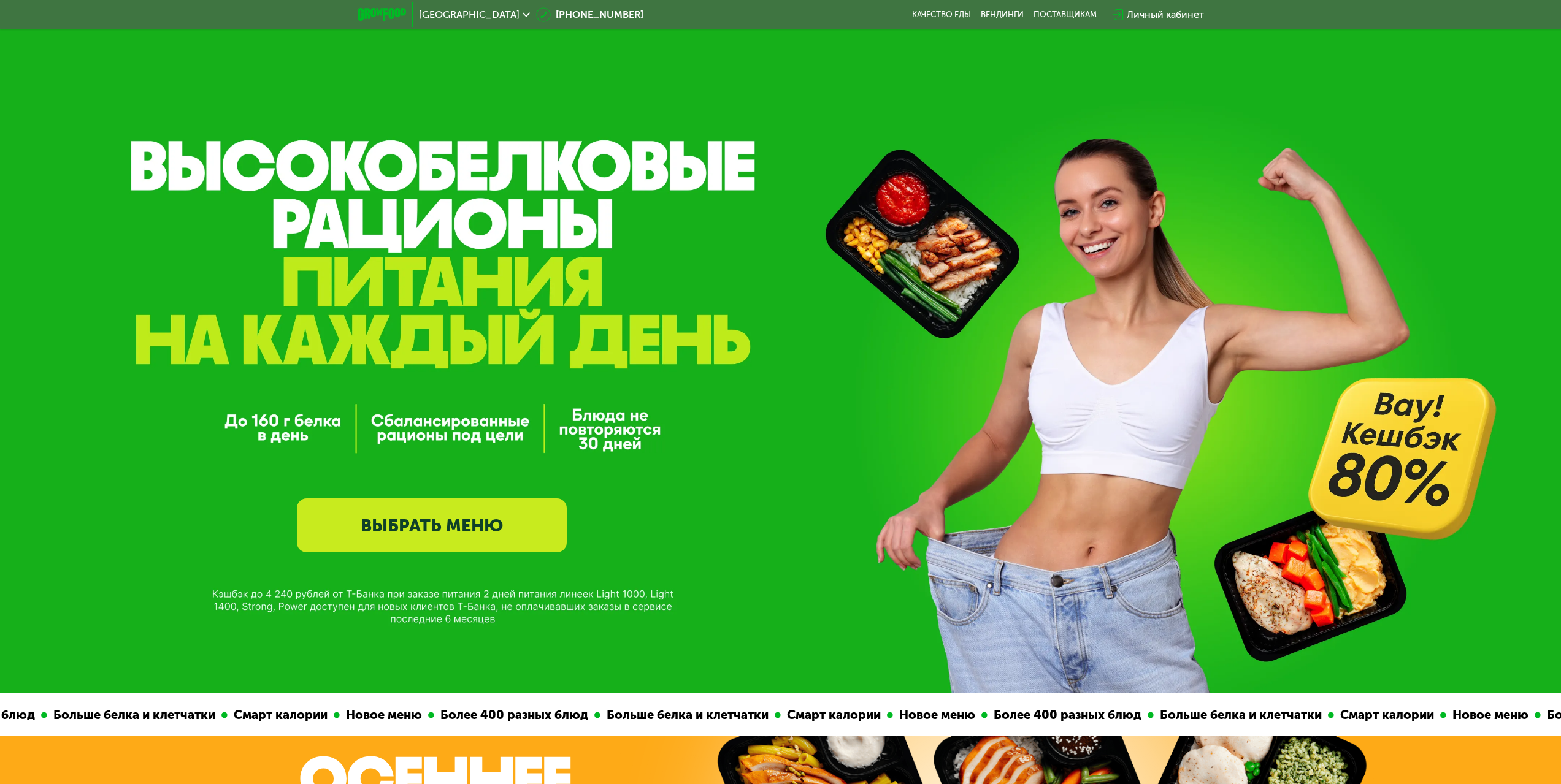
click at [942, 19] on link "Качество еды" at bounding box center [941, 15] width 59 height 10
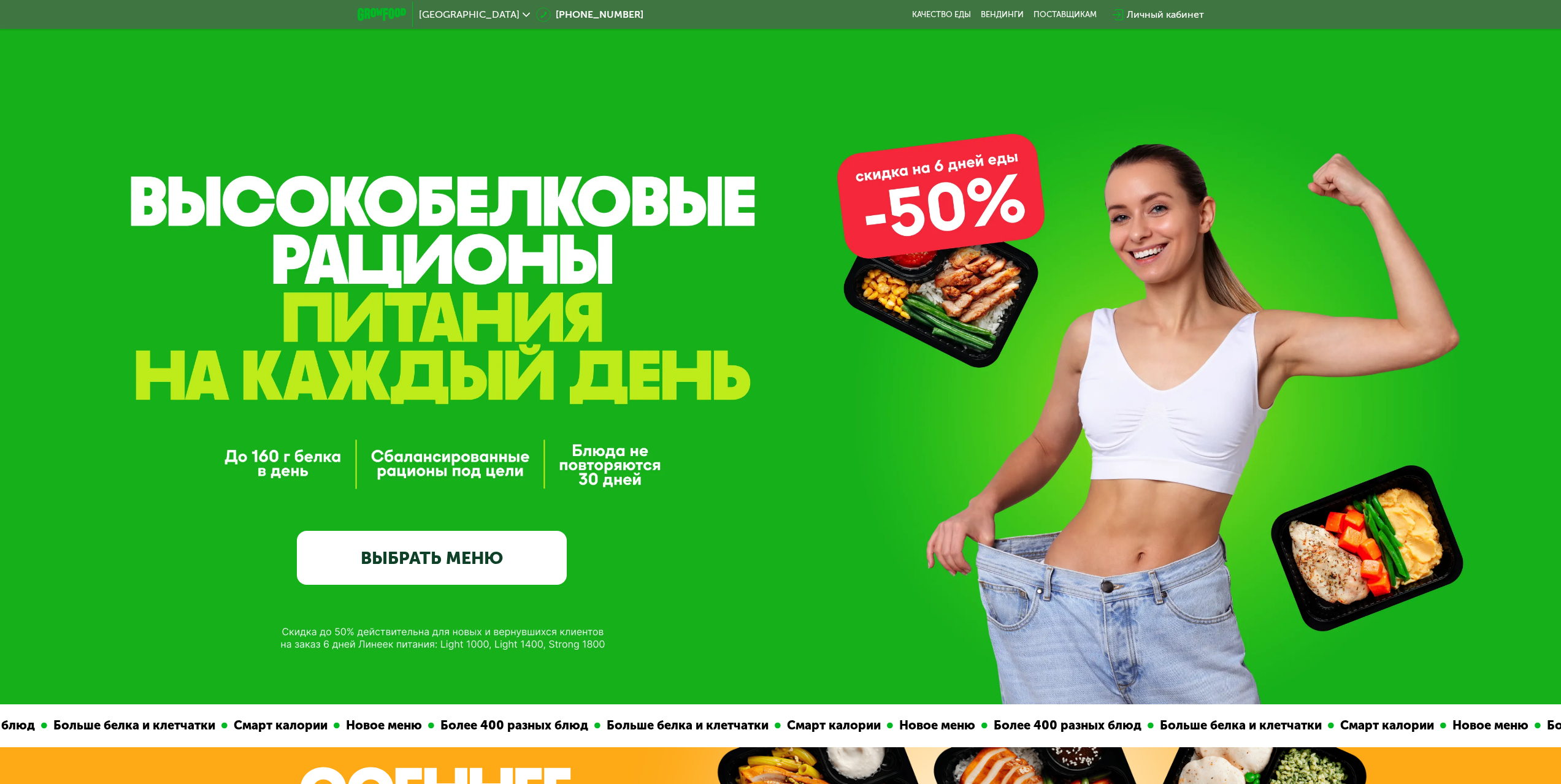
click at [494, 573] on link "ВЫБРАТЬ МЕНЮ" at bounding box center [432, 557] width 269 height 54
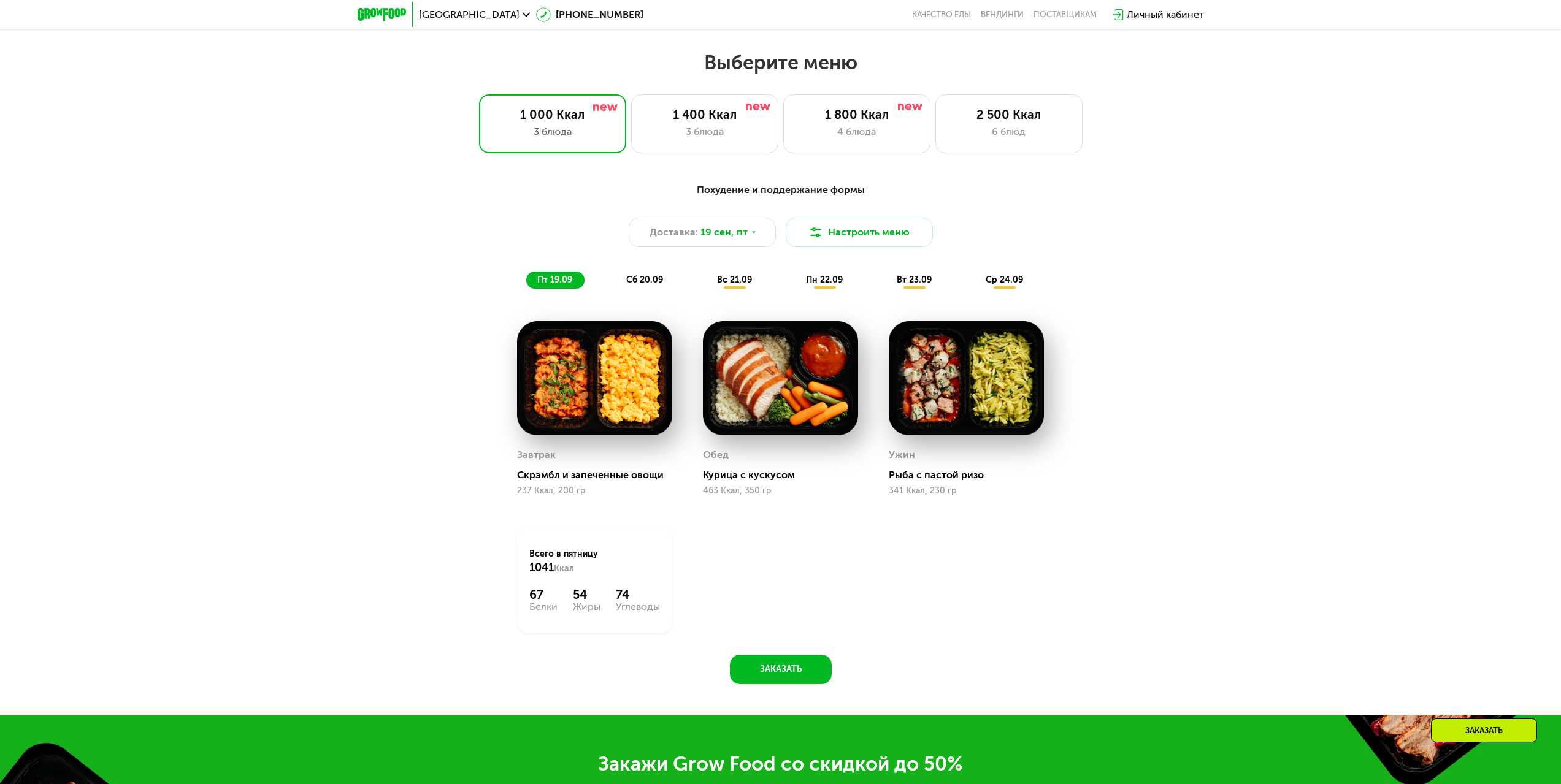
scroll to position [1338, 0]
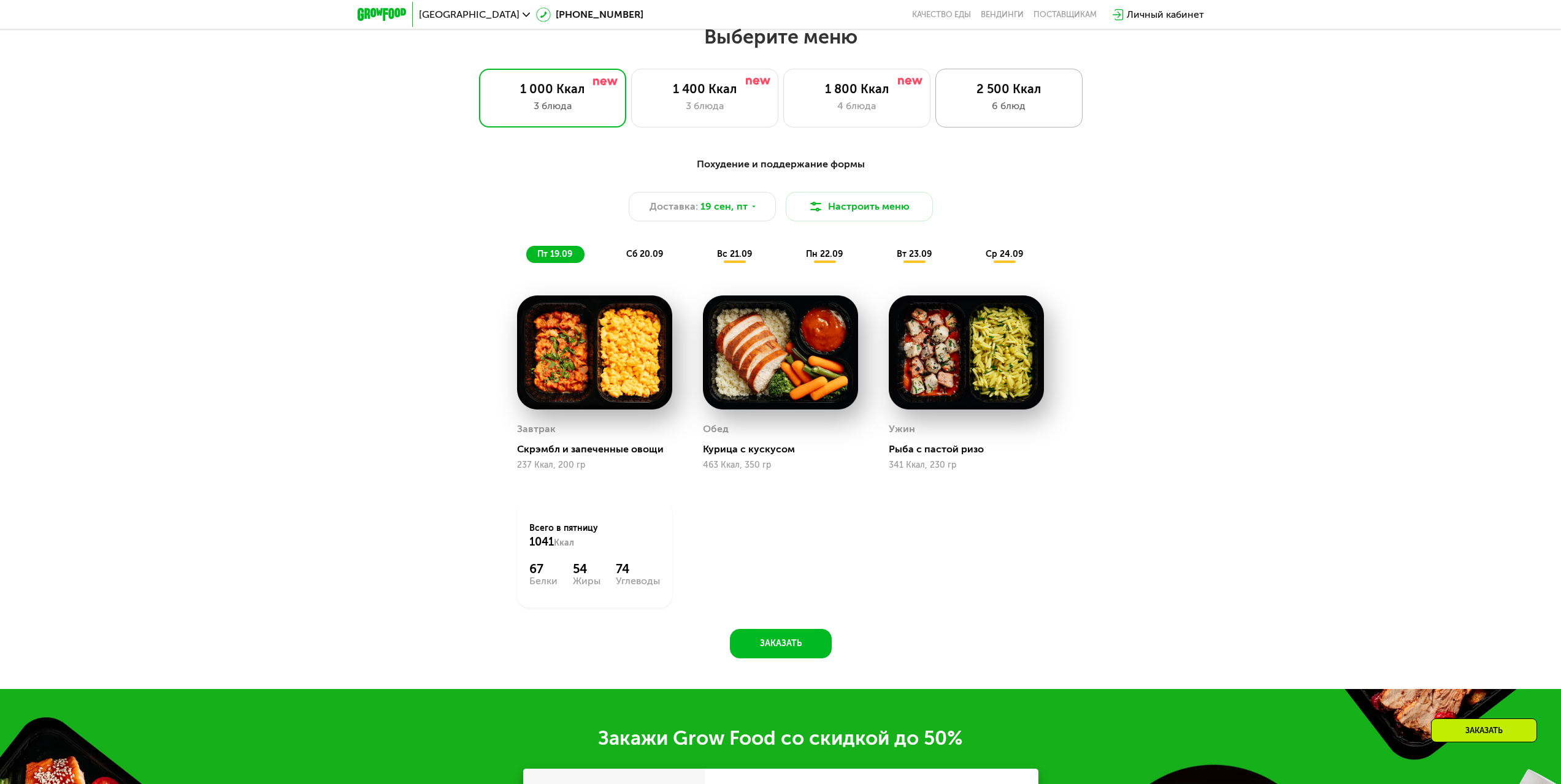
click at [983, 120] on div "2 500 Ккал 6 блюд" at bounding box center [1008, 98] width 147 height 59
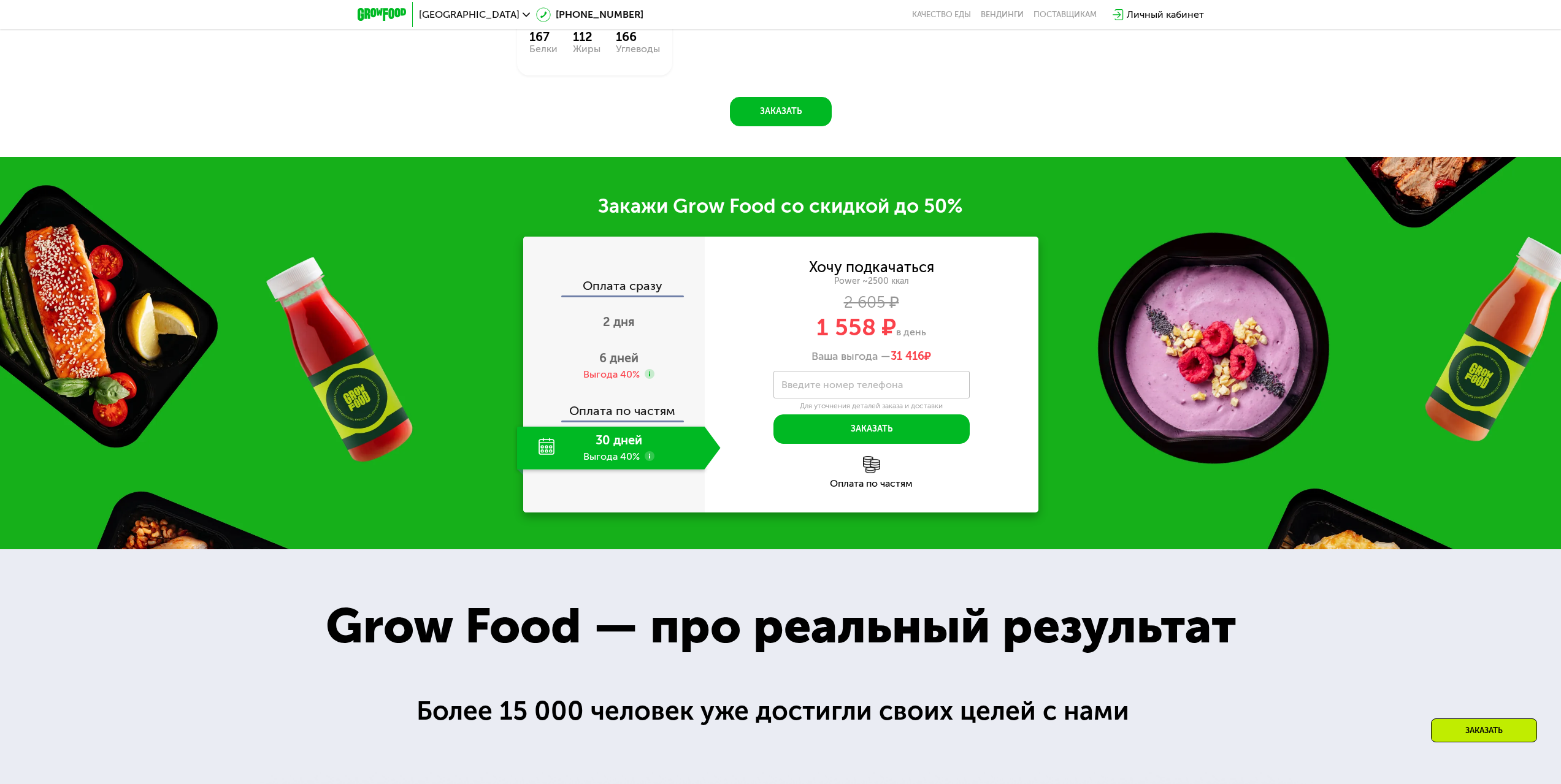
scroll to position [1951, 0]
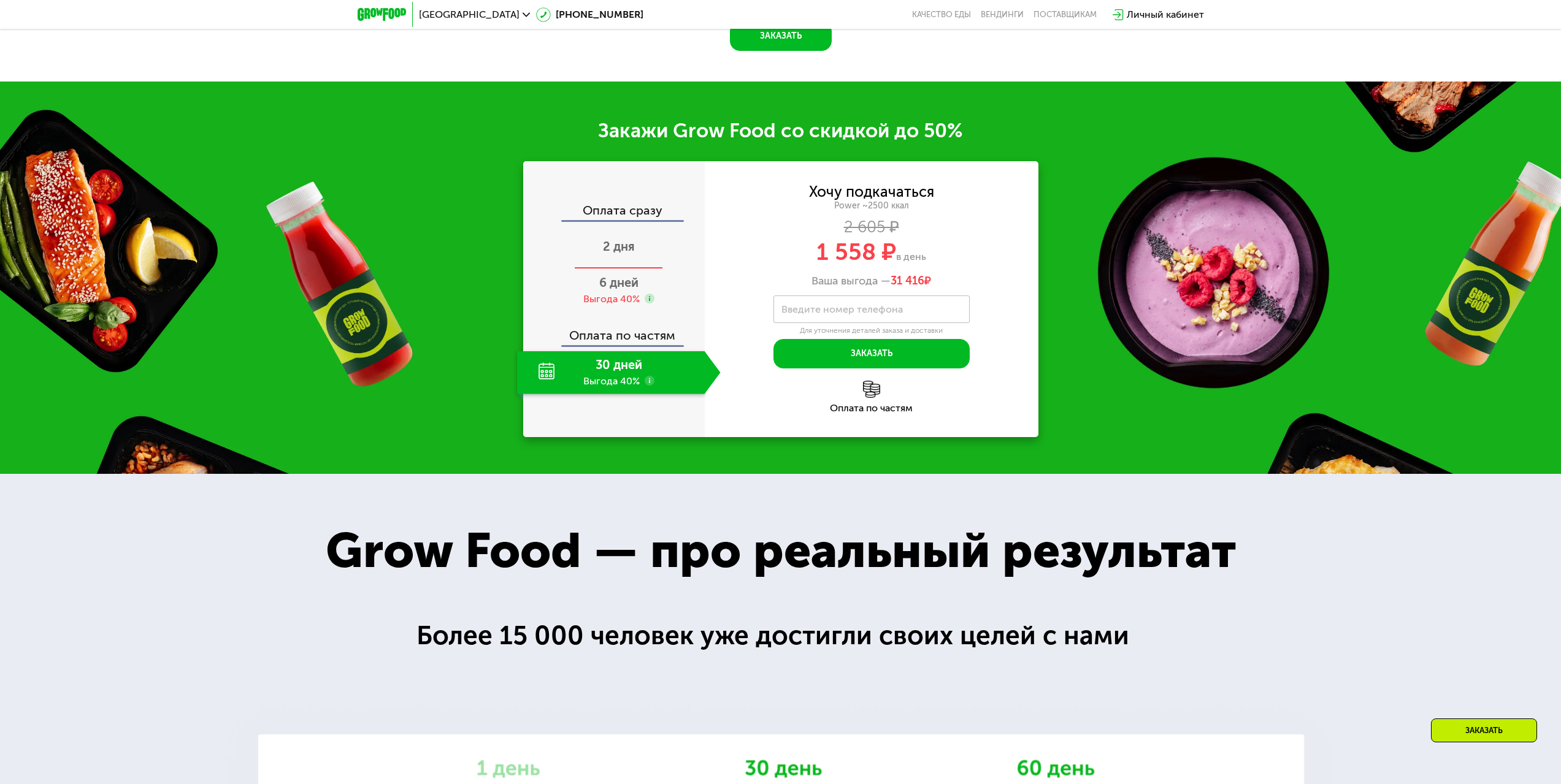
click at [618, 254] on span "2 дня" at bounding box center [619, 246] width 32 height 15
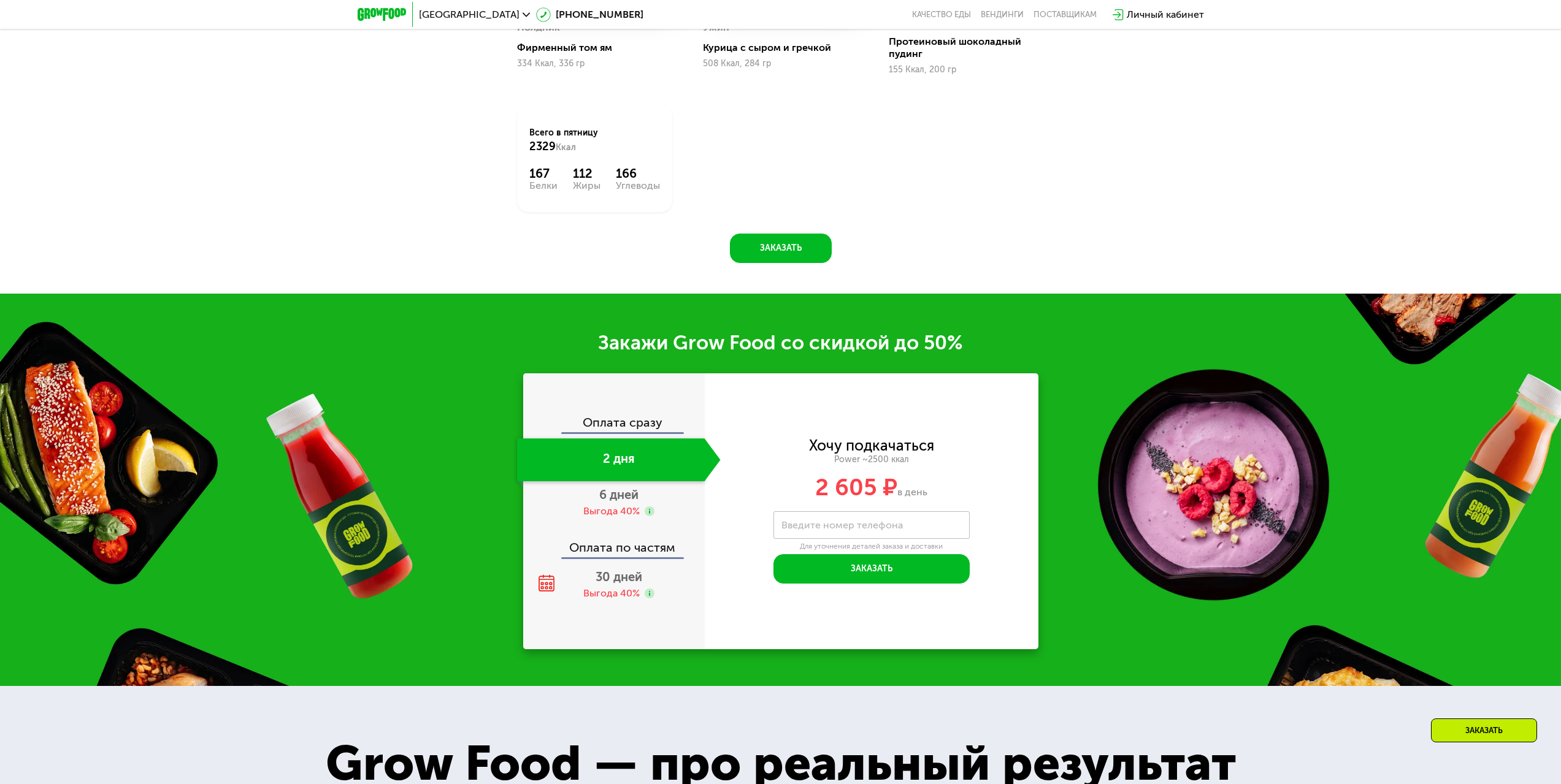
click at [610, 502] on span "6 дней" at bounding box center [619, 494] width 40 height 15
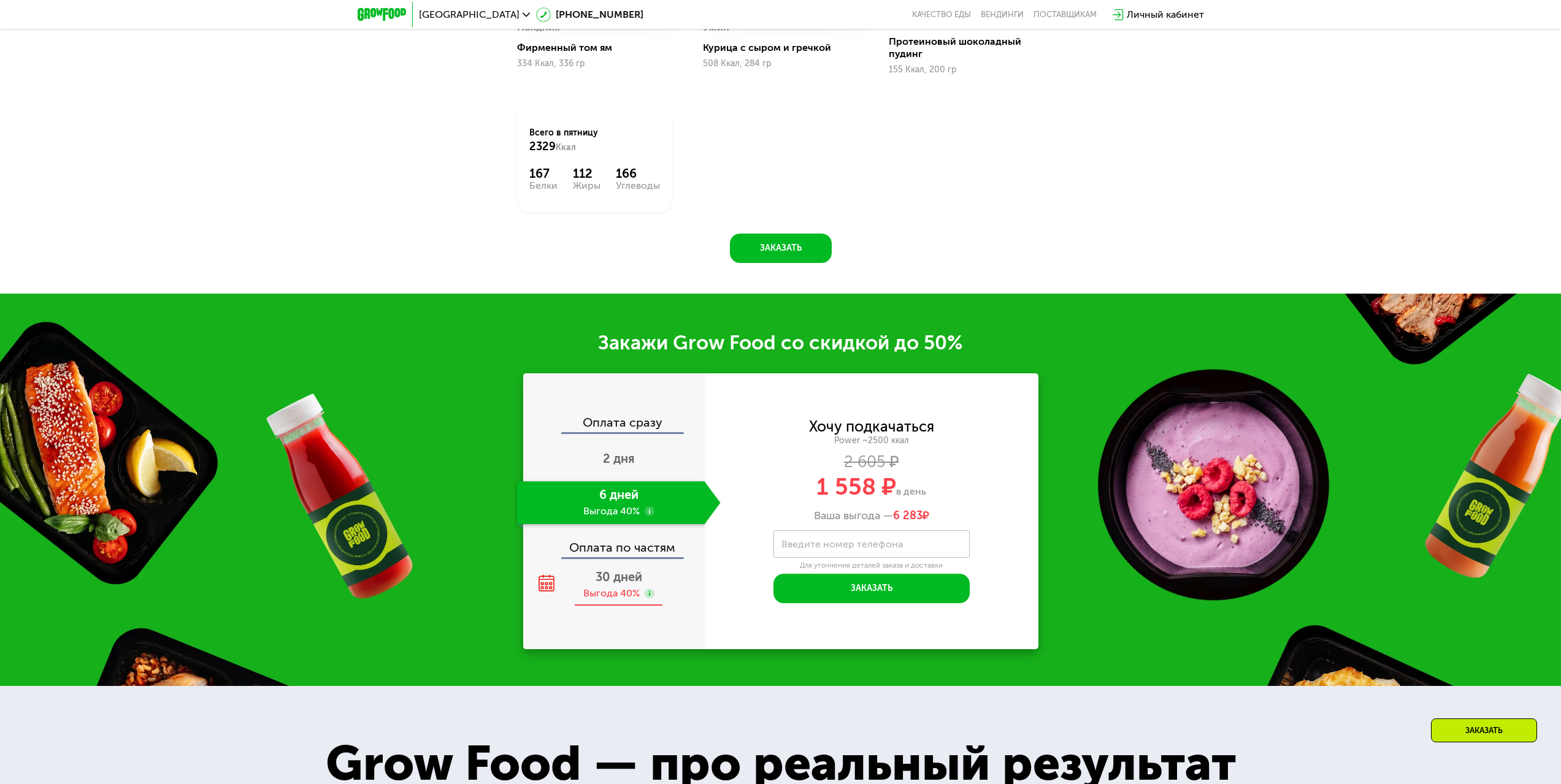
click at [615, 594] on div "Выгода 40%" at bounding box center [611, 594] width 56 height 14
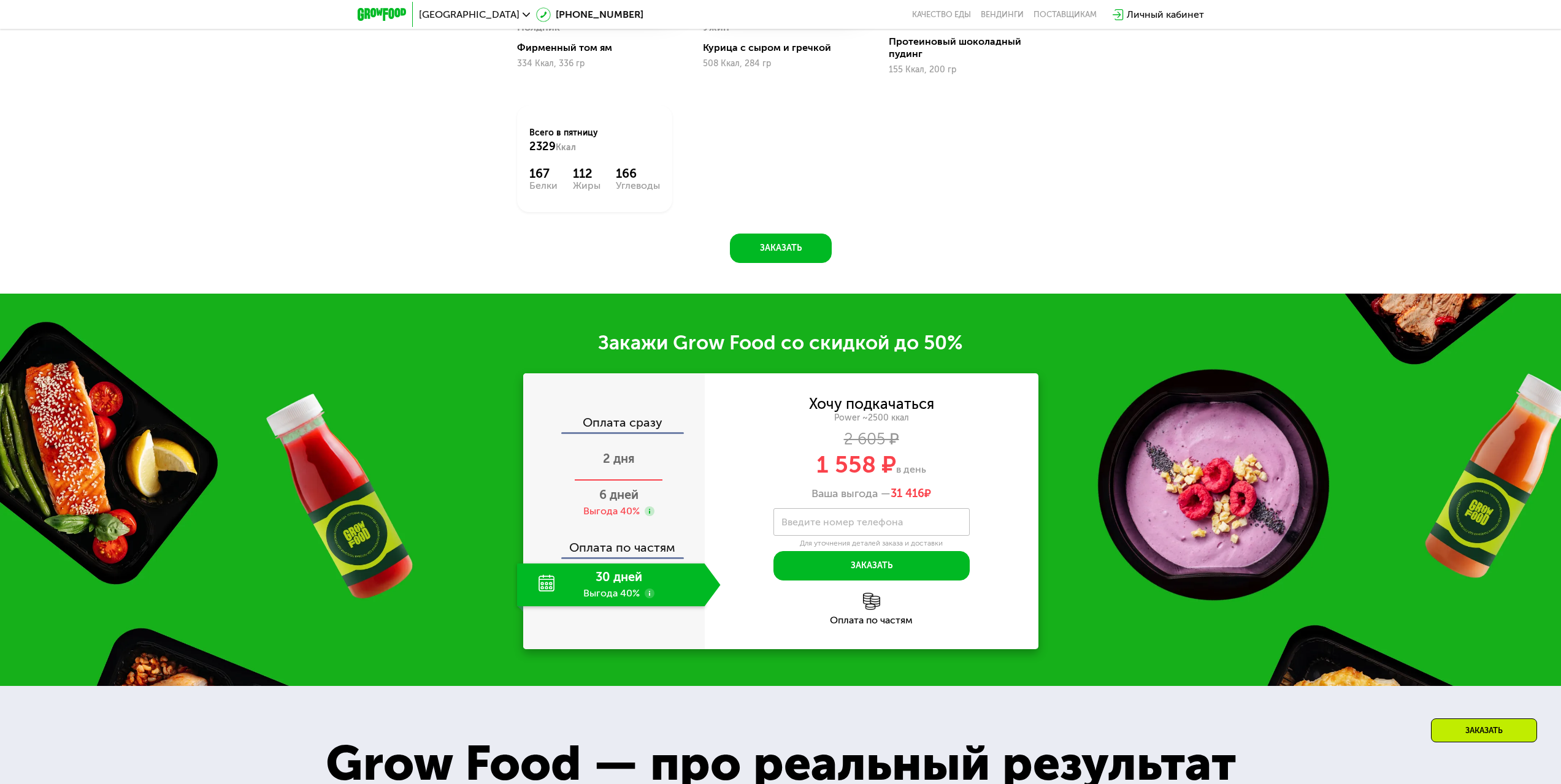
click at [624, 464] on span "2 дня" at bounding box center [619, 459] width 32 height 15
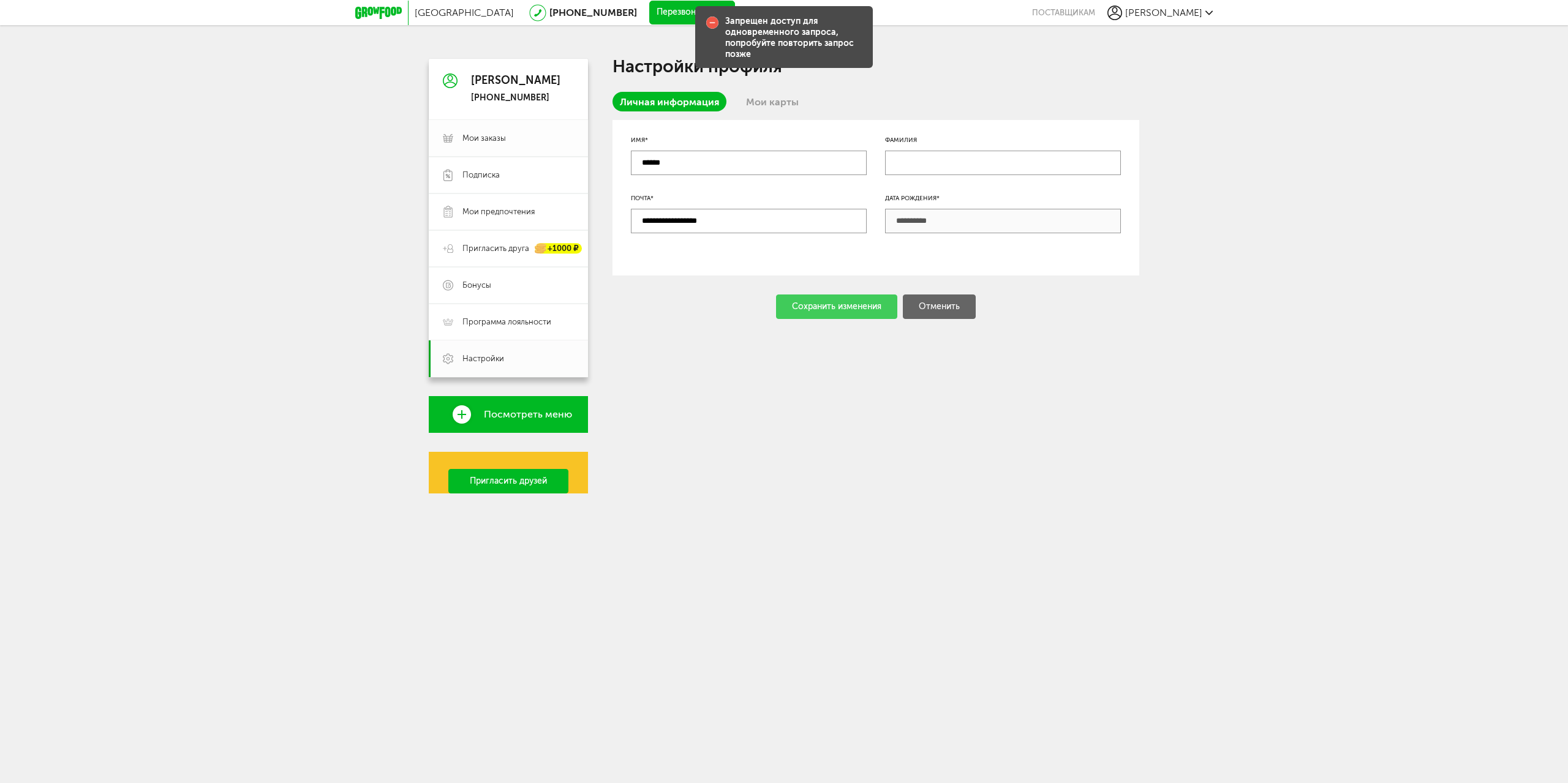
click at [528, 134] on span "Мои заказы" at bounding box center [518, 139] width 111 height 11
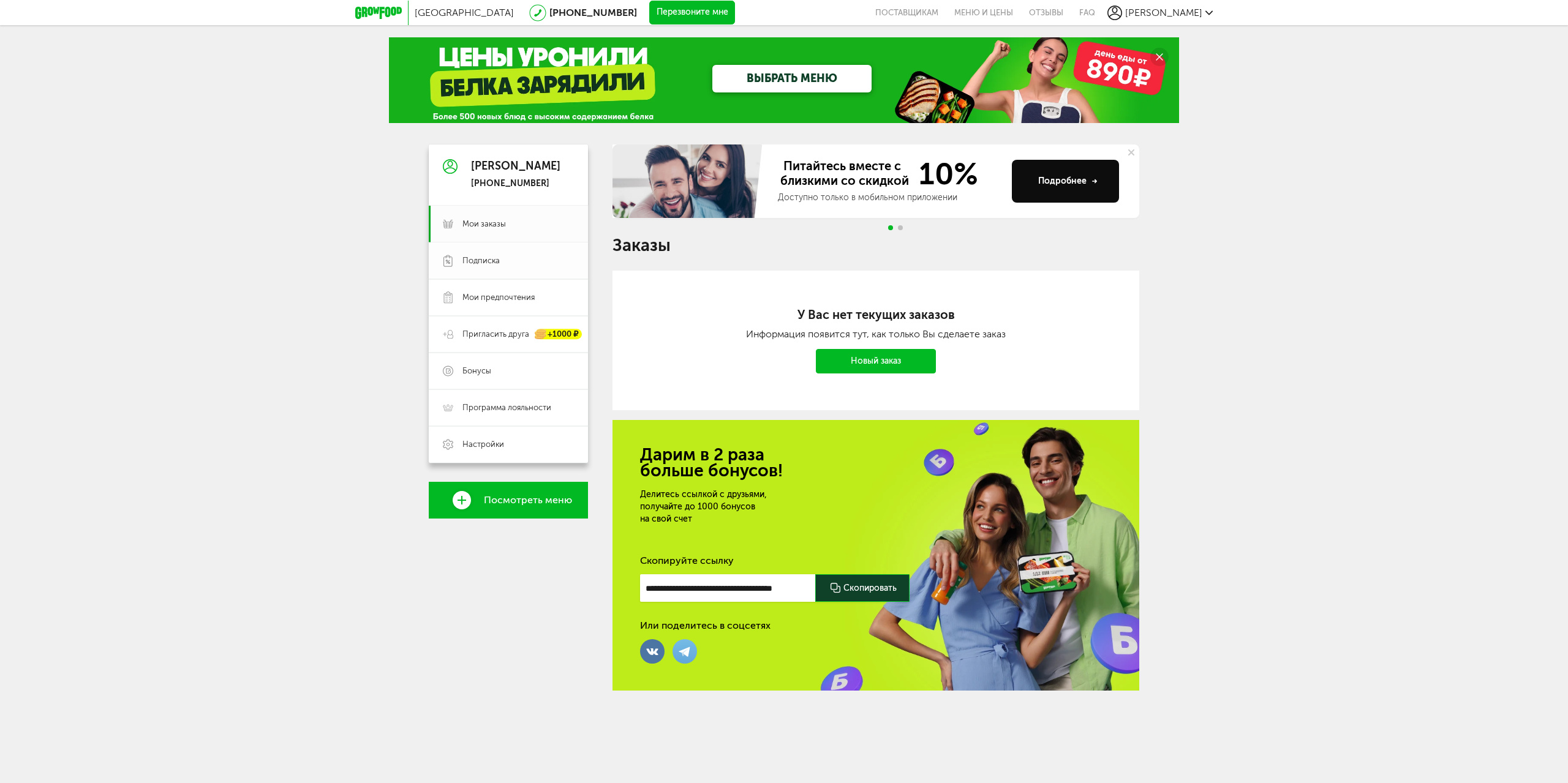
click at [507, 264] on span "Подписка" at bounding box center [518, 261] width 111 height 11
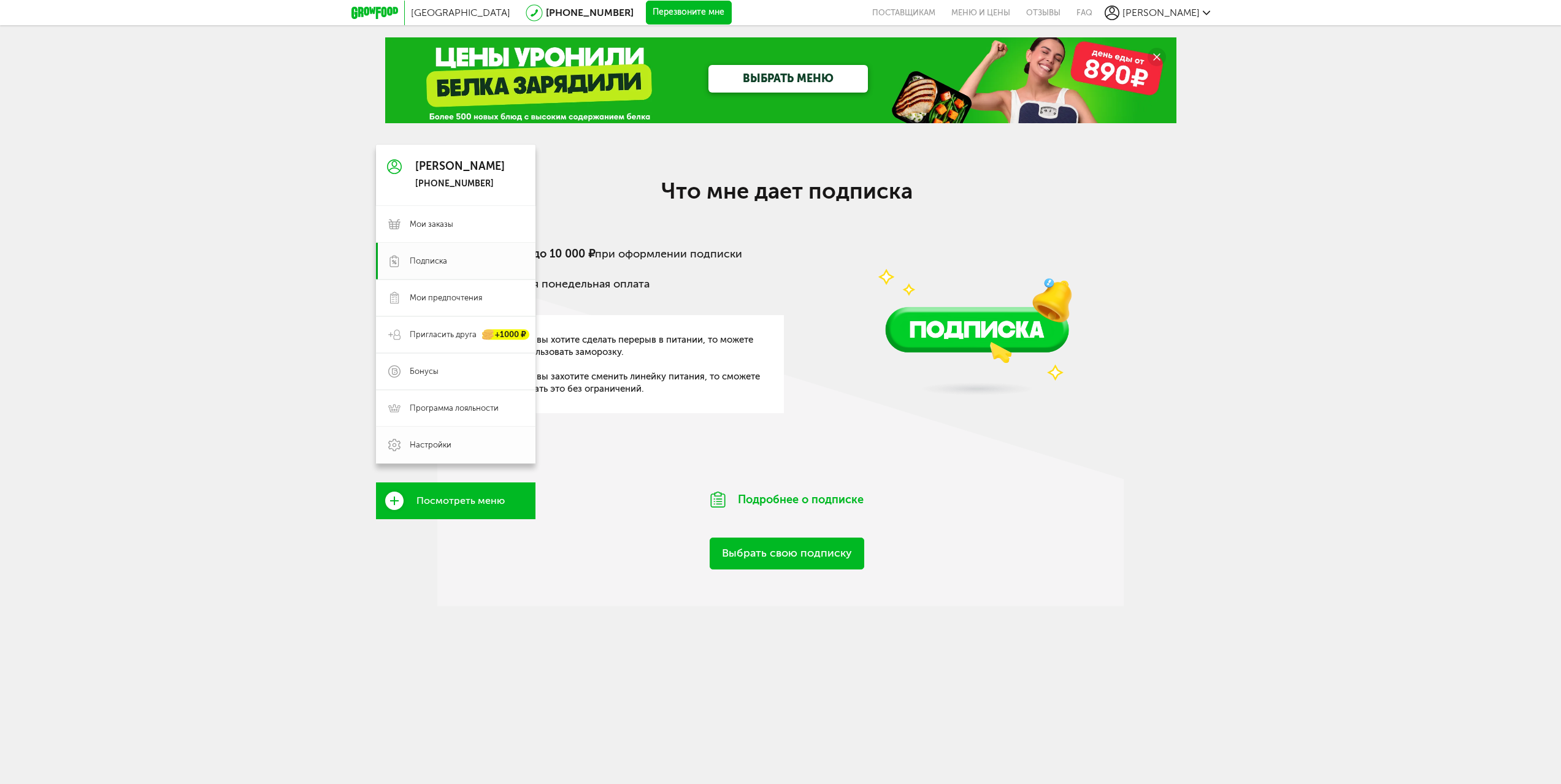
click at [457, 443] on span "Настройки" at bounding box center [466, 445] width 114 height 11
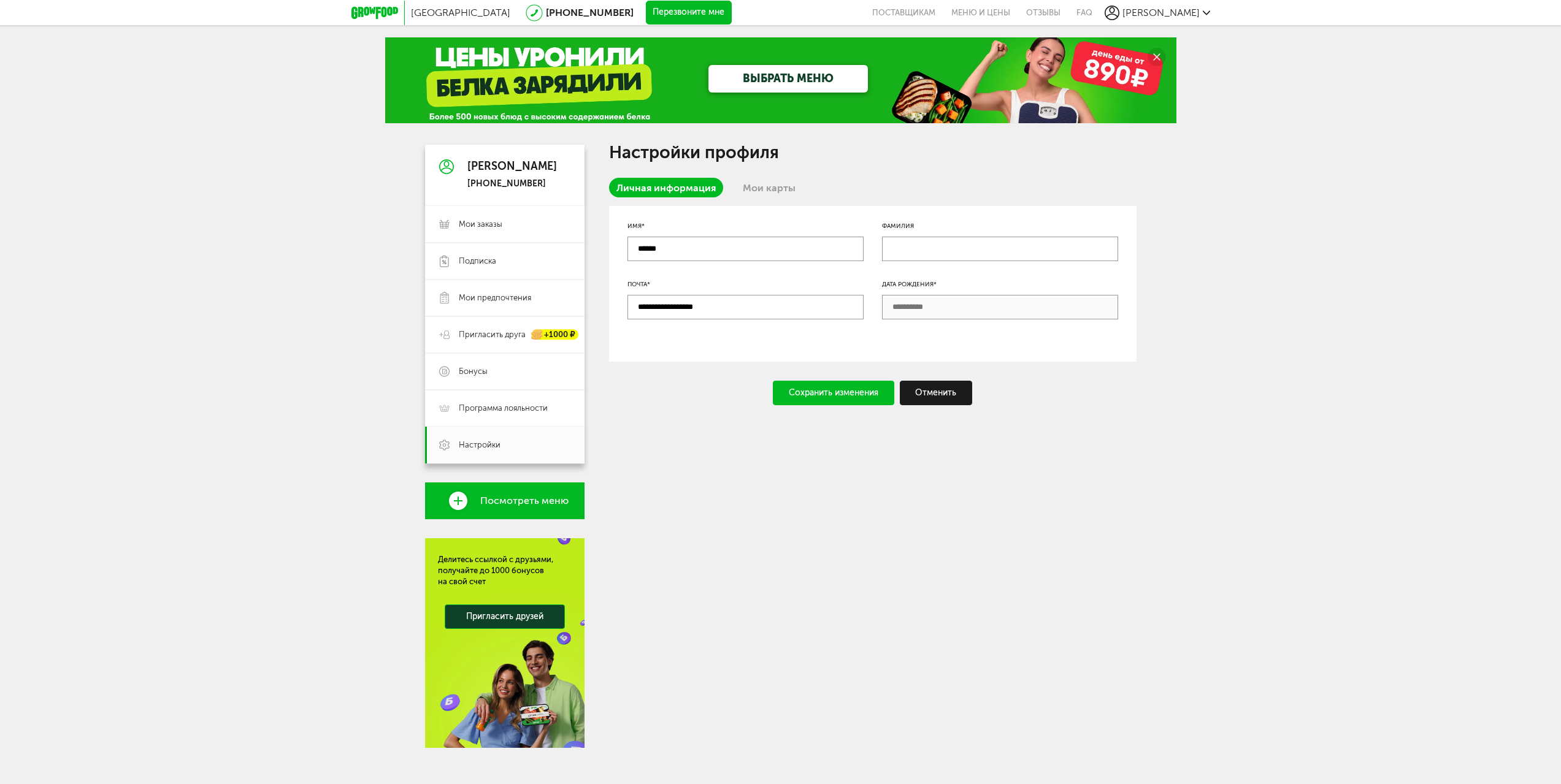
click at [751, 186] on link "Мои карты" at bounding box center [769, 187] width 68 height 19
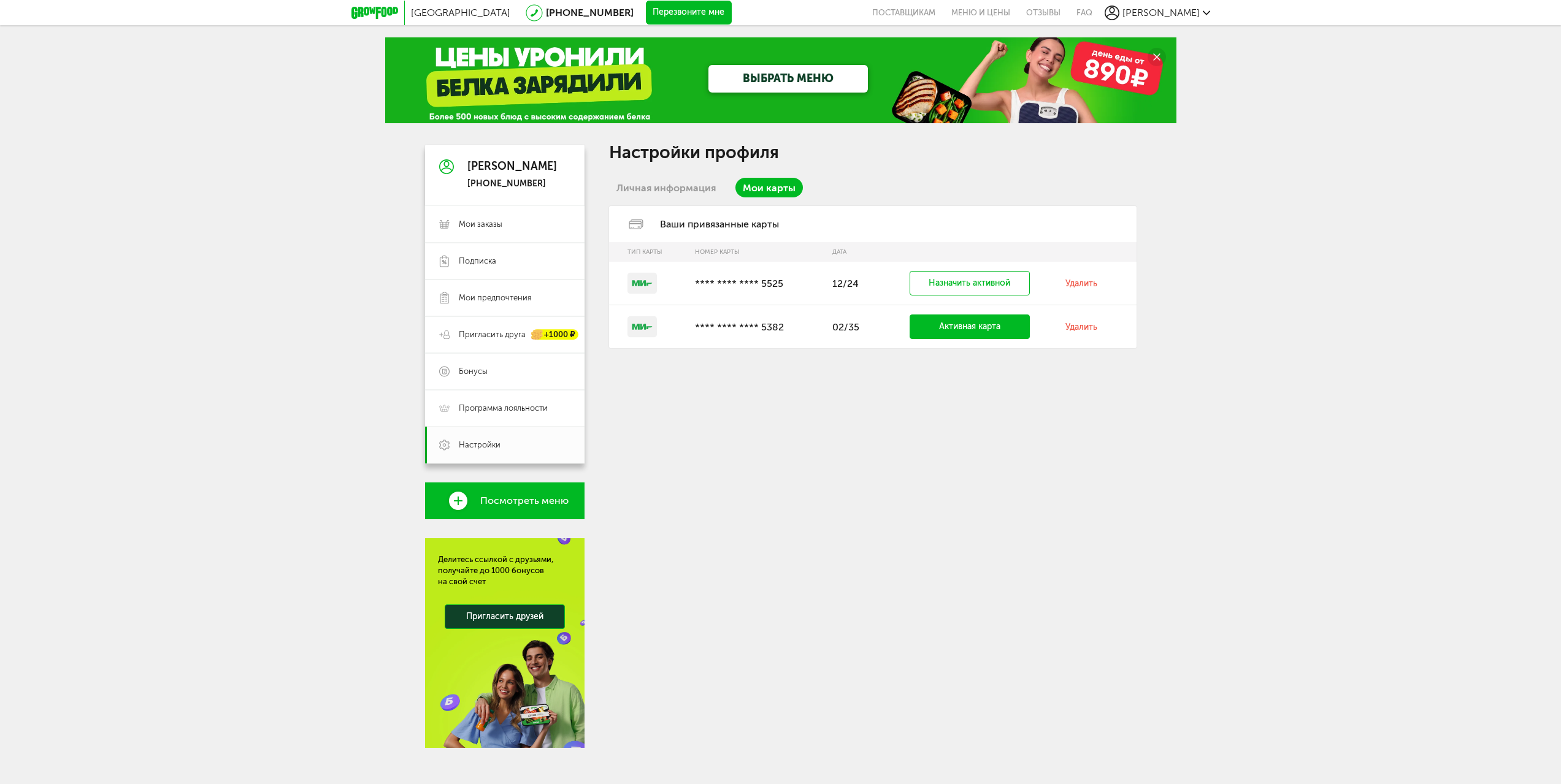
click at [1085, 284] on link "Удалить" at bounding box center [1081, 283] width 32 height 10
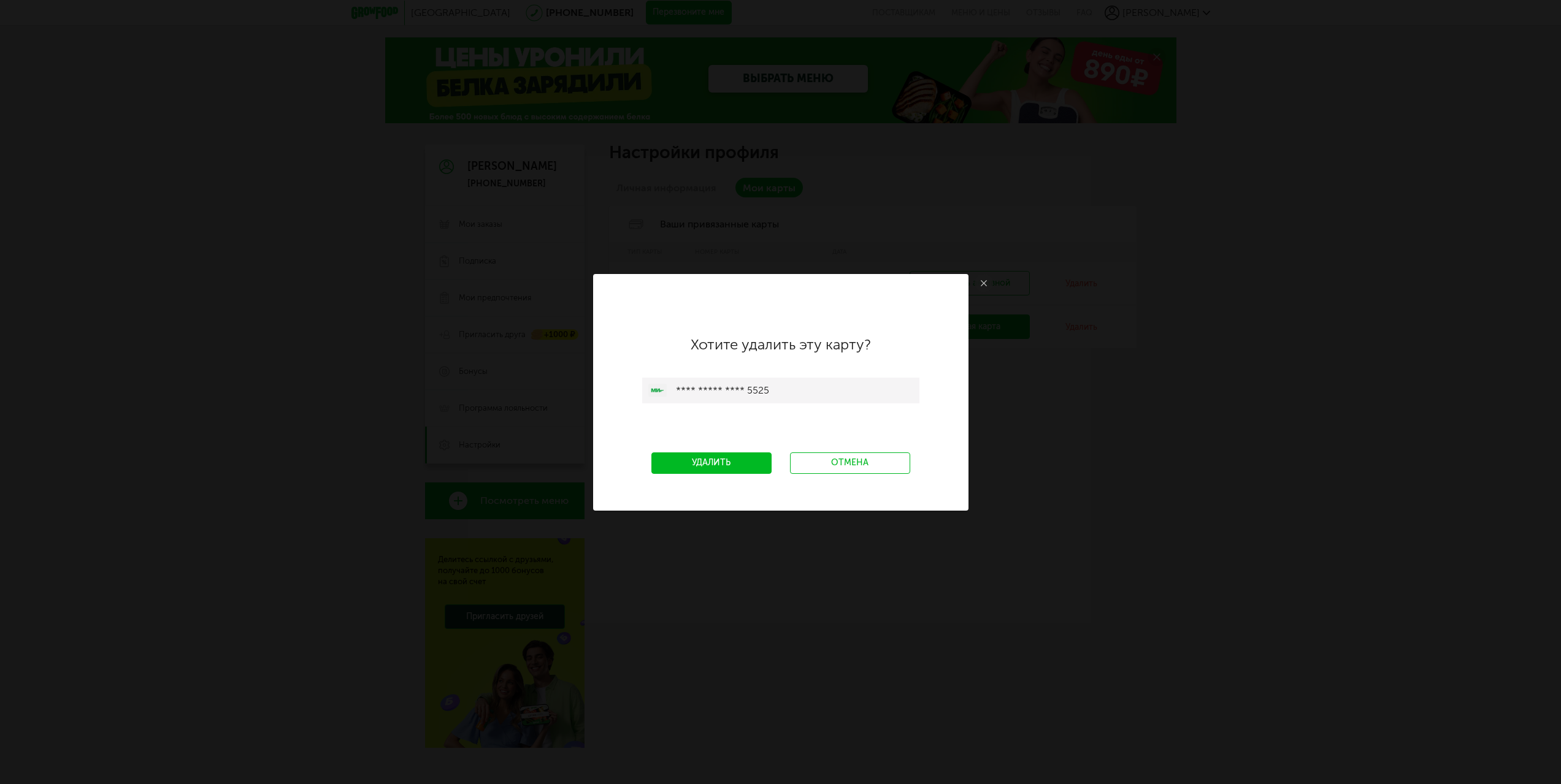
click at [741, 462] on link "Удалить" at bounding box center [711, 463] width 120 height 22
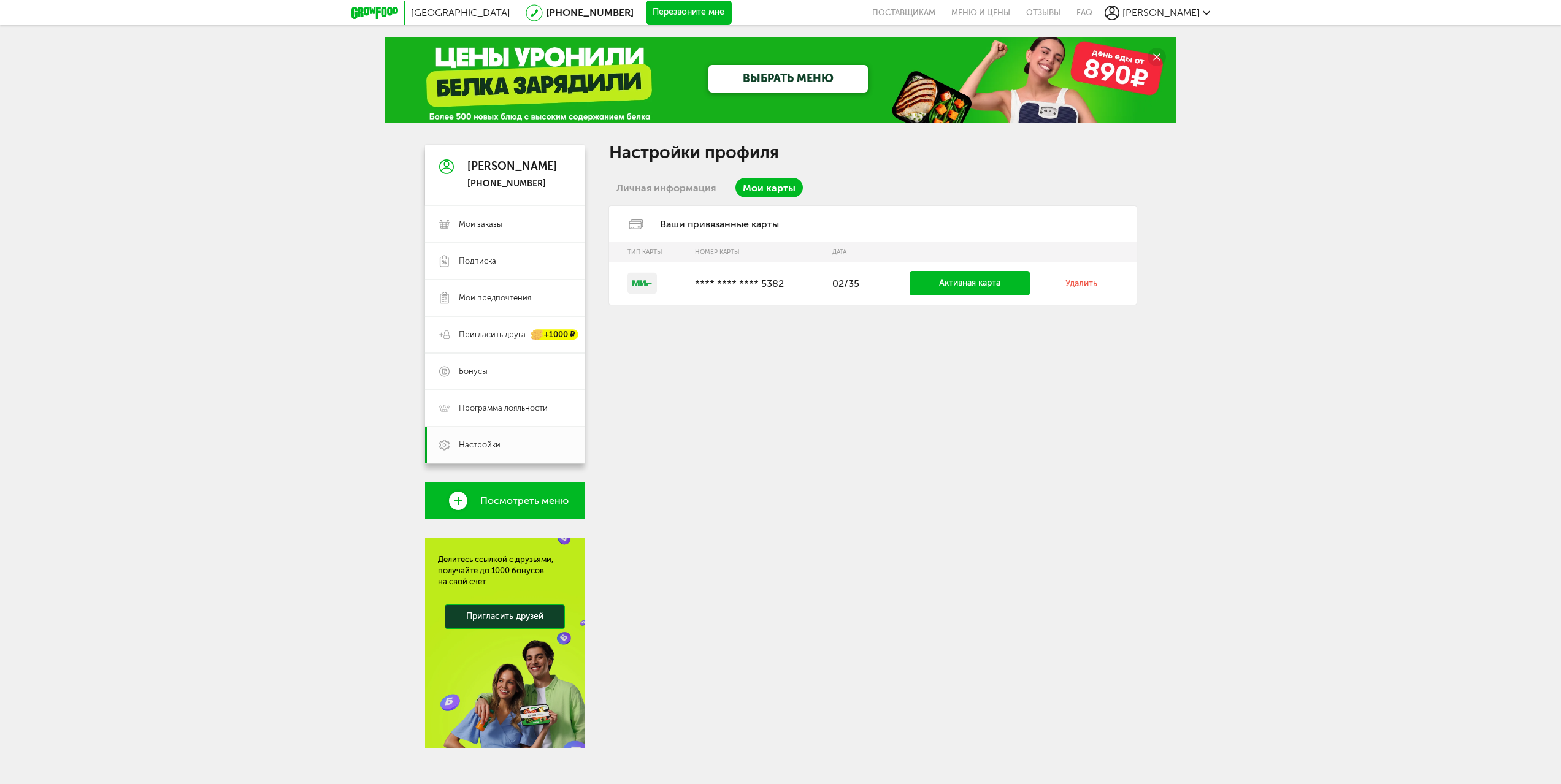
click at [1184, 15] on span "Андрей" at bounding box center [1161, 12] width 77 height 11
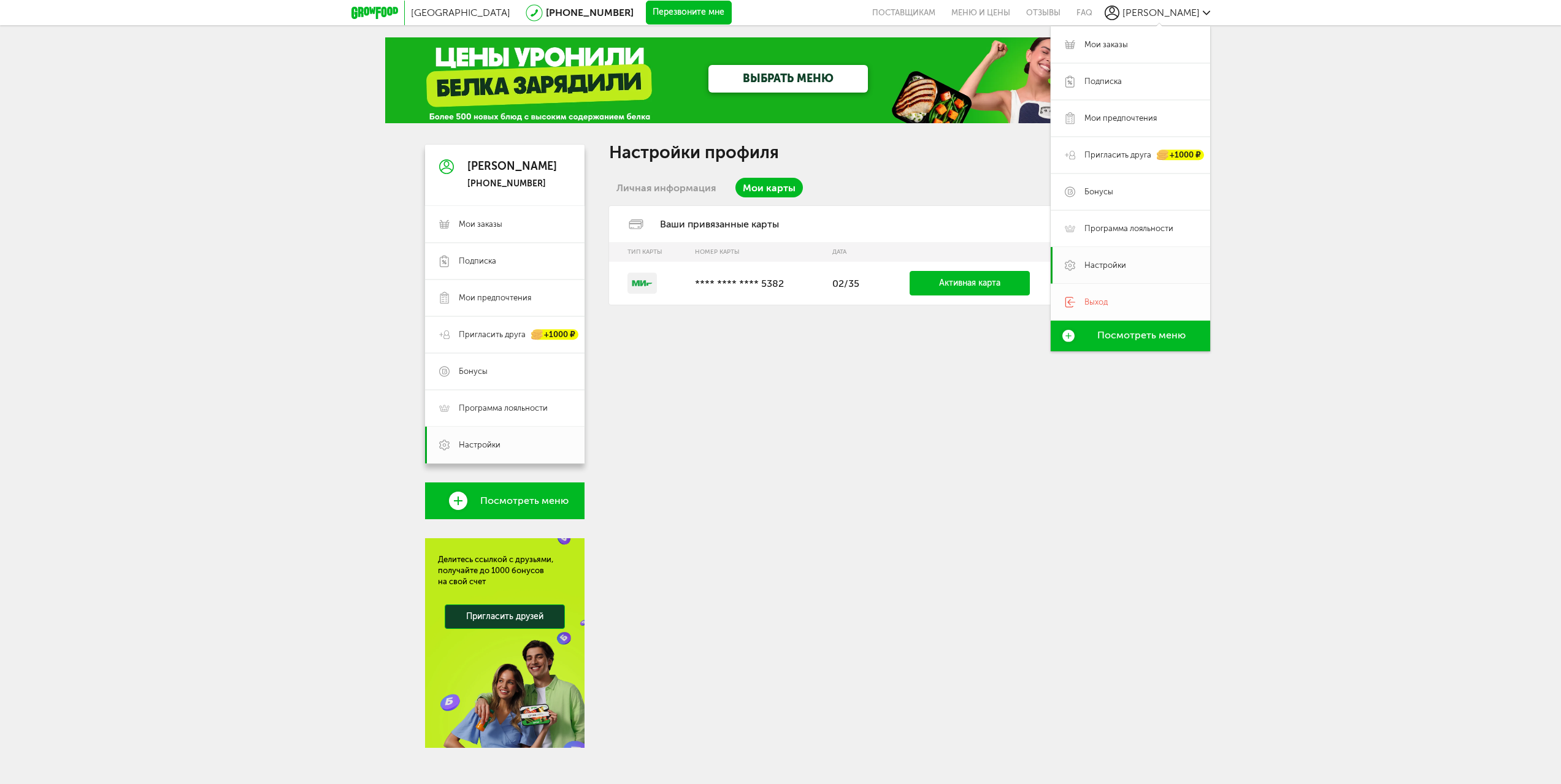
click at [1084, 302] on span "Выход" at bounding box center [1096, 302] width 23 height 11
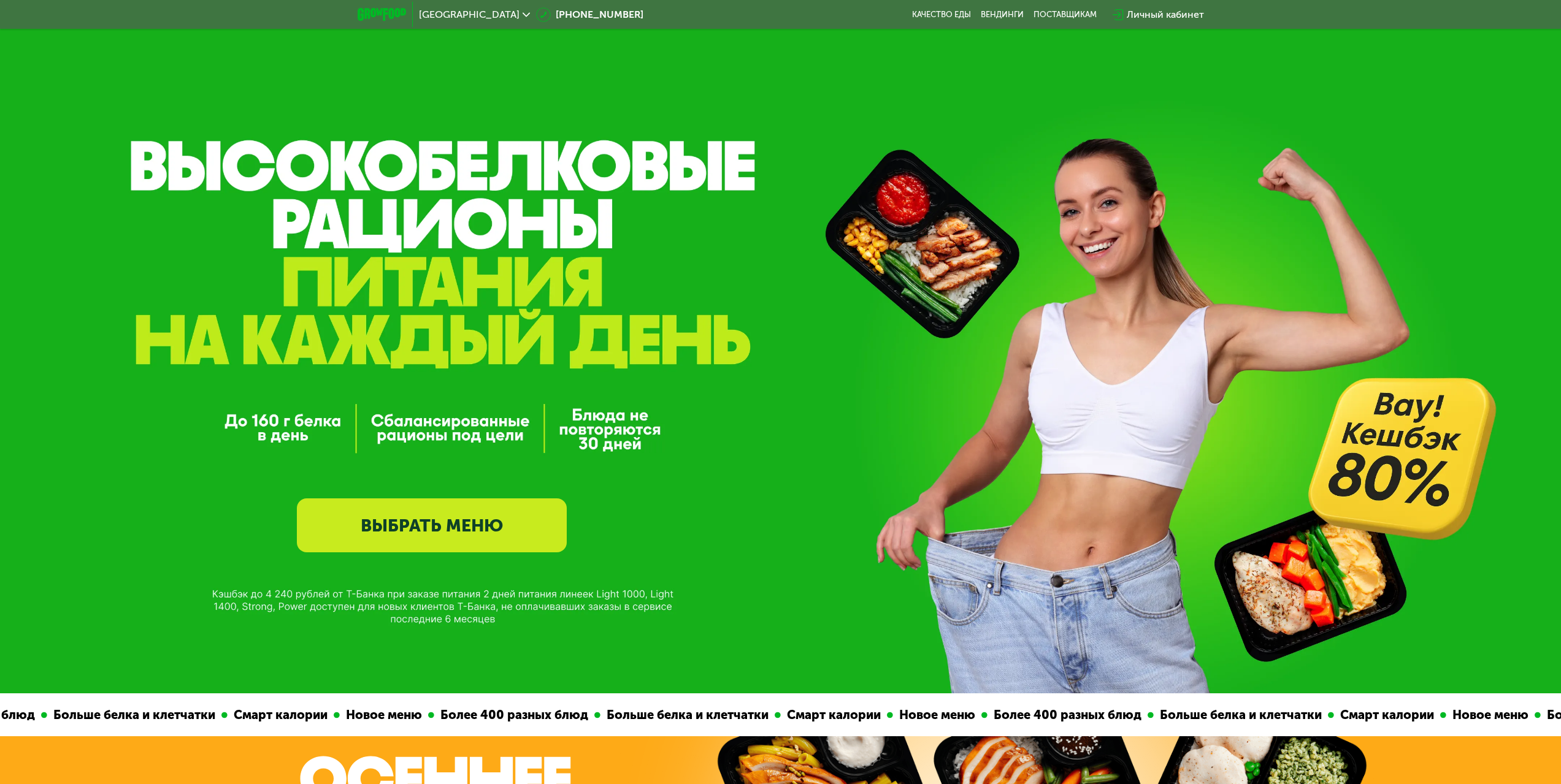
click at [475, 523] on link "ВЫБРАТЬ МЕНЮ" at bounding box center [432, 525] width 269 height 54
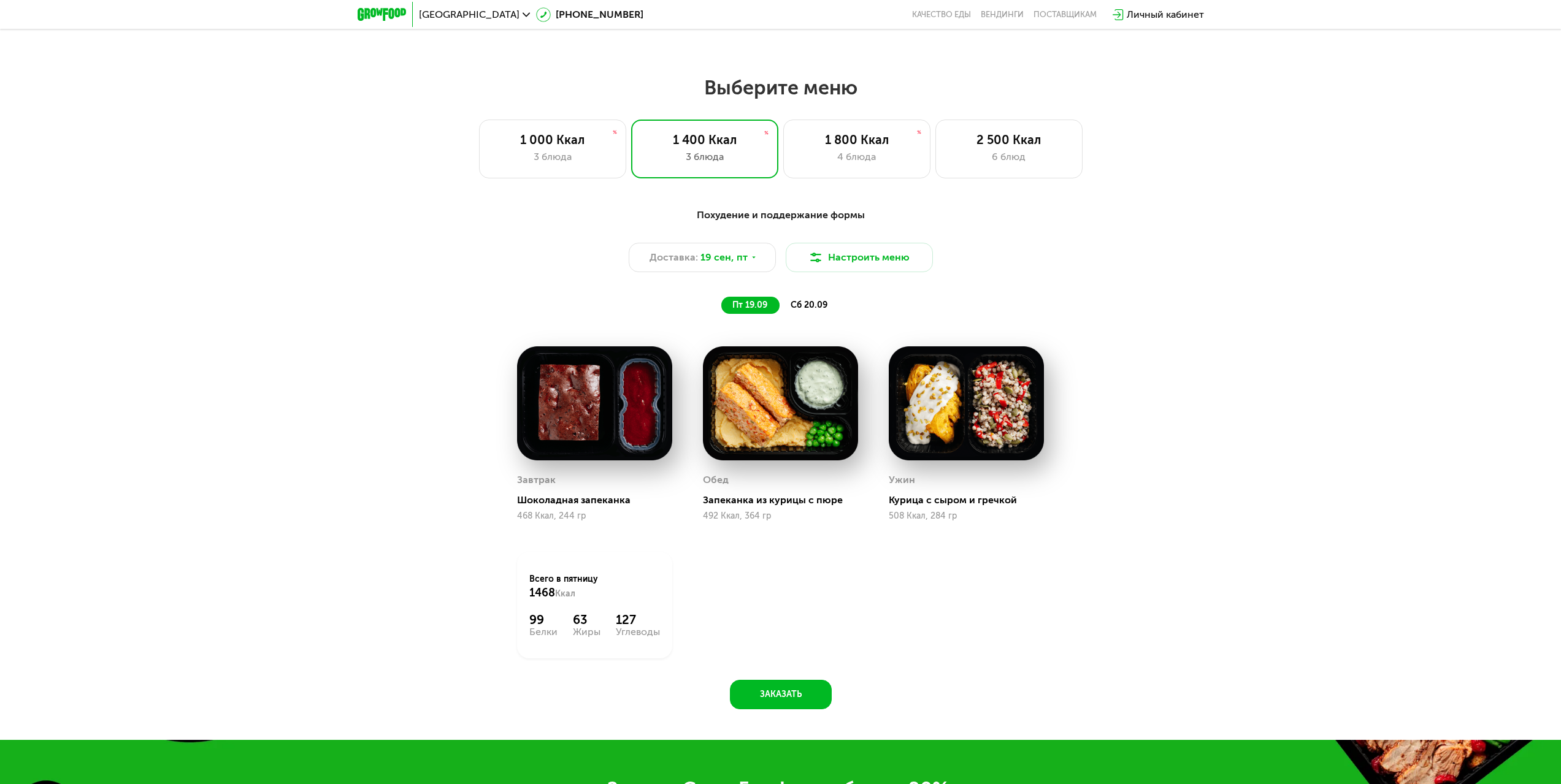
scroll to position [1327, 0]
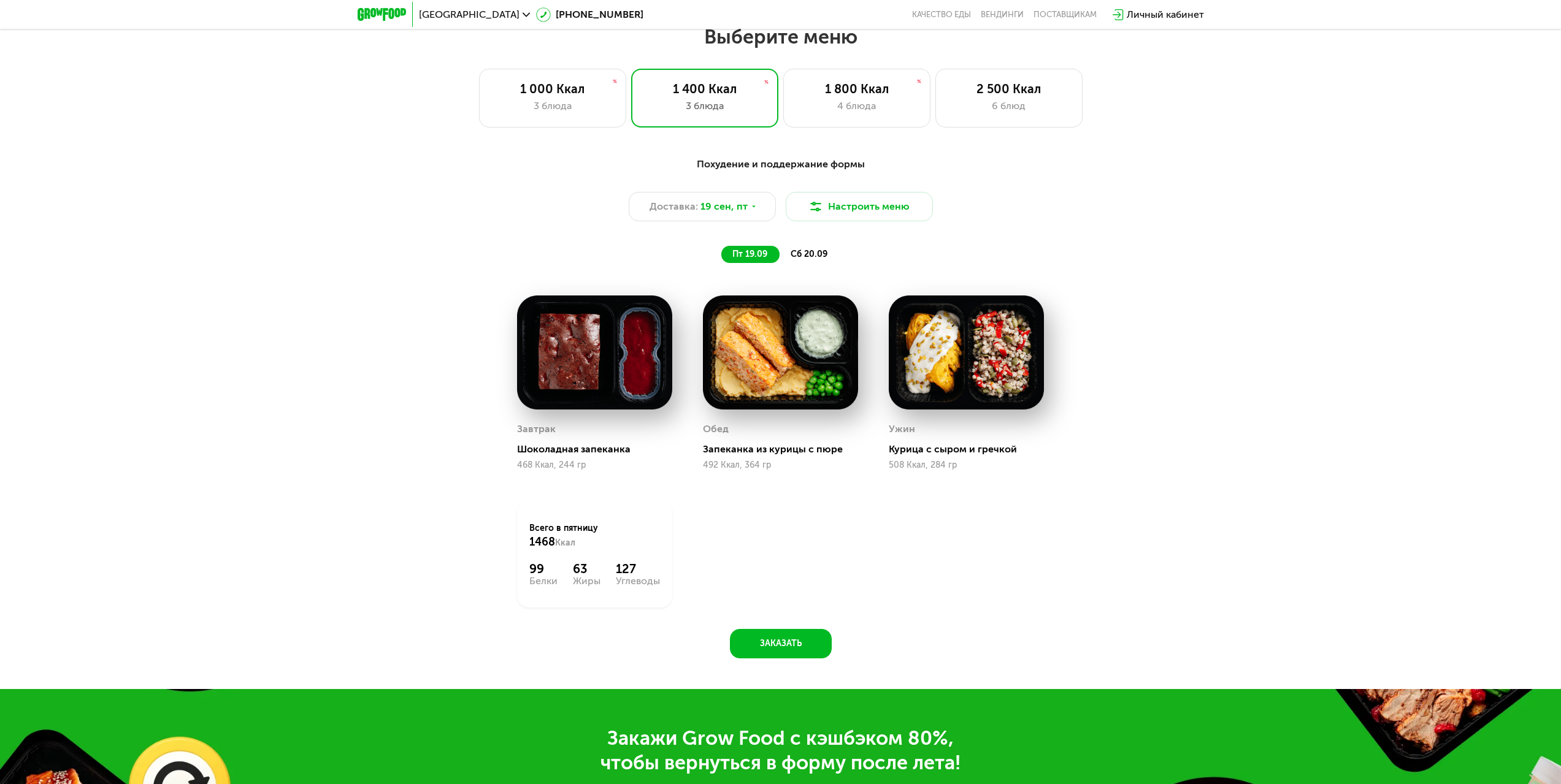
click at [937, 127] on div "1 000 Ккал 3 блюда 1 400 Ккал 3 блюда 1 800 Ккал 4 блюда 2 500 Ккал 6 блюд" at bounding box center [780, 98] width 1482 height 59
click at [986, 111] on div "6 блюд" at bounding box center [1008, 106] width 122 height 15
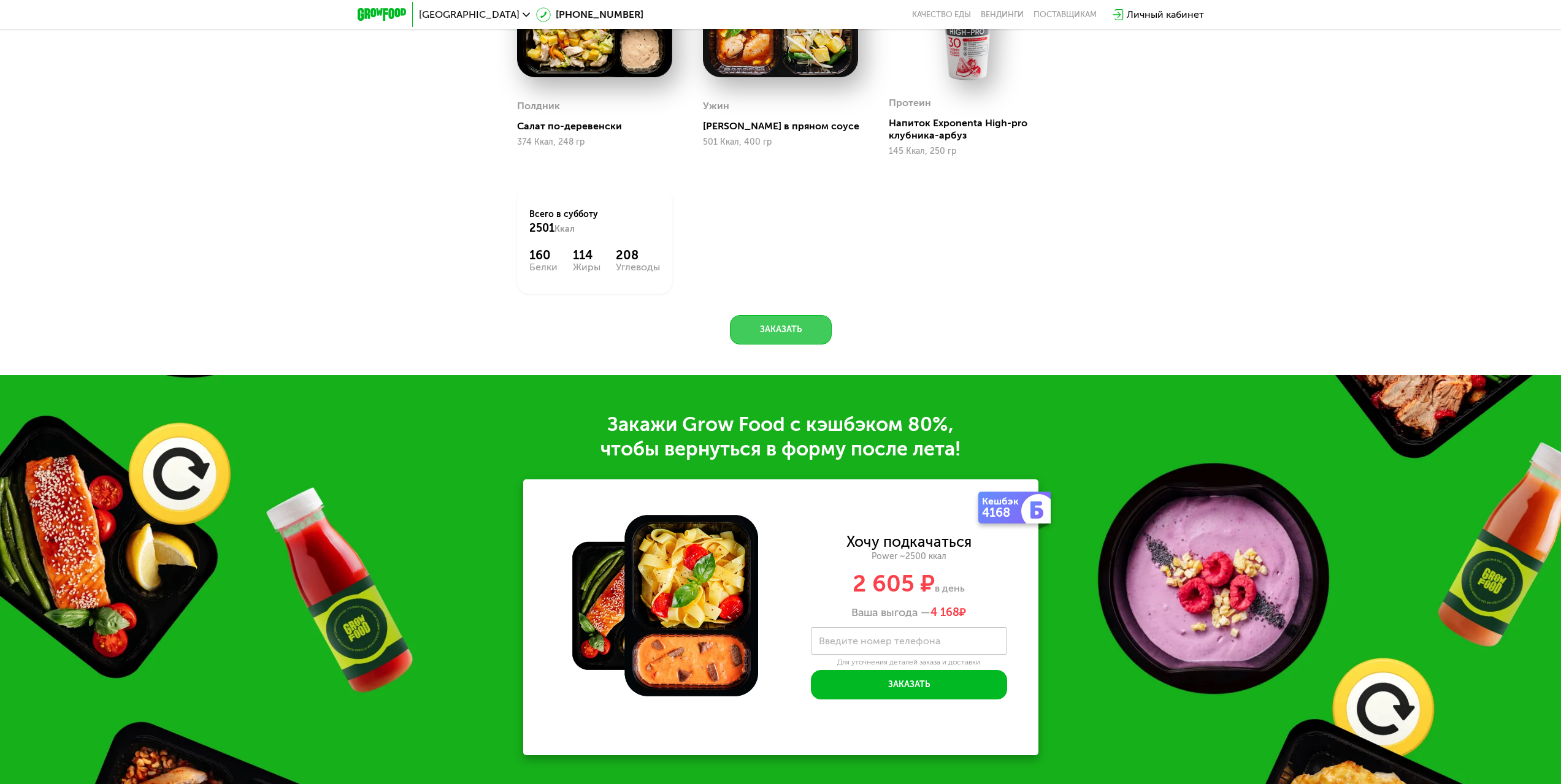
scroll to position [2001, 0]
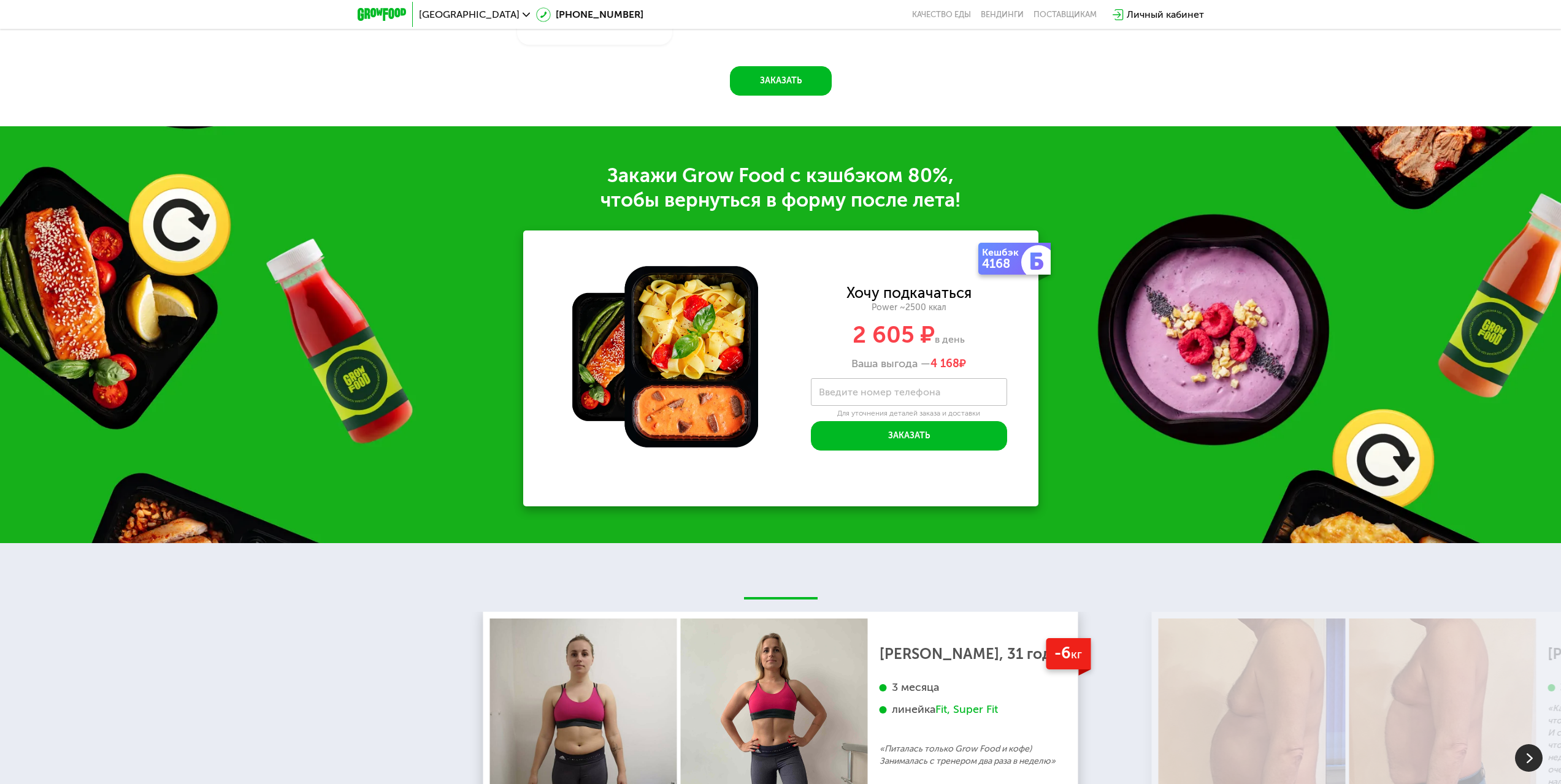
click at [889, 395] on label "Введите номер телефона" at bounding box center [879, 392] width 122 height 6
click at [889, 406] on input "Введите номер телефона" at bounding box center [908, 392] width 196 height 27
type input "**********"
click at [940, 451] on button "Заказать" at bounding box center [908, 436] width 196 height 29
click at [893, 426] on input "Введите код из SMS" at bounding box center [908, 412] width 196 height 27
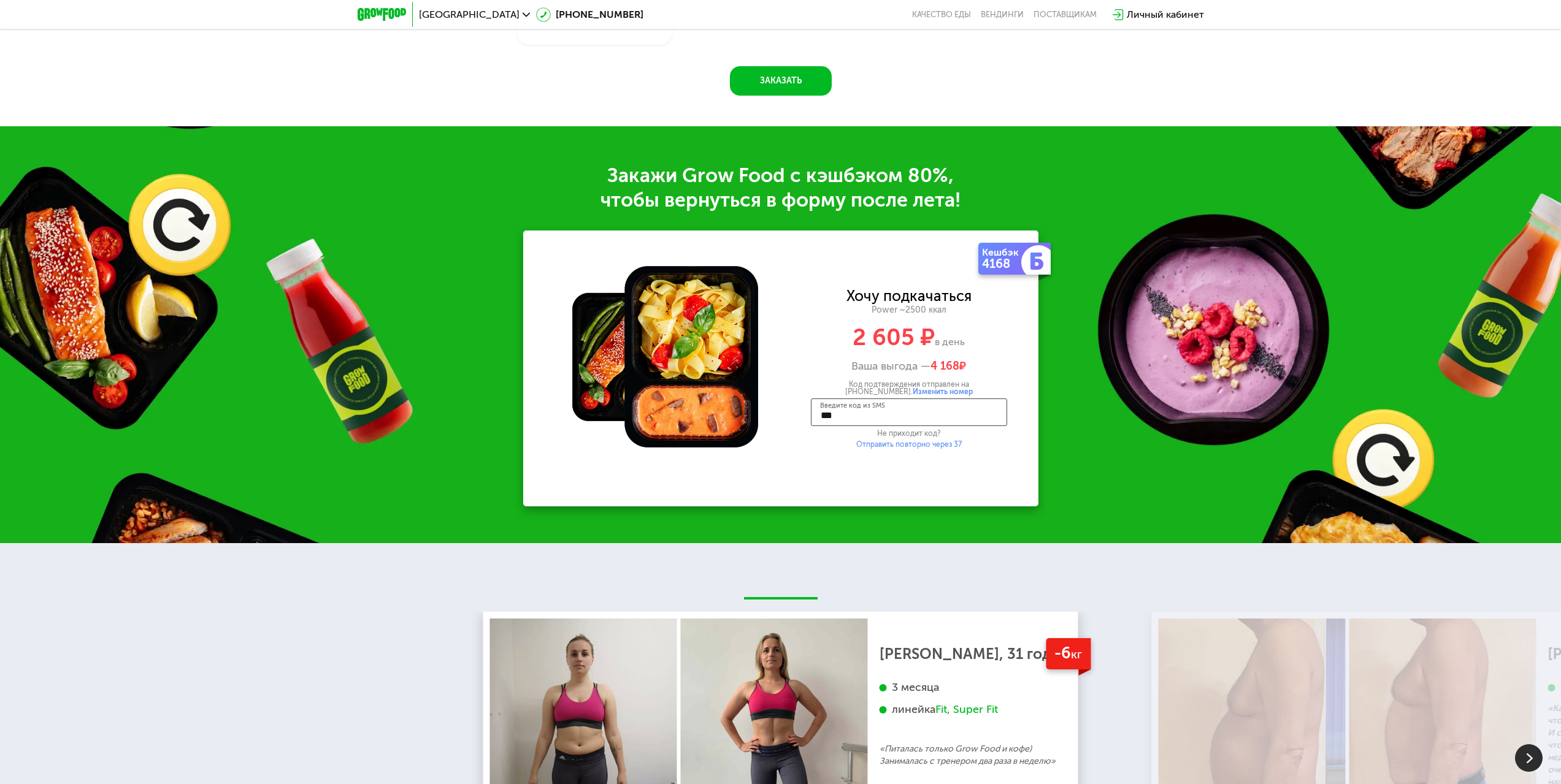
type input "****"
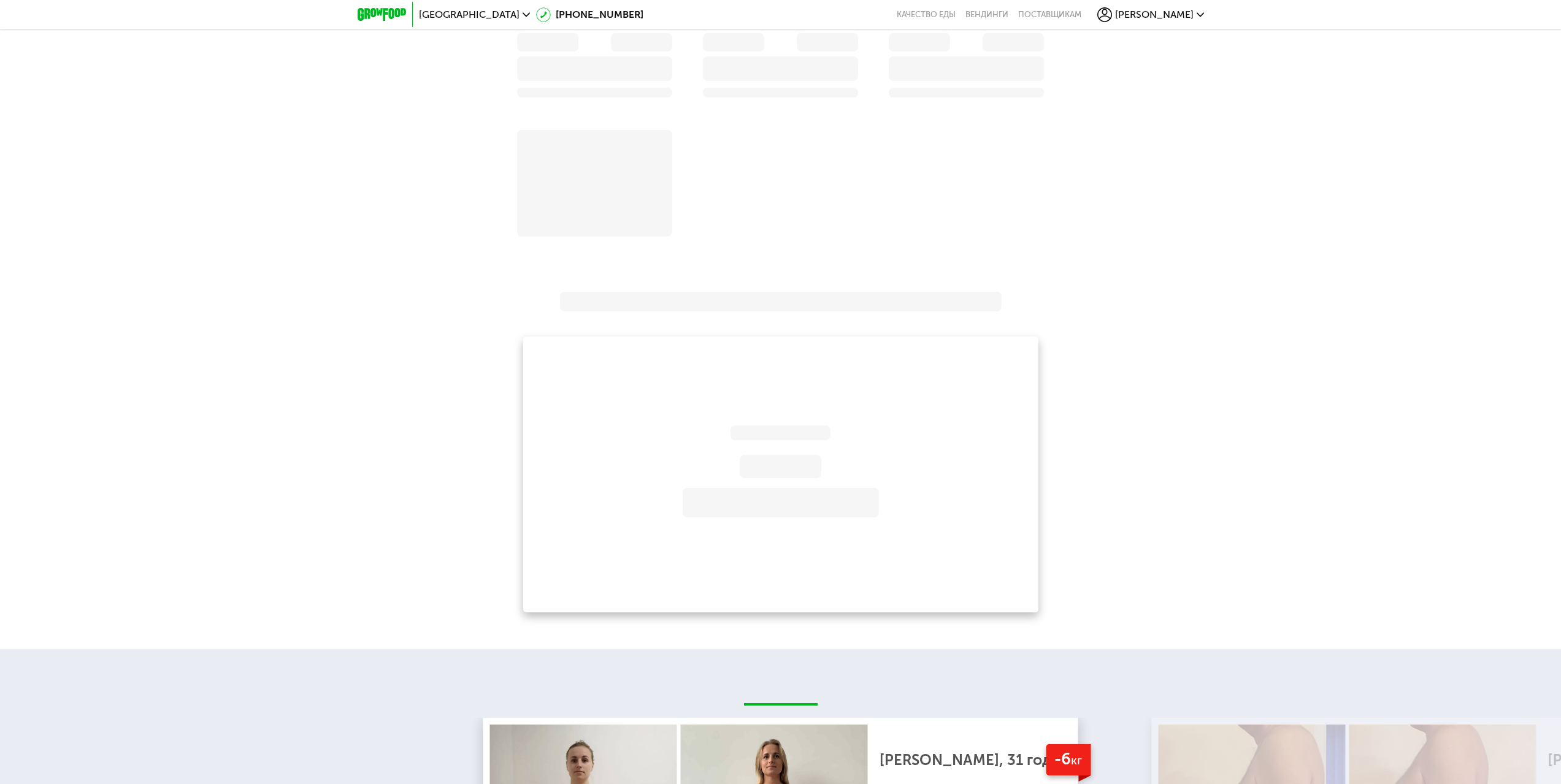
scroll to position [2045, 0]
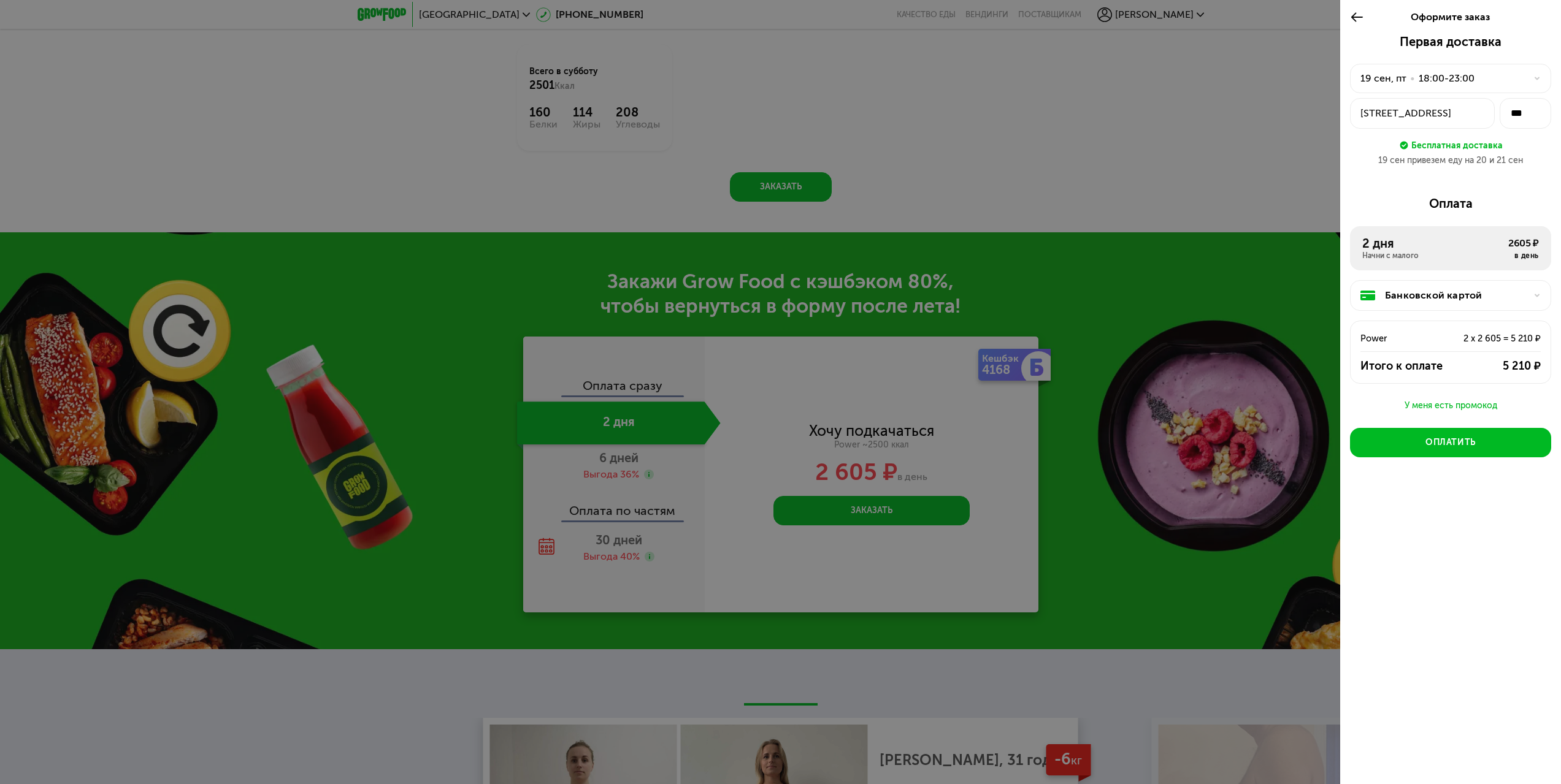
click at [1423, 119] on div "[STREET_ADDRESS]" at bounding box center [1422, 114] width 124 height 15
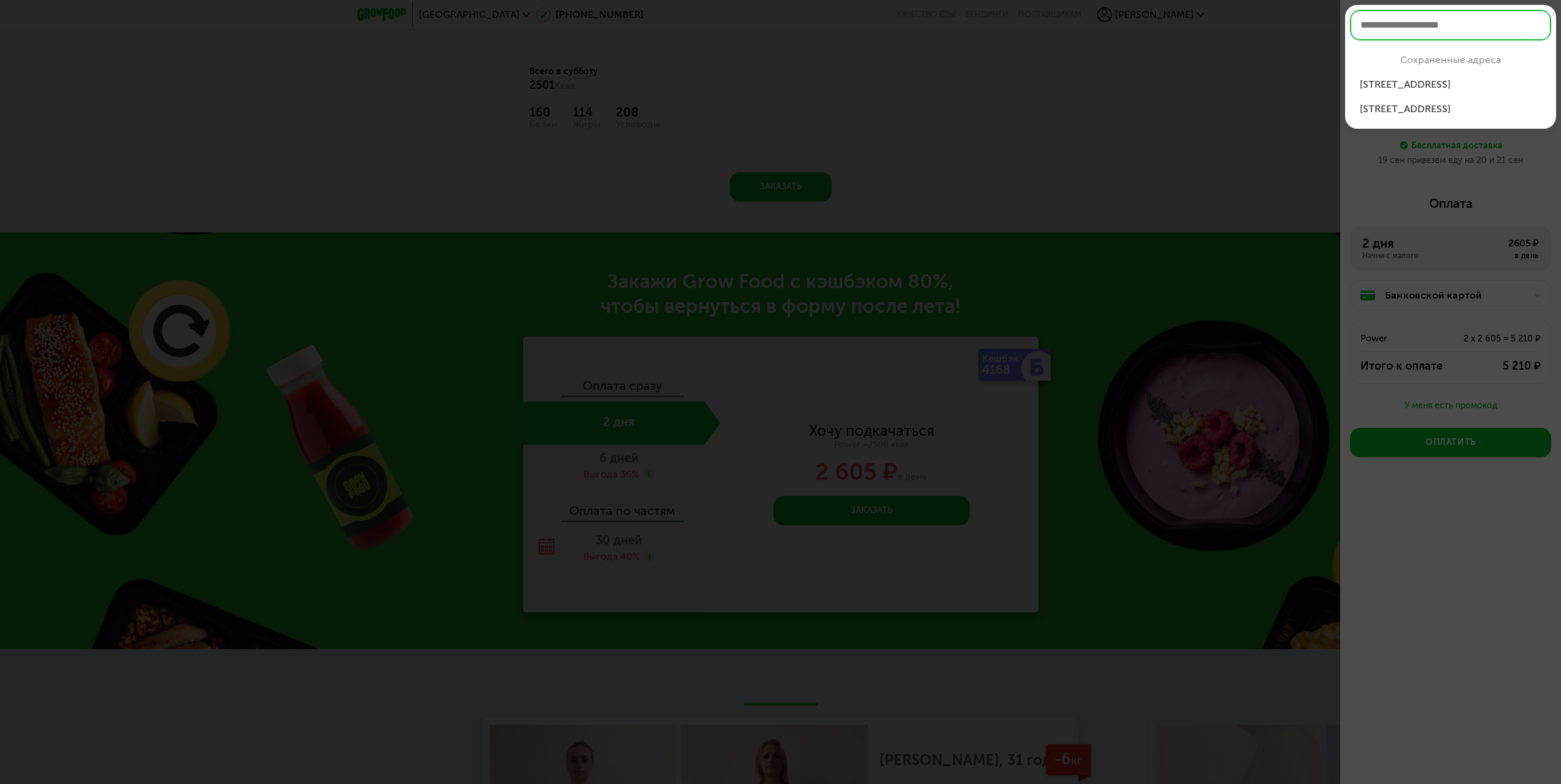
click at [1407, 88] on div "[STREET_ADDRESS]" at bounding box center [1450, 85] width 182 height 15
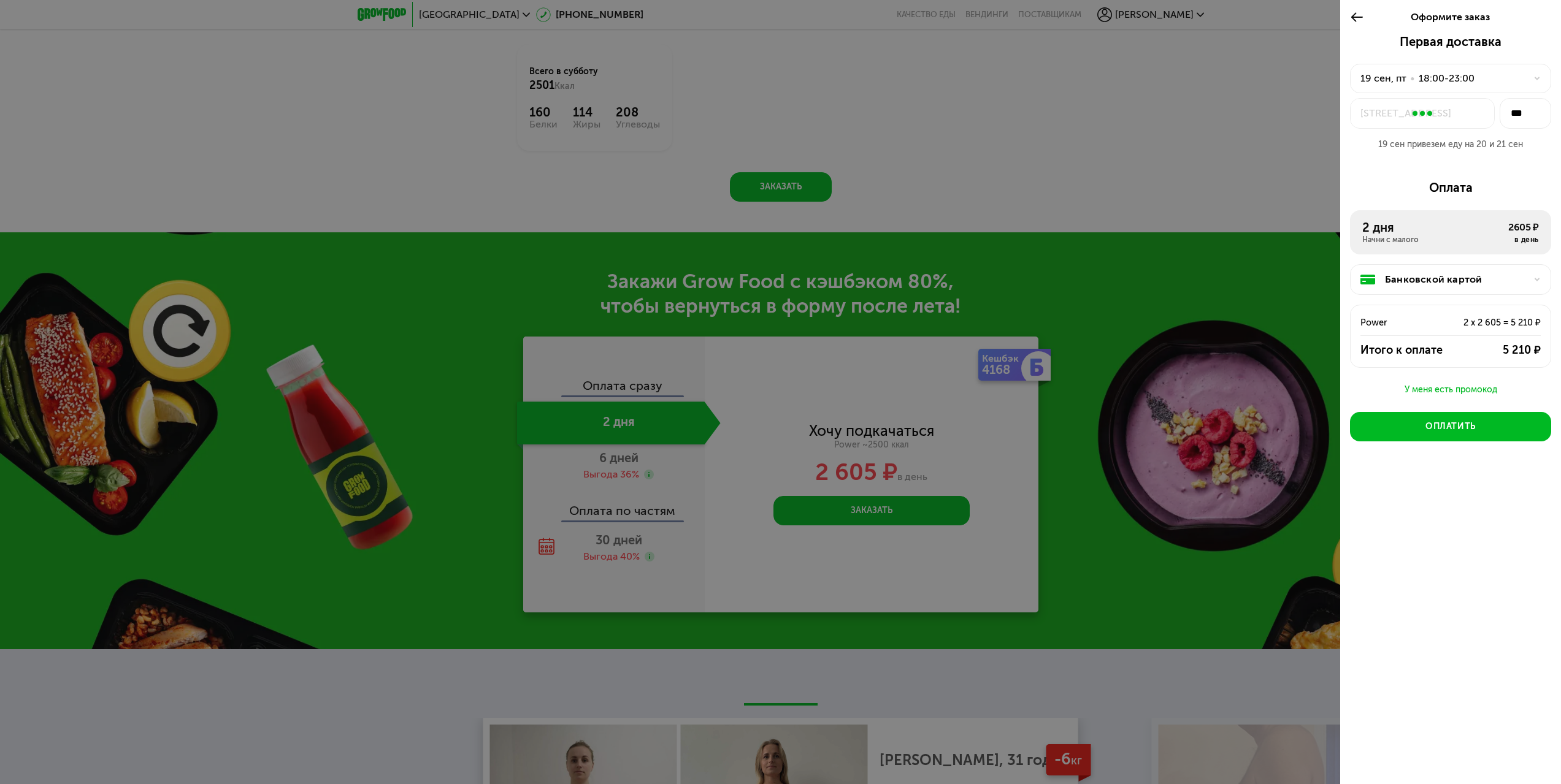
type input "**"
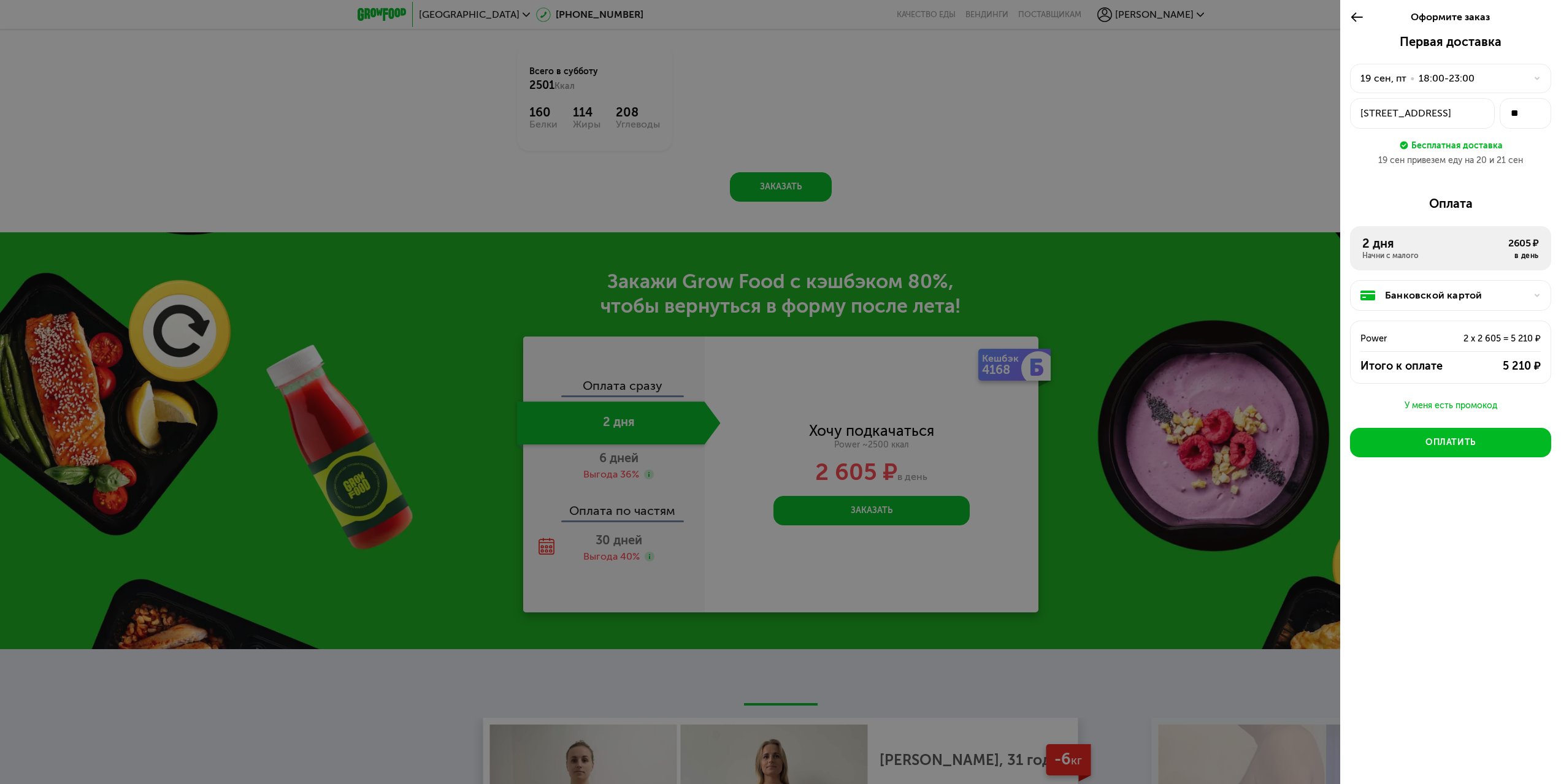
click at [1447, 78] on div "18:00-23:00" at bounding box center [1446, 78] width 56 height 15
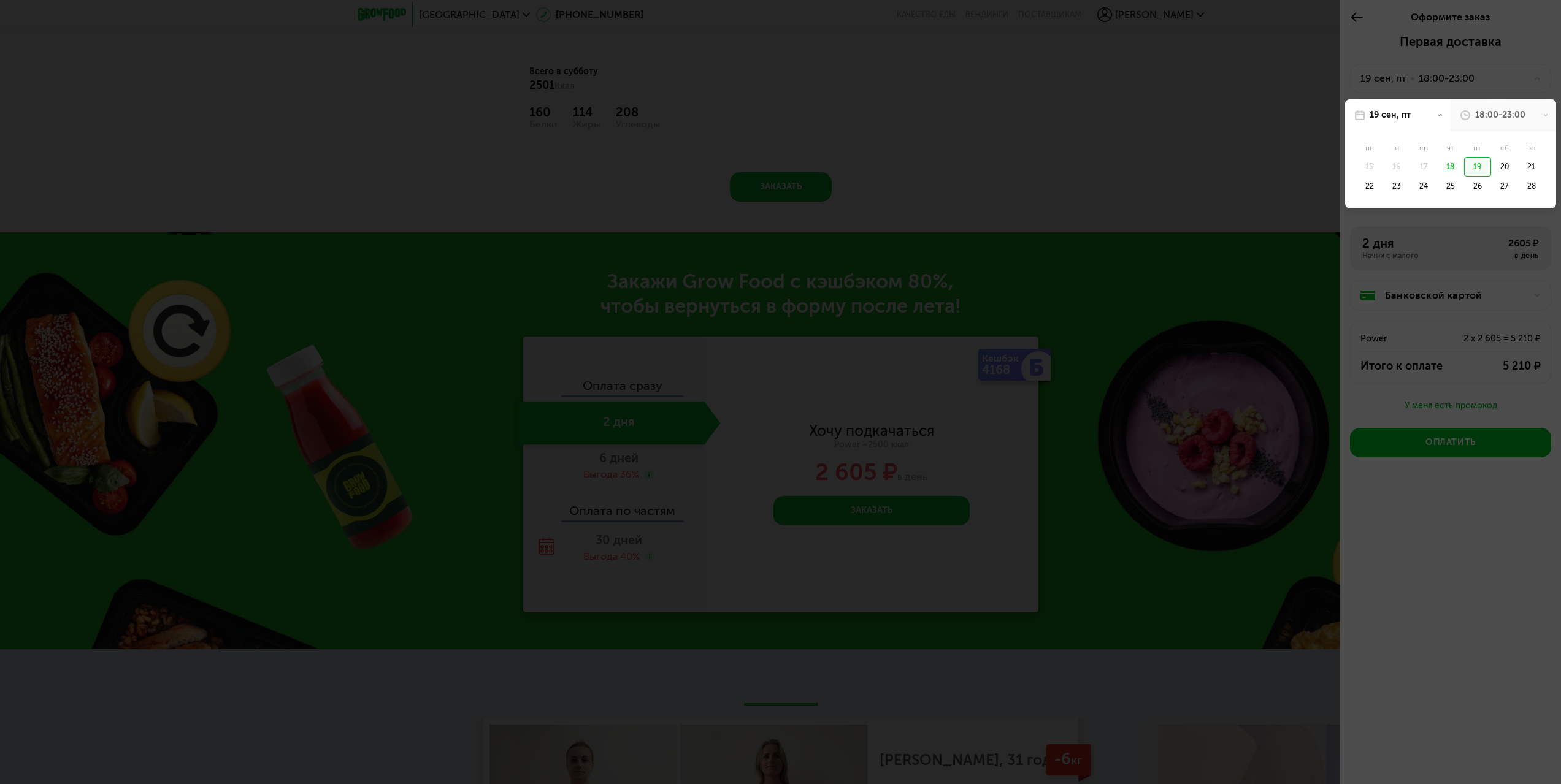
click at [1472, 169] on div "19" at bounding box center [1477, 167] width 27 height 19
click at [1390, 170] on div "18:00-23:59" at bounding box center [1385, 173] width 61 height 19
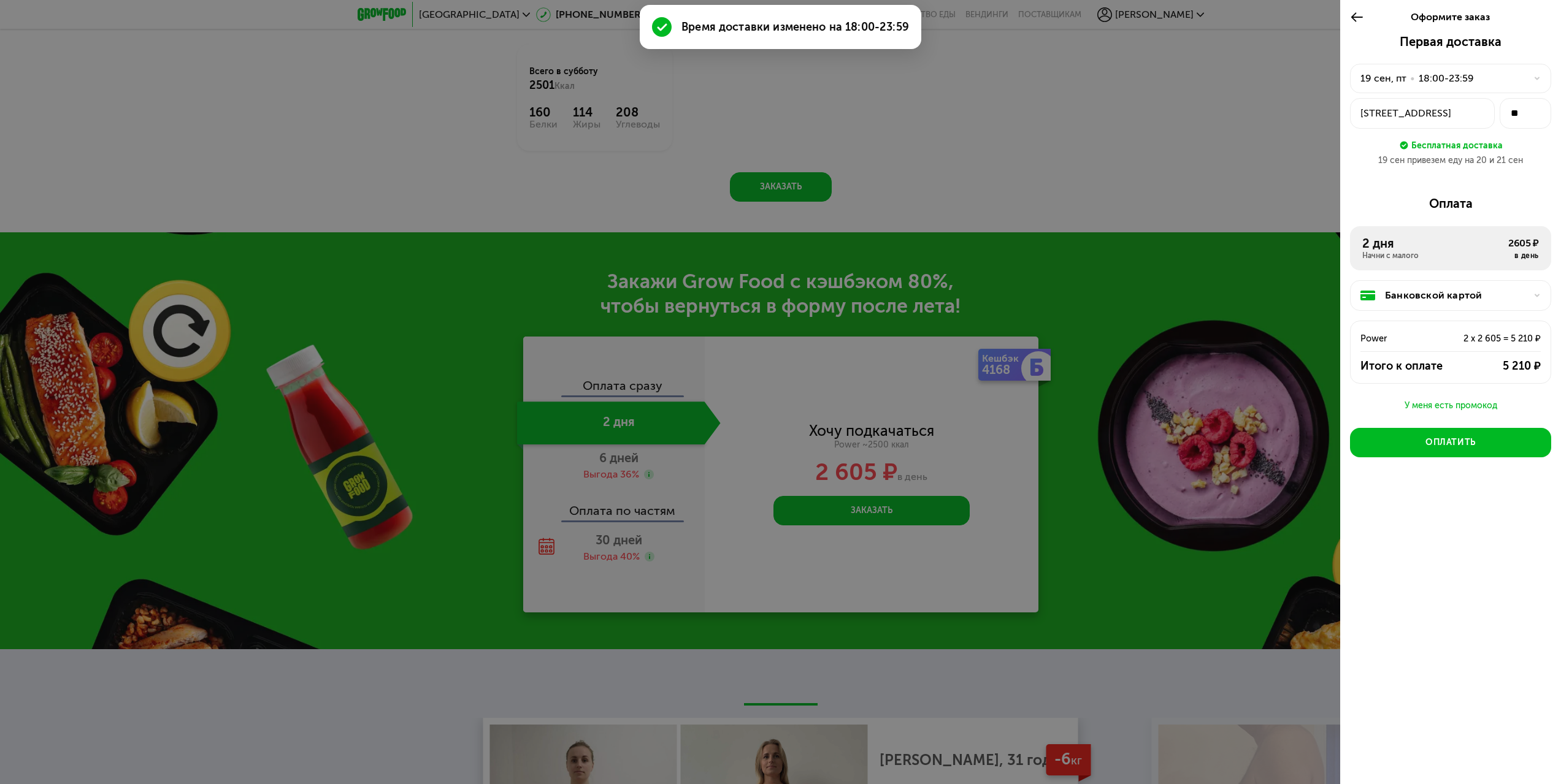
click at [1447, 77] on div "18:00-23:59" at bounding box center [1446, 78] width 55 height 15
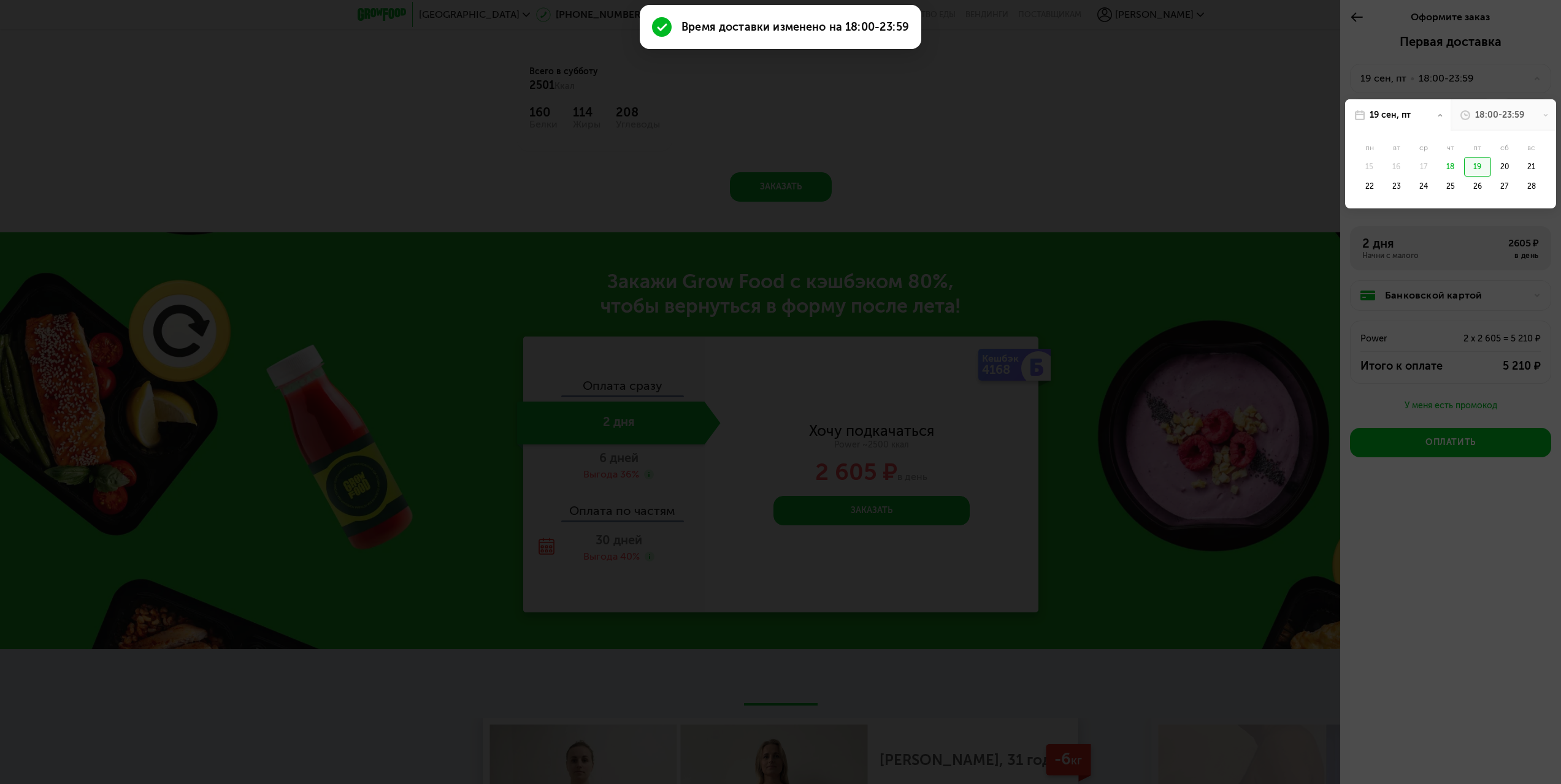
click at [1471, 120] on div "18:00-23:59" at bounding box center [1503, 115] width 106 height 32
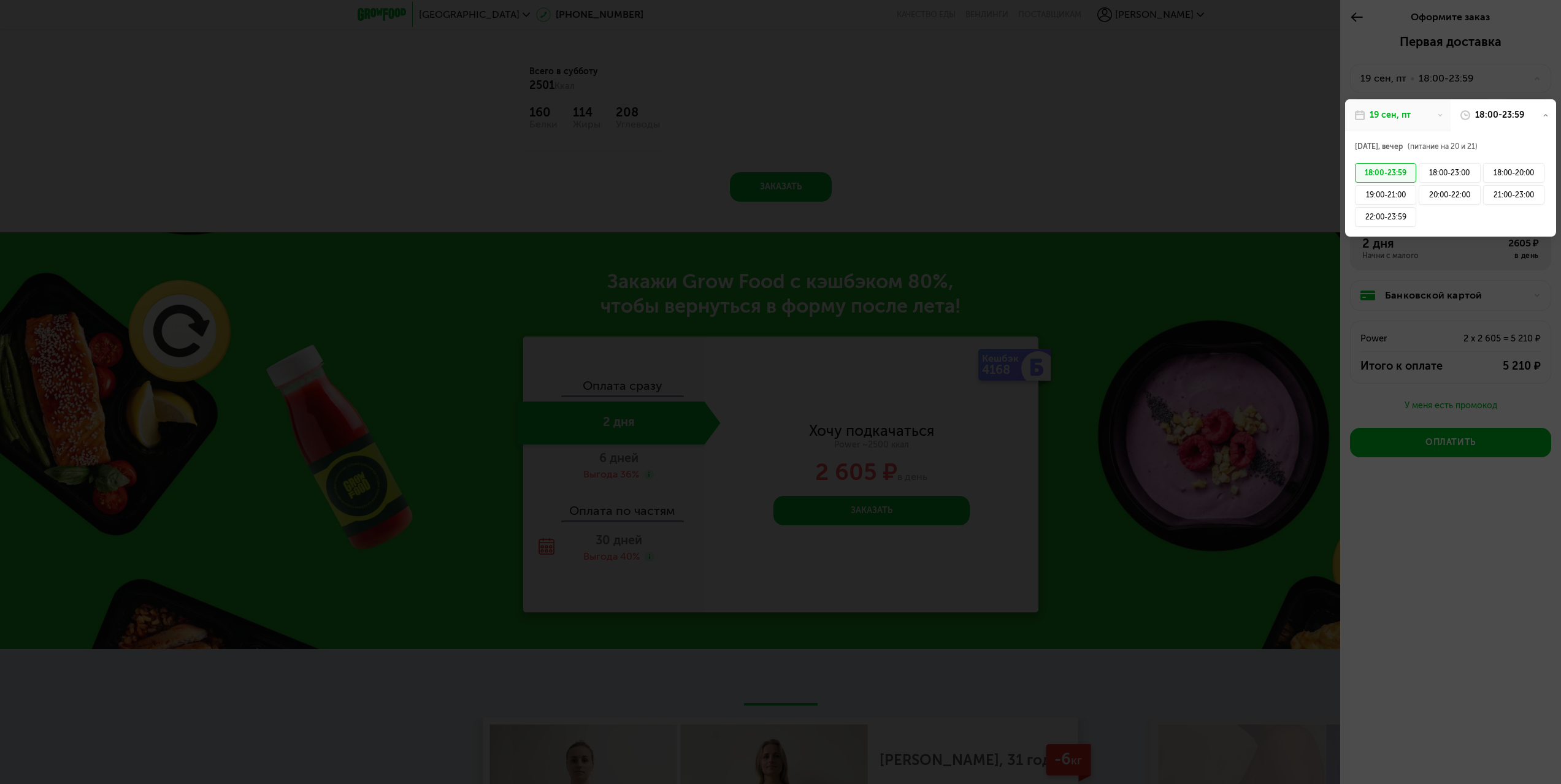
click at [1419, 117] on div "19 сен, пт" at bounding box center [1397, 115] width 106 height 32
click at [1452, 169] on div "18" at bounding box center [1450, 167] width 27 height 19
click at [1477, 167] on div "19" at bounding box center [1477, 167] width 27 height 19
click at [1392, 173] on div "18:00-23:59" at bounding box center [1385, 173] width 61 height 19
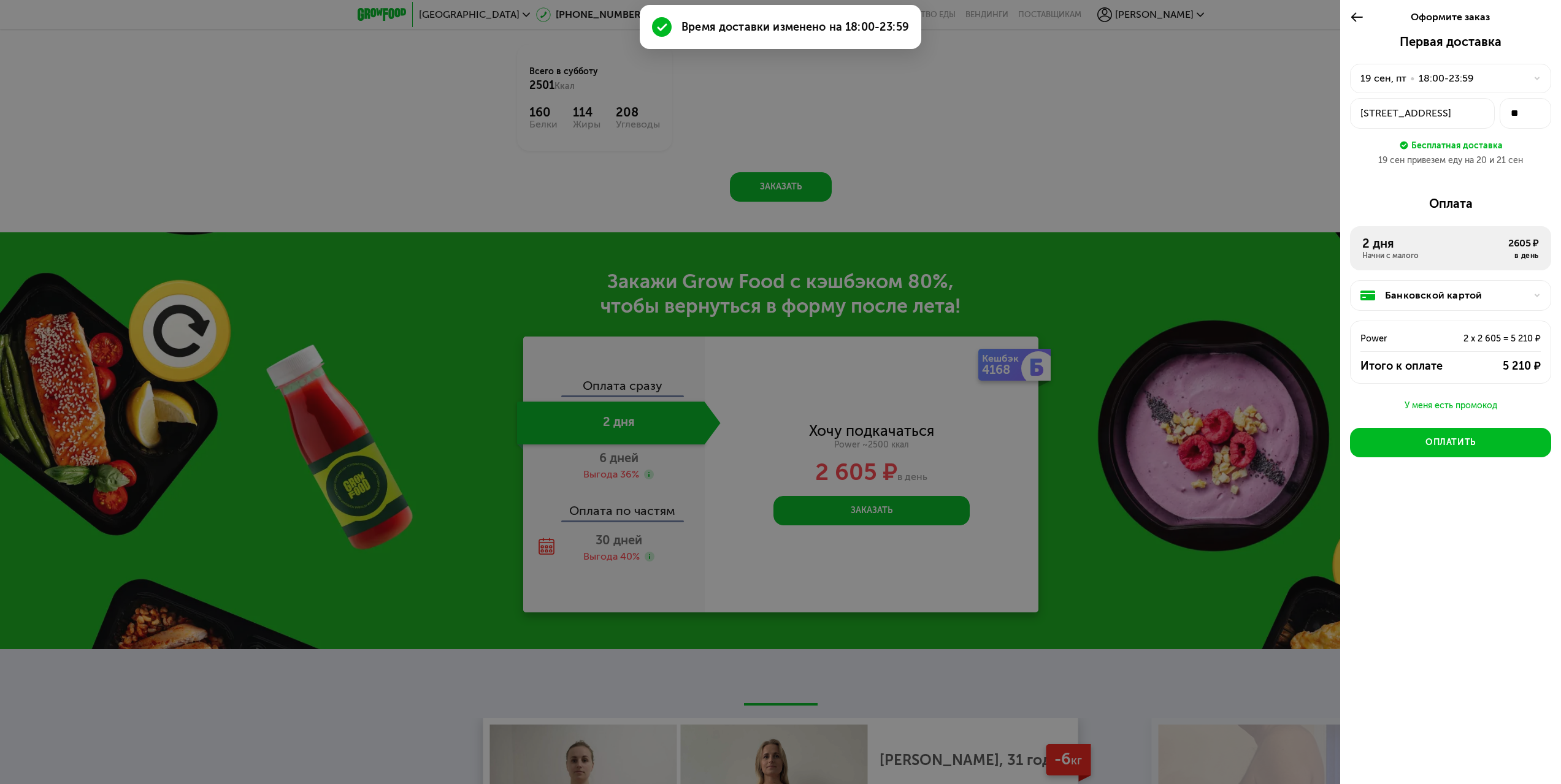
click at [1369, 176] on div "Первая доставка [DATE] • 18:00-23:59 пр-кт Стачек, 15 ** Бесплатная доставка [D…" at bounding box center [1450, 106] width 201 height 142
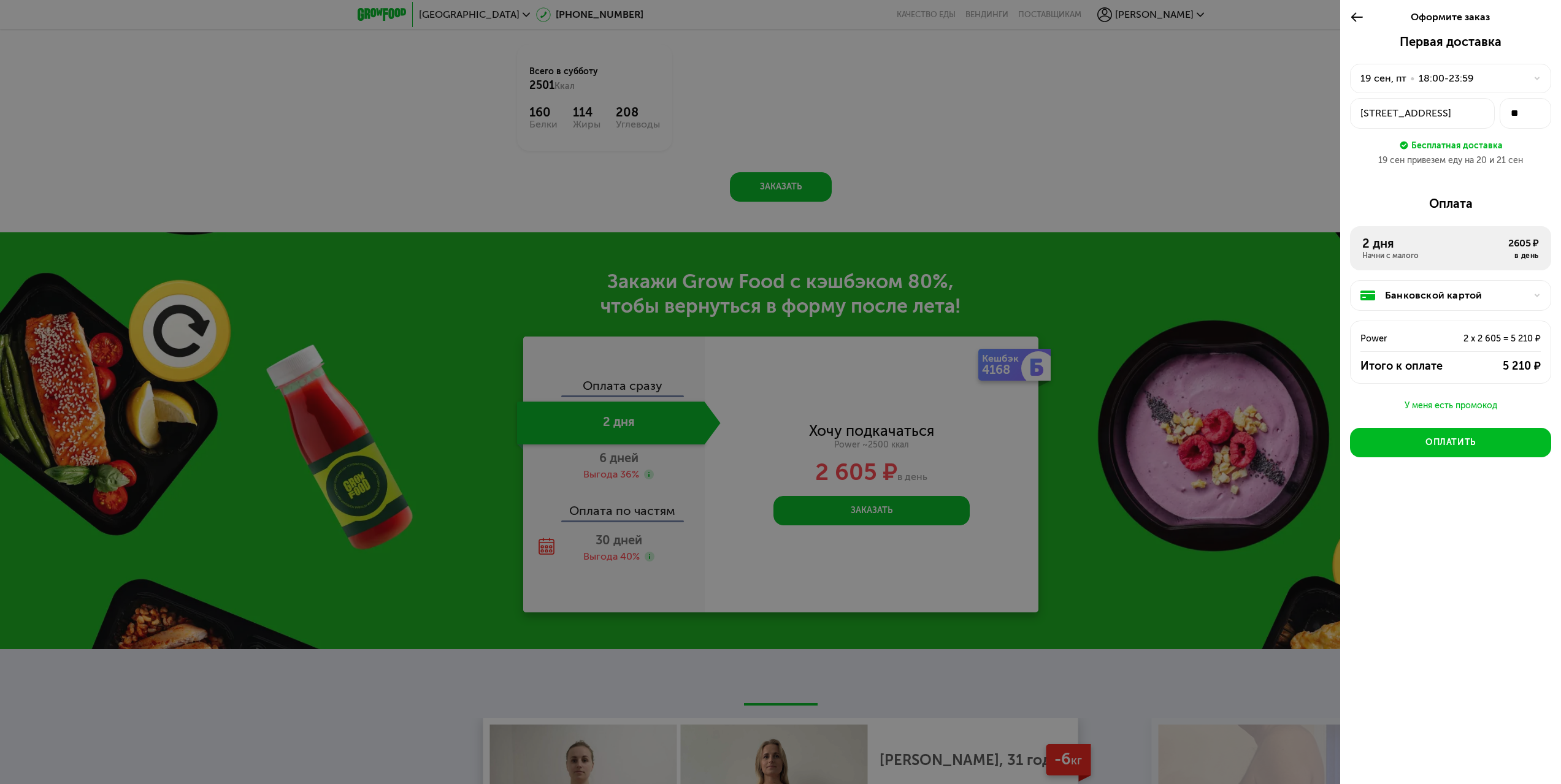
click at [1465, 297] on div "Банковской картой" at bounding box center [1455, 295] width 141 height 15
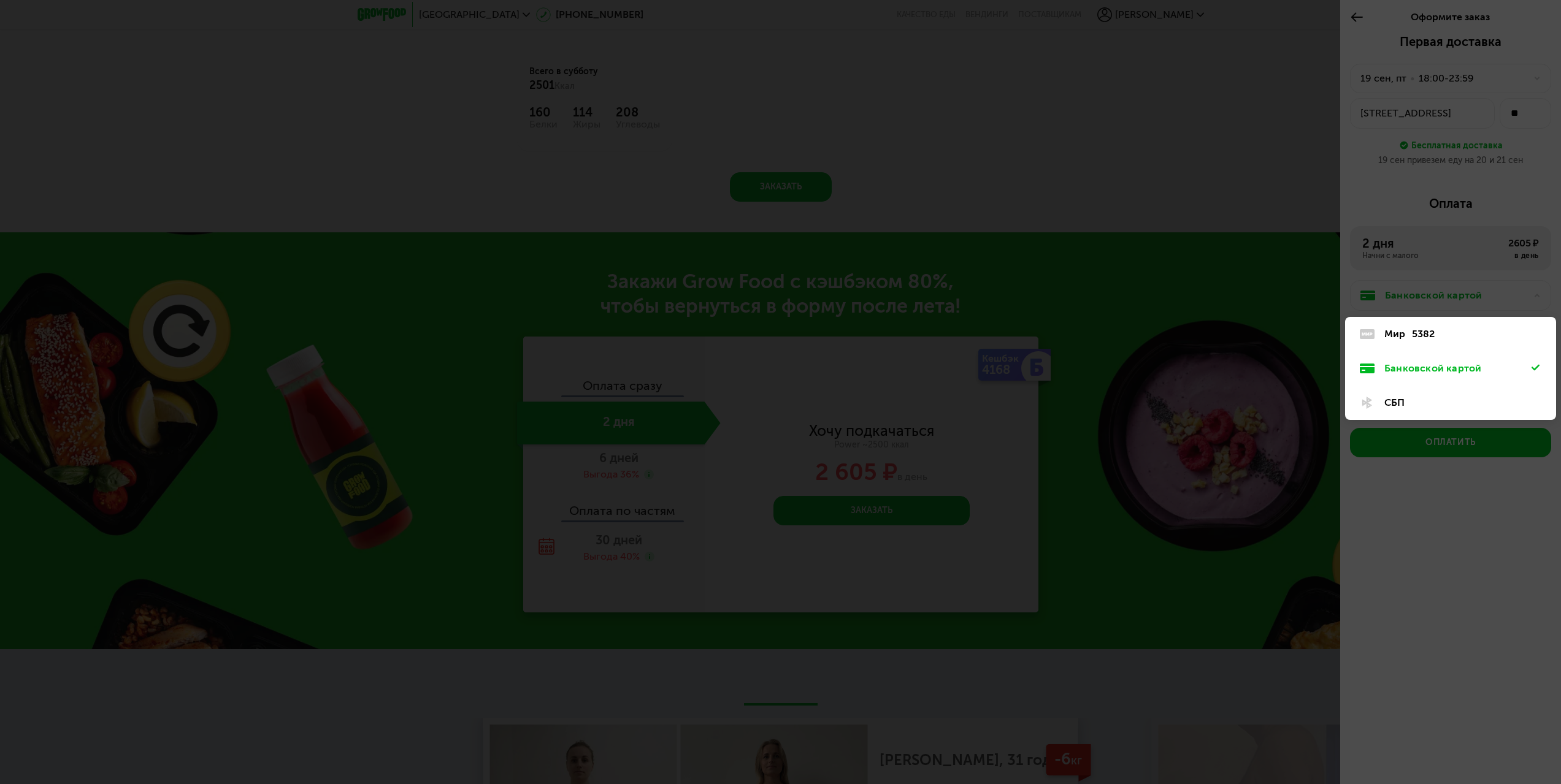
click at [1426, 332] on div "5382" at bounding box center [1423, 334] width 23 height 15
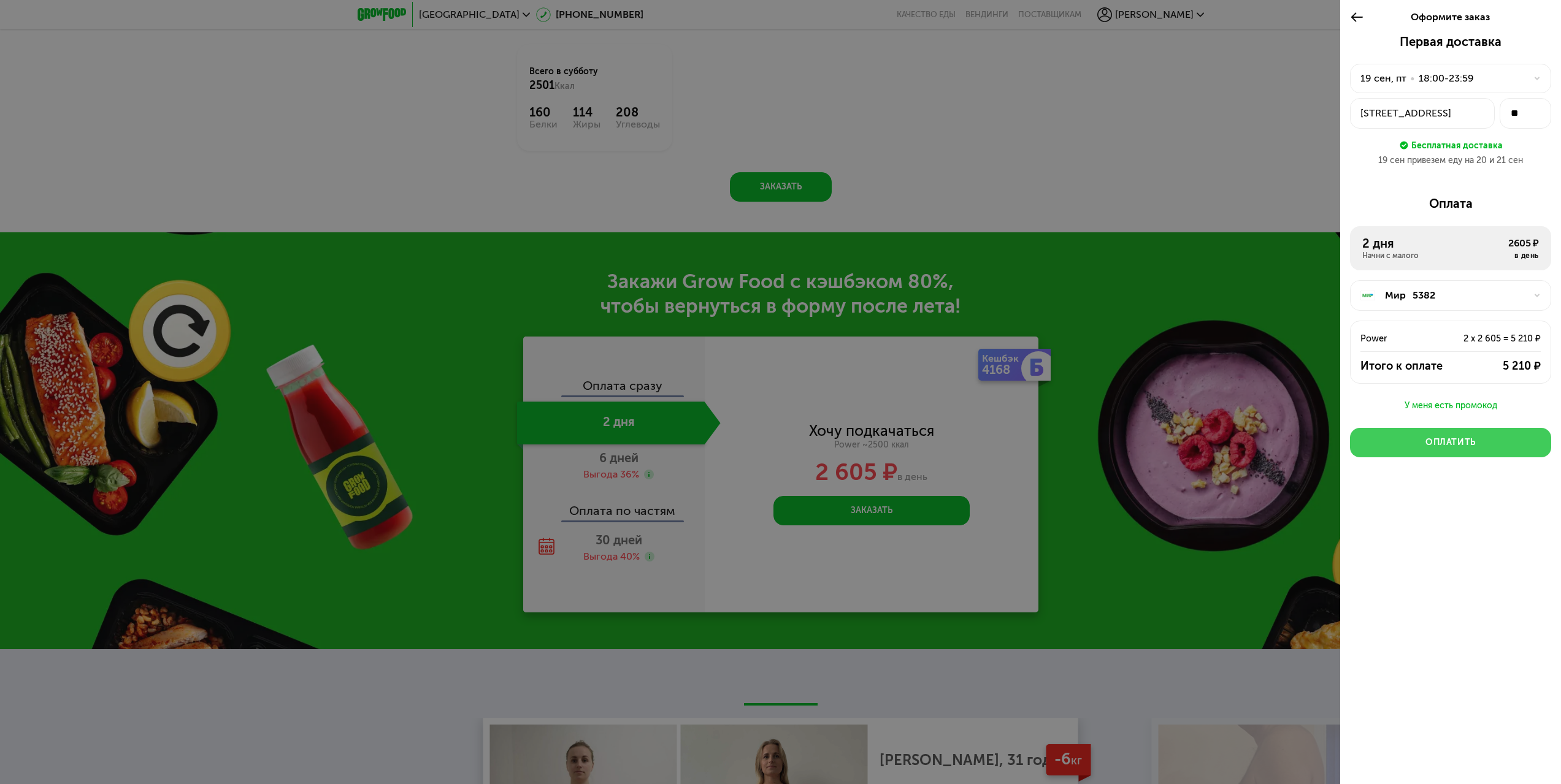
click at [1459, 446] on div "Оплатить" at bounding box center [1450, 442] width 50 height 12
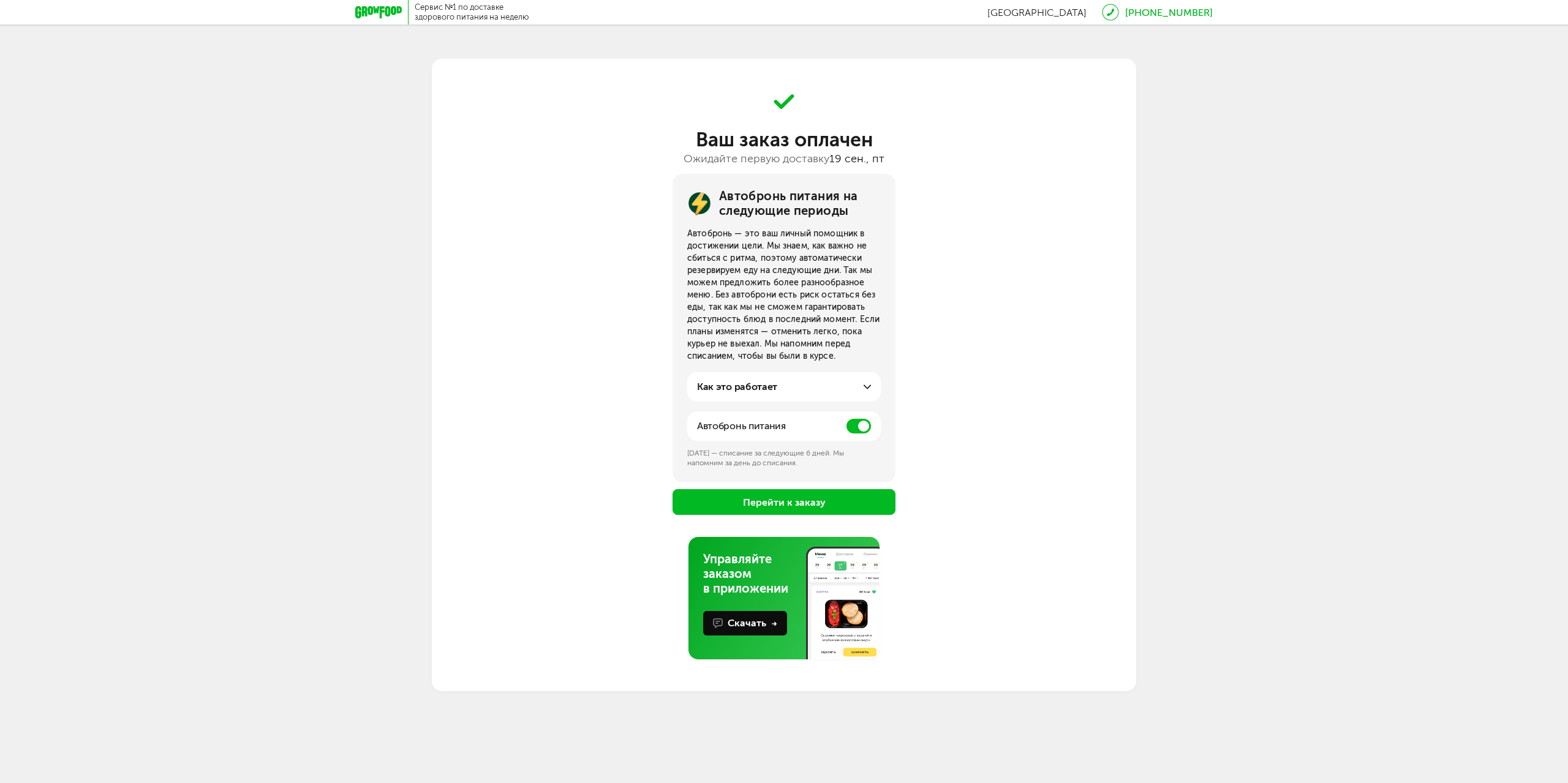
click at [865, 387] on icon at bounding box center [867, 387] width 7 height 7
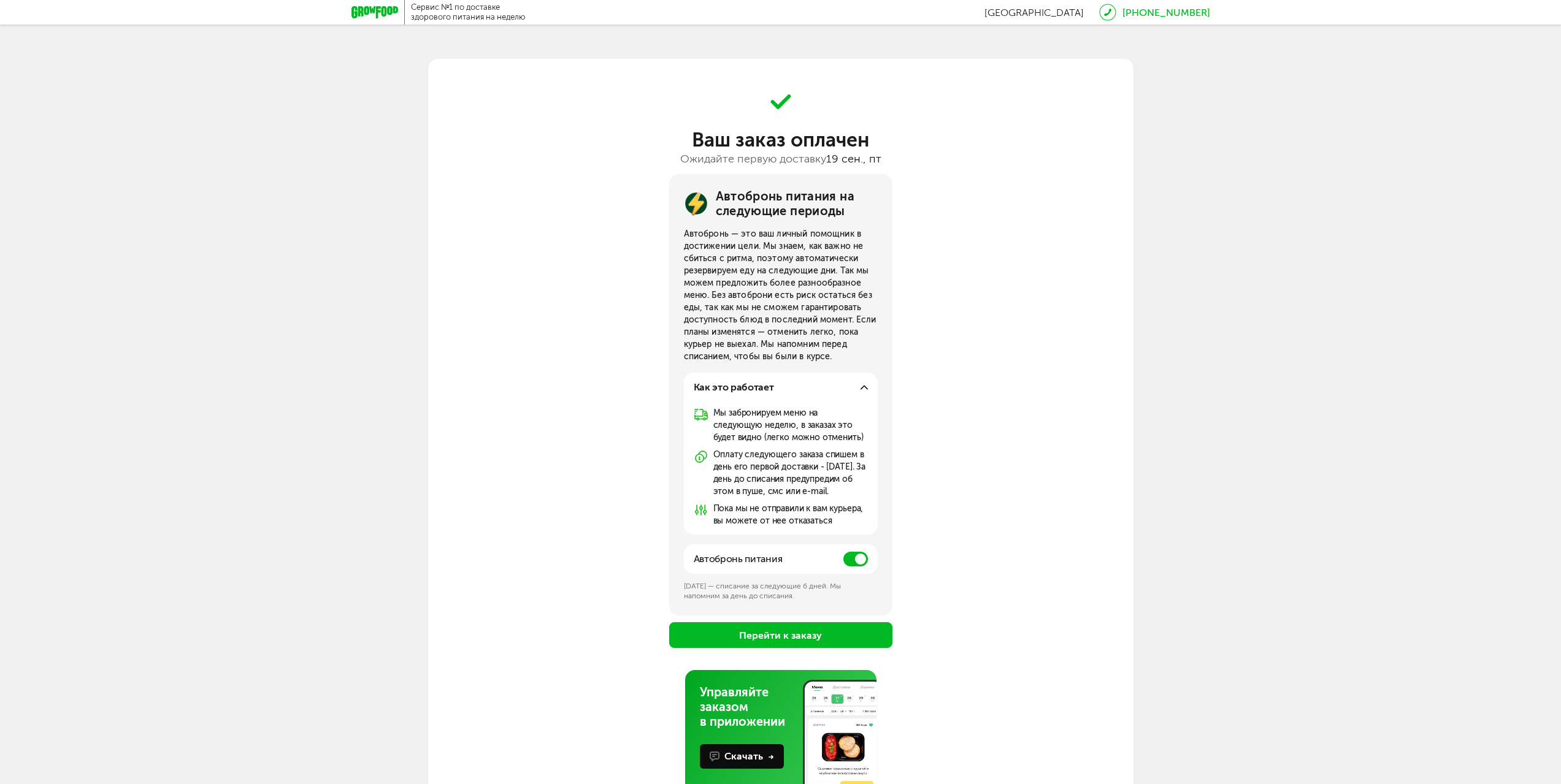
click at [866, 388] on use at bounding box center [864, 387] width 7 height 4
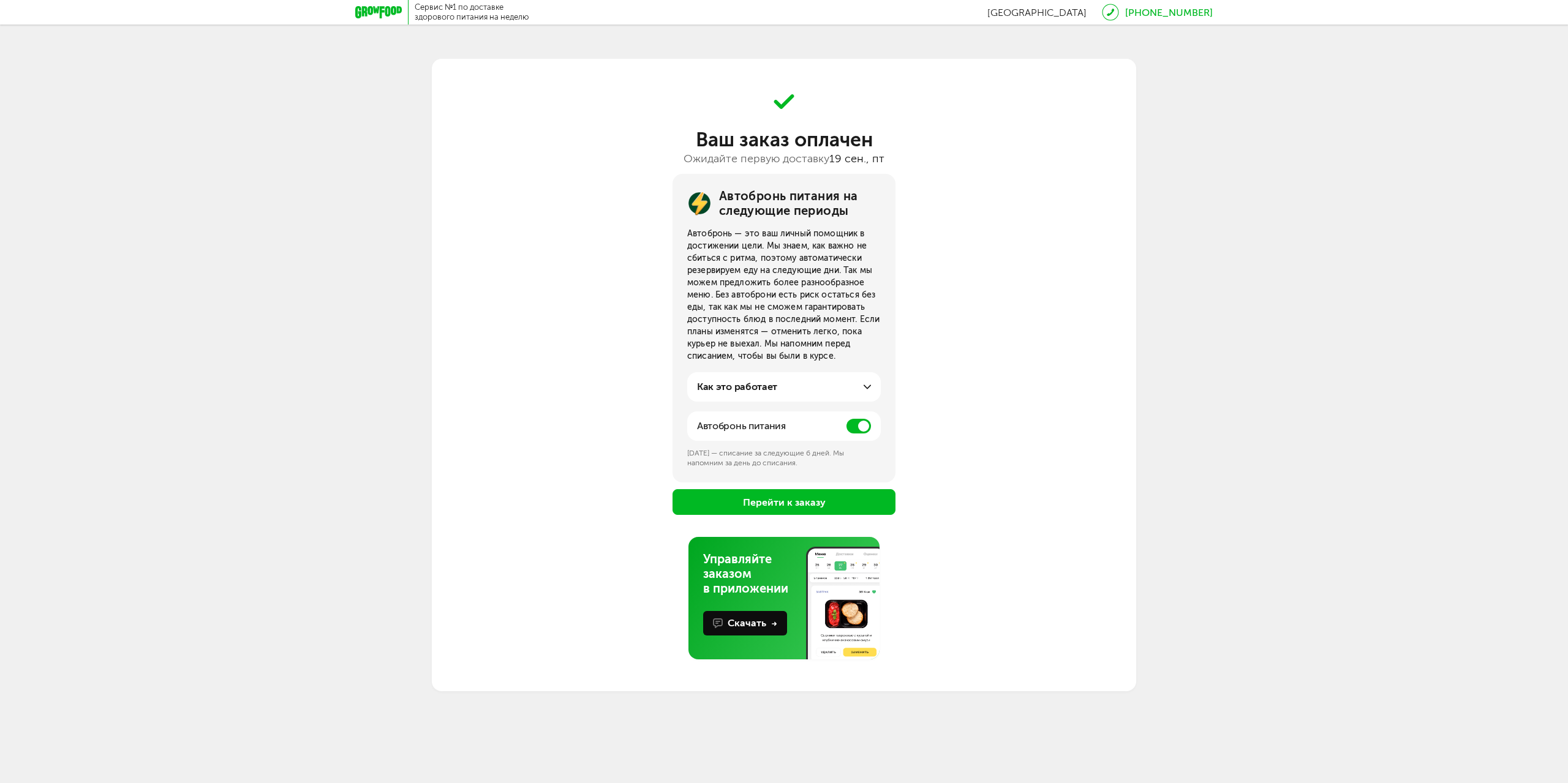
click at [859, 428] on span at bounding box center [859, 426] width 24 height 14
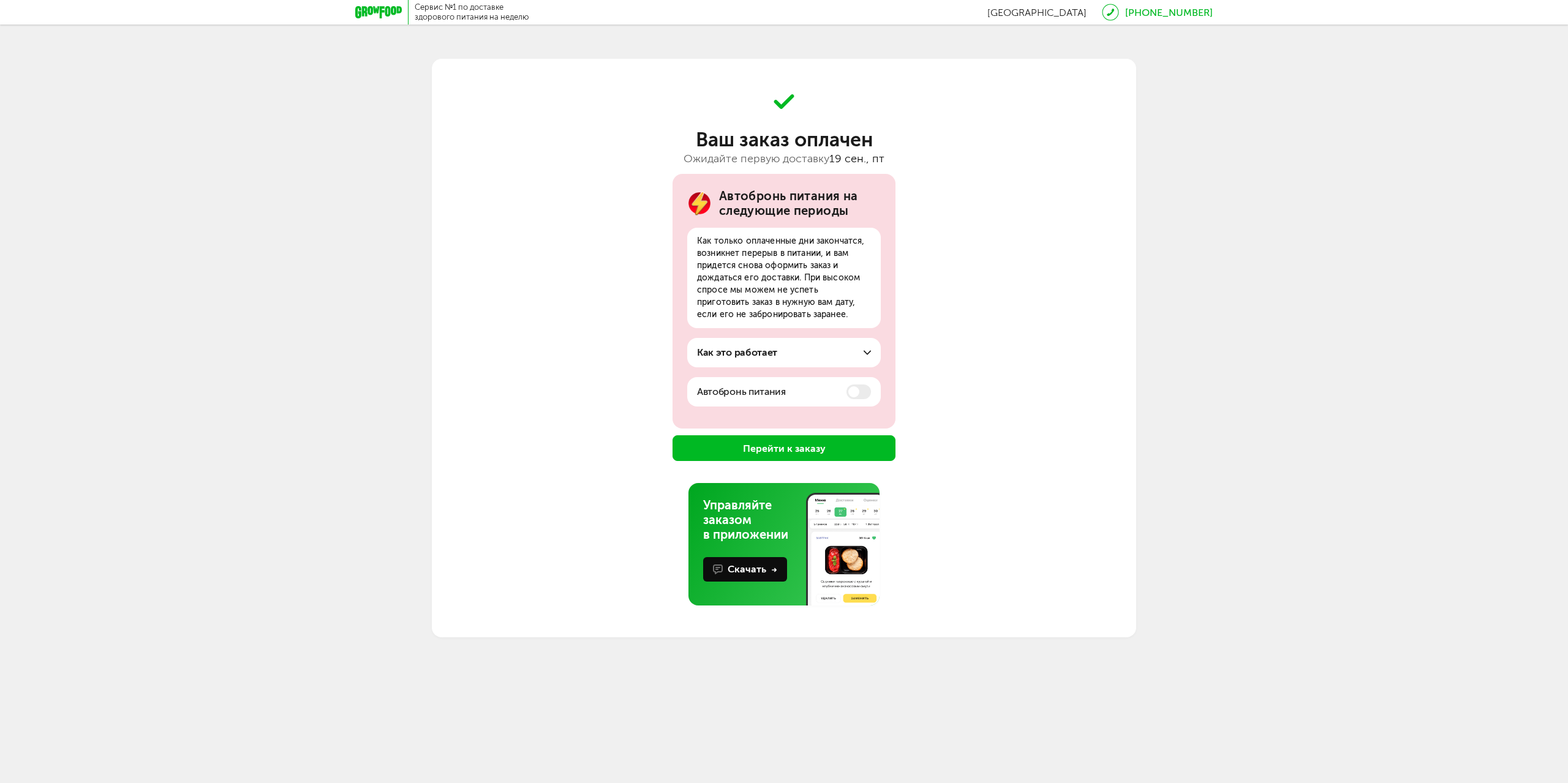
click at [799, 453] on button "Перейти к заказу" at bounding box center [784, 449] width 223 height 26
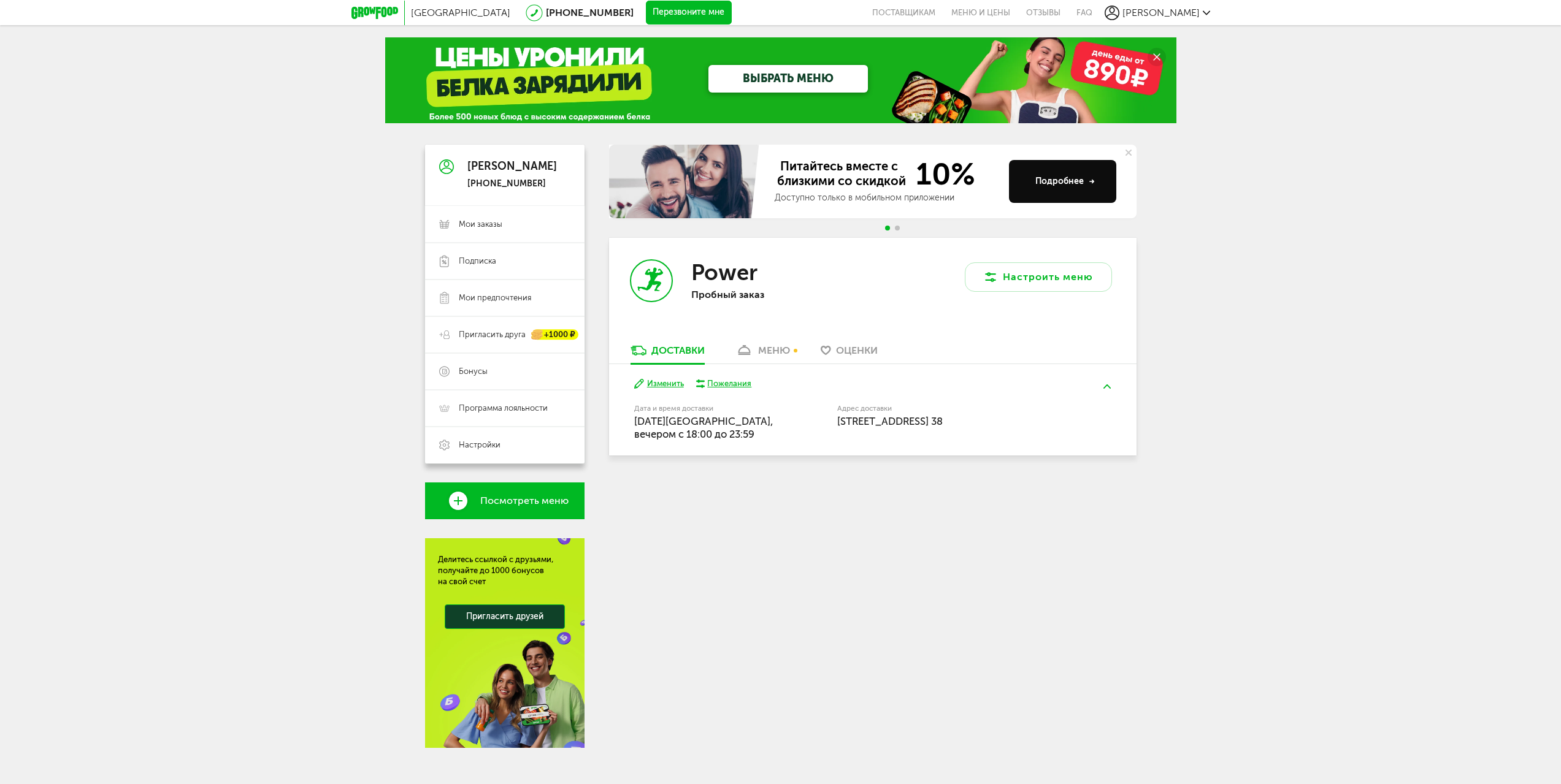
click at [770, 350] on div "меню" at bounding box center [774, 350] width 32 height 11
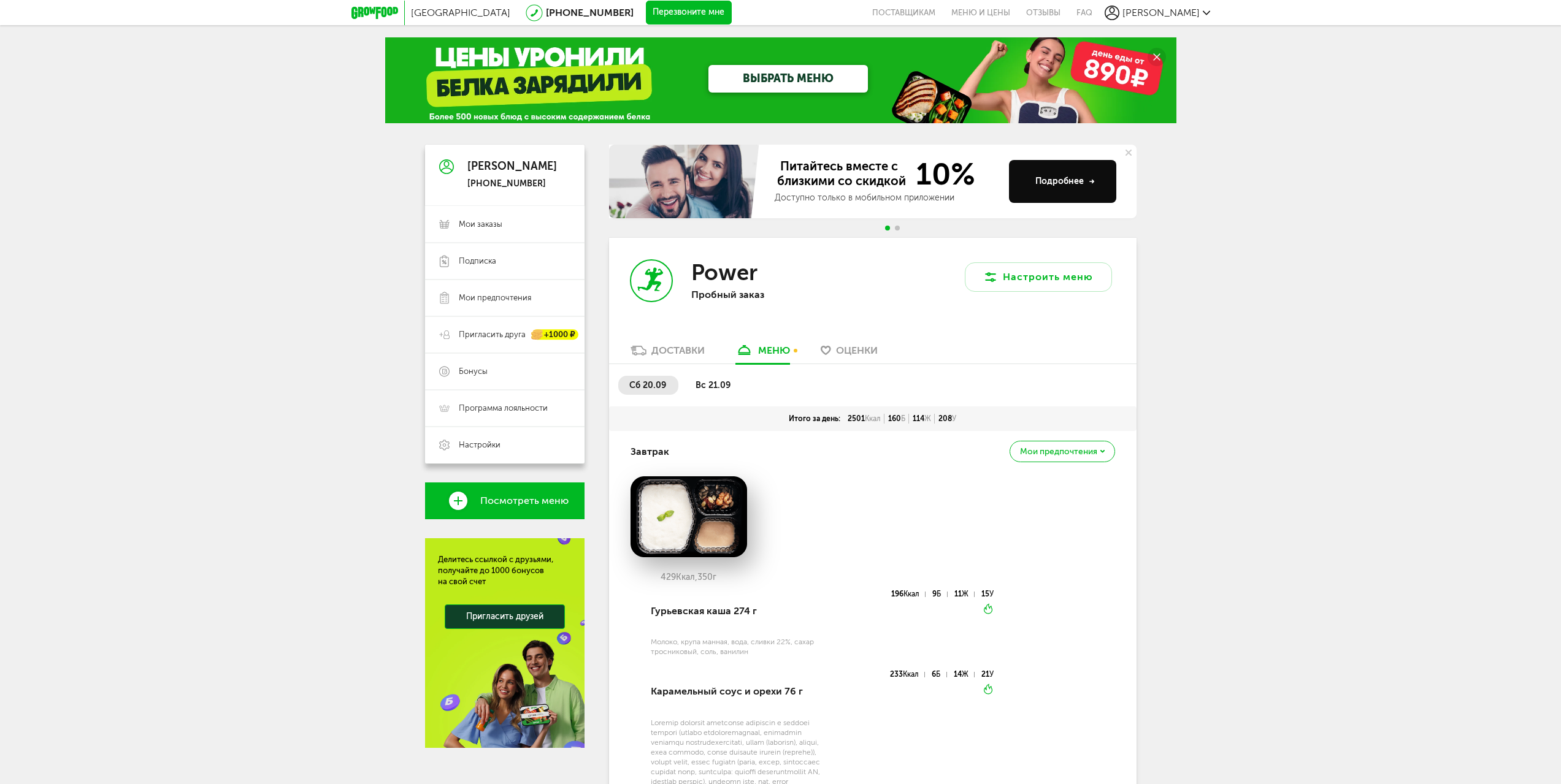
click at [680, 385] on ul "сб 20.09 вс 21.09" at bounding box center [872, 391] width 509 height 31
click at [728, 387] on span "вс 21.09" at bounding box center [712, 385] width 35 height 10
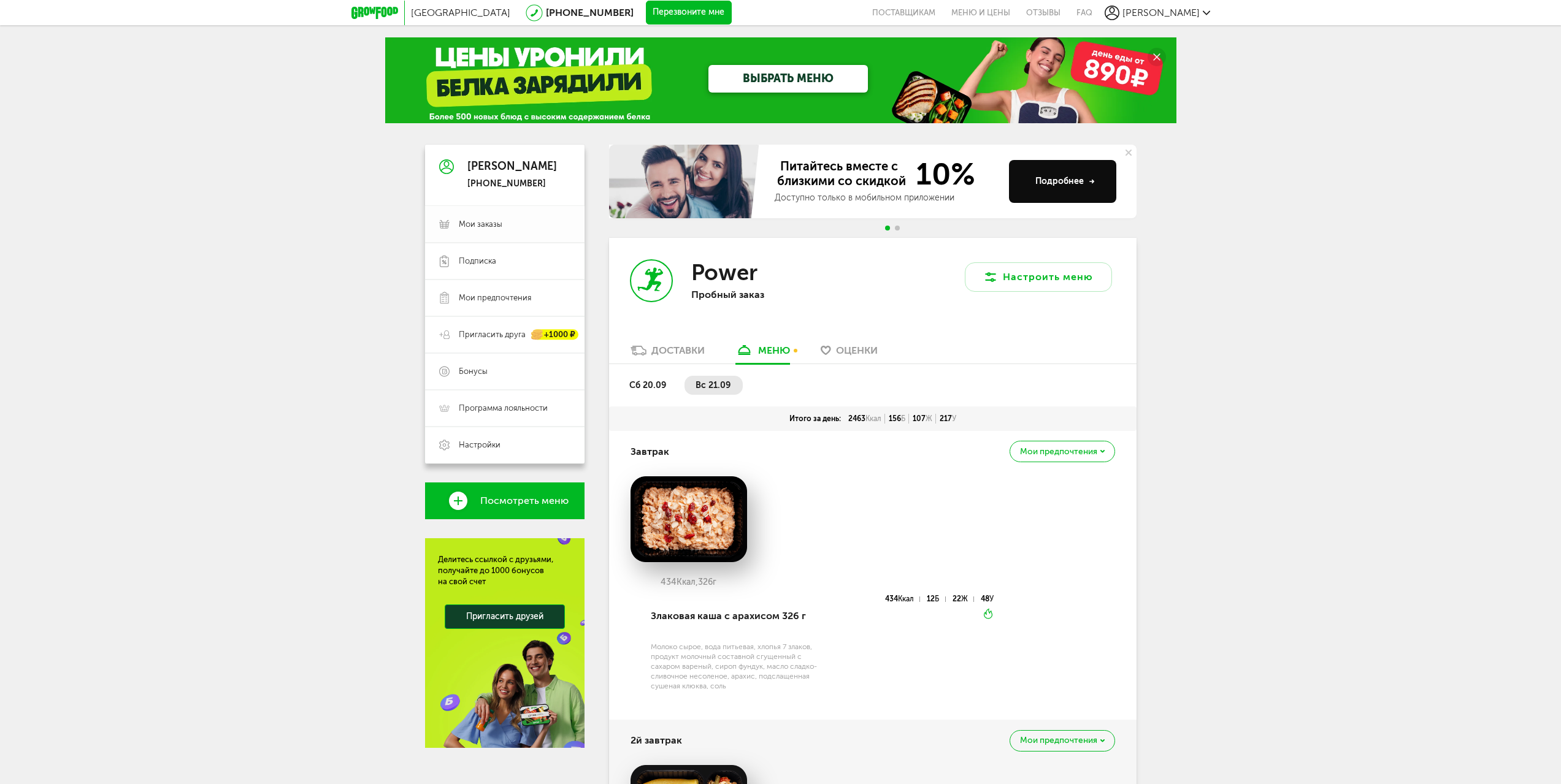
click at [487, 229] on span "Мои заказы" at bounding box center [481, 224] width 44 height 11
